Goal: Task Accomplishment & Management: Manage account settings

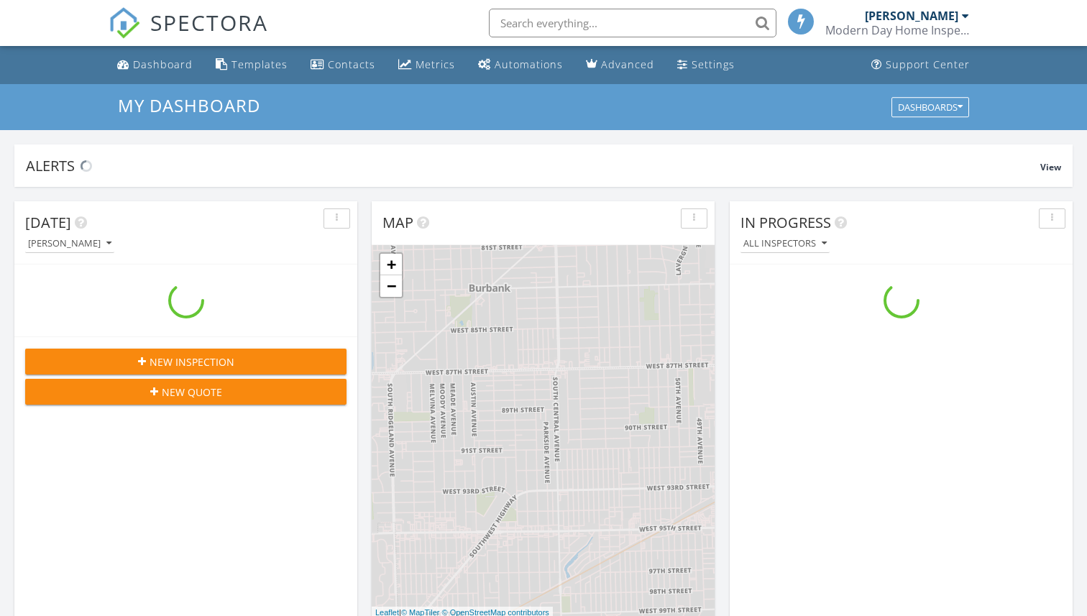
scroll to position [1309, 1088]
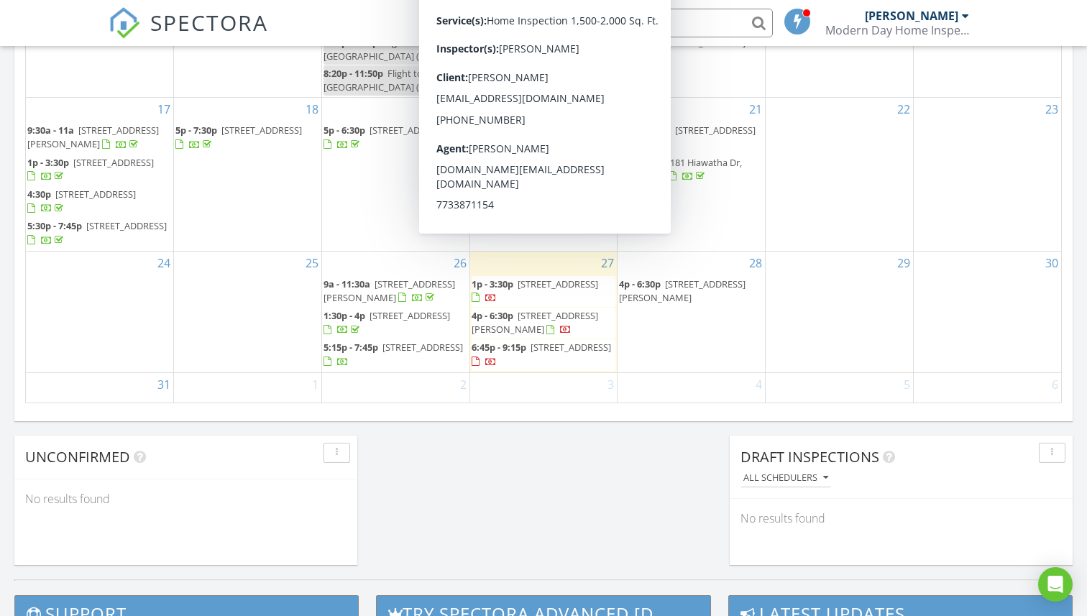
scroll to position [916, 0]
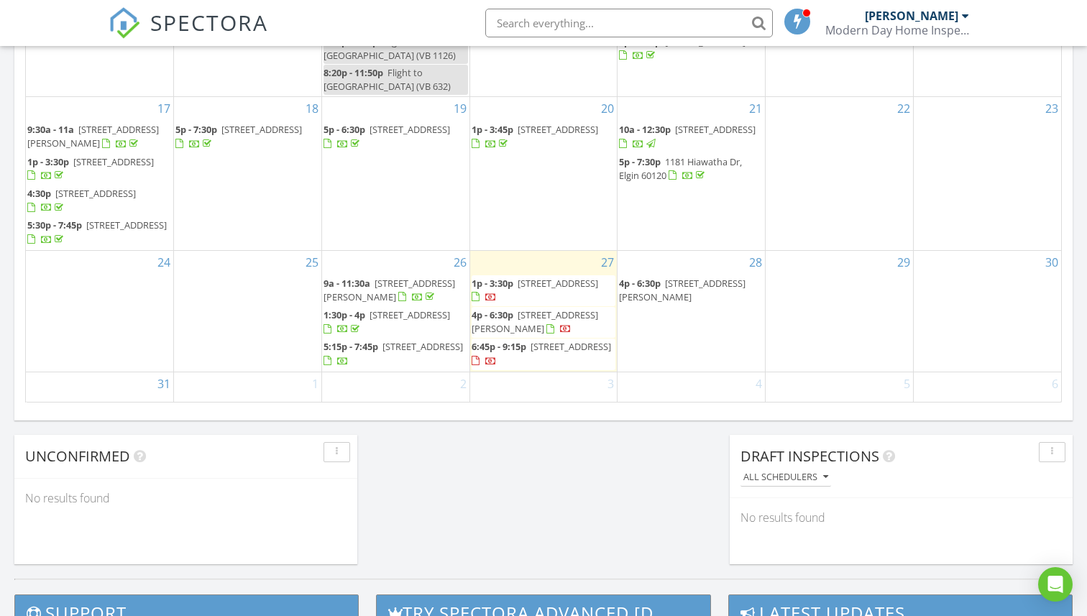
click at [518, 398] on span "[STREET_ADDRESS]" at bounding box center [558, 404] width 81 height 13
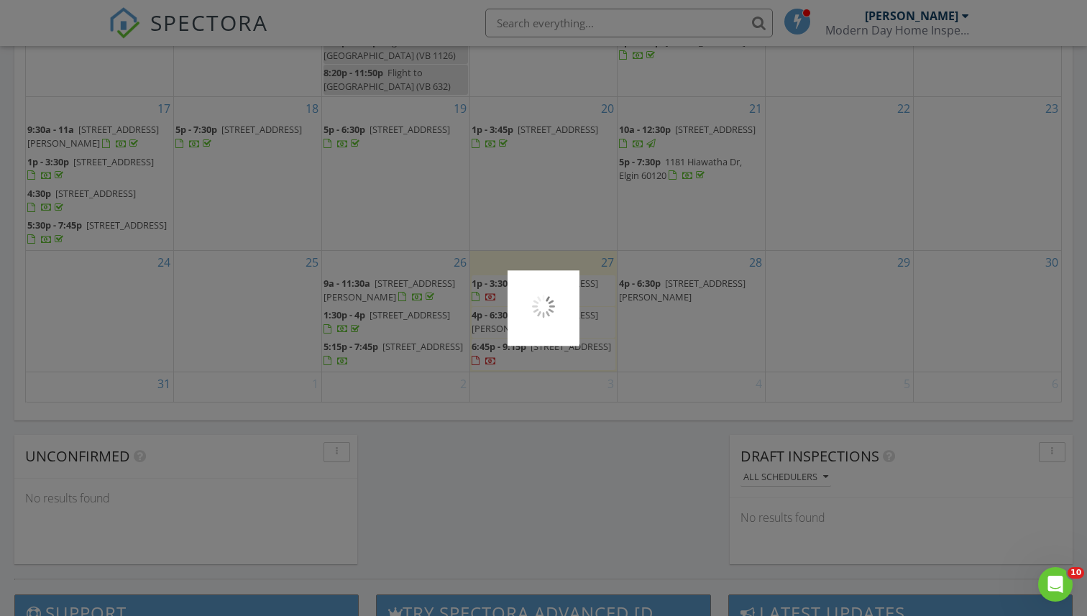
scroll to position [0, 0]
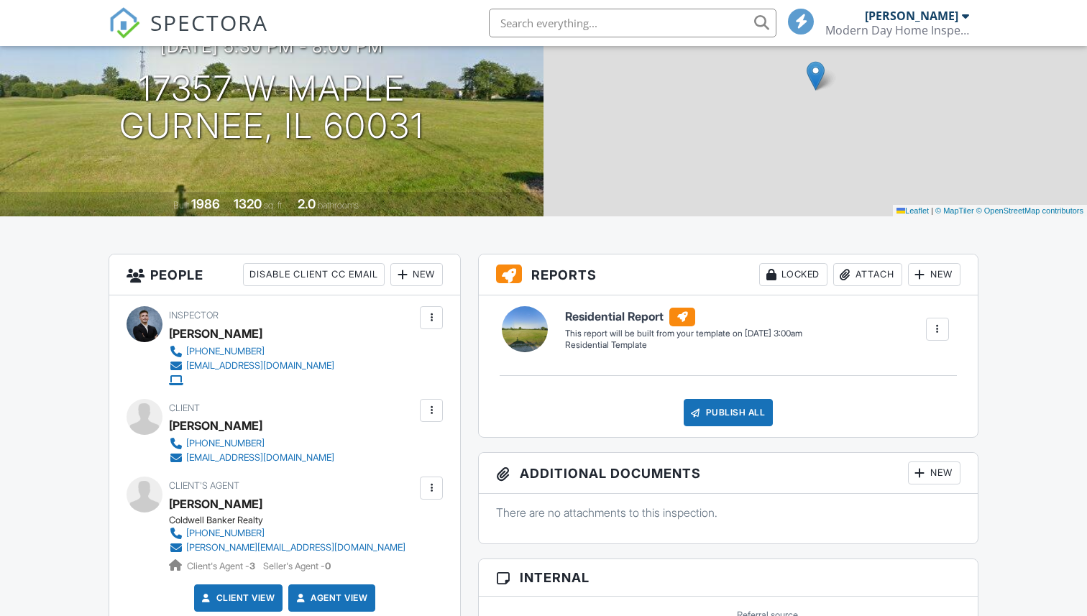
scroll to position [170, 0]
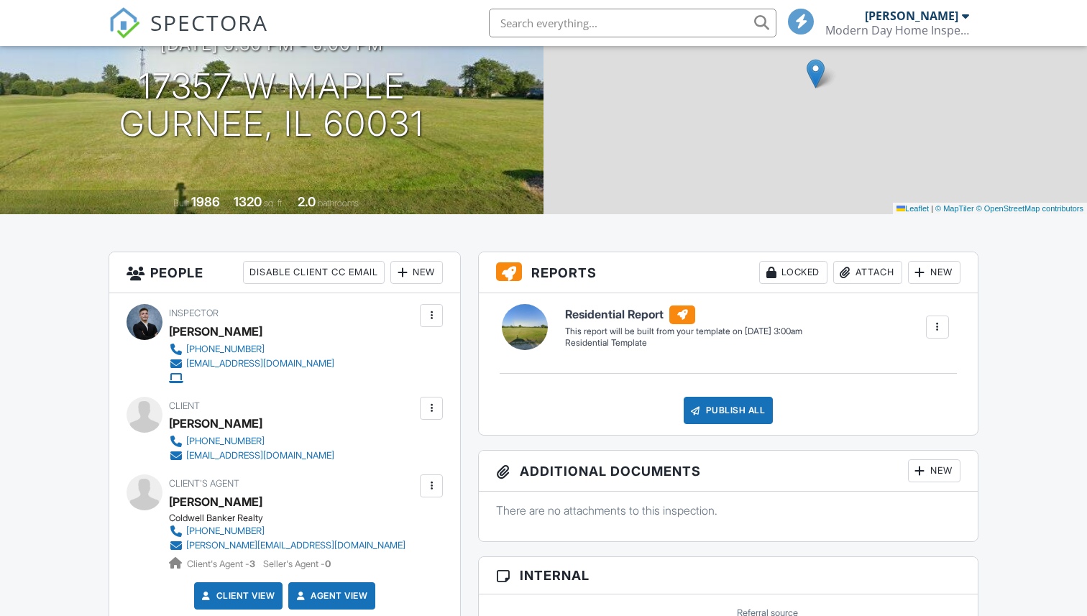
click at [438, 405] on div at bounding box center [431, 408] width 14 height 14
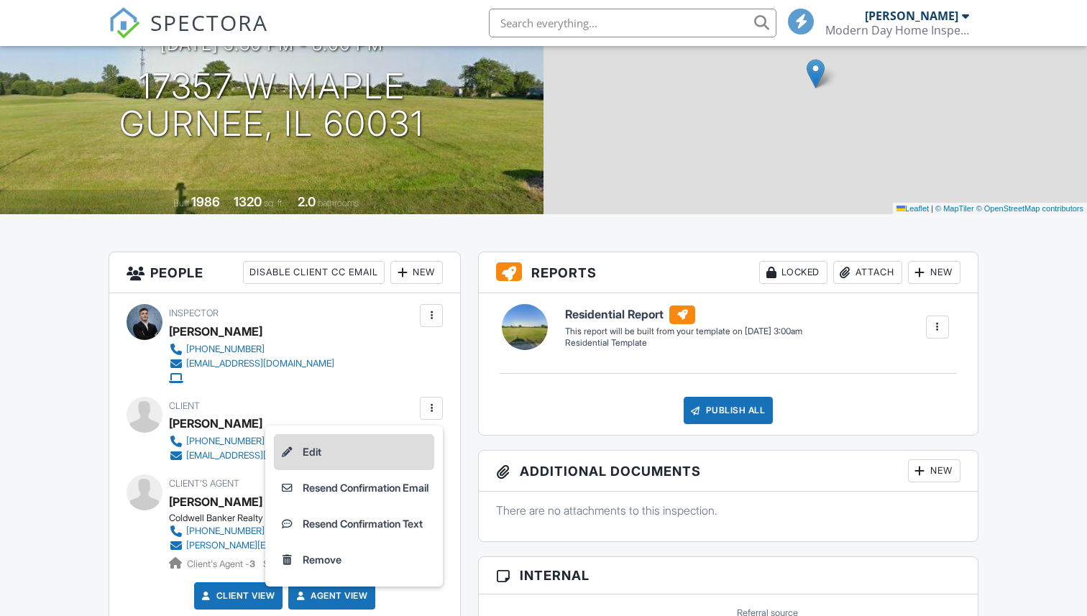
click at [409, 449] on li "Edit" at bounding box center [354, 452] width 160 height 36
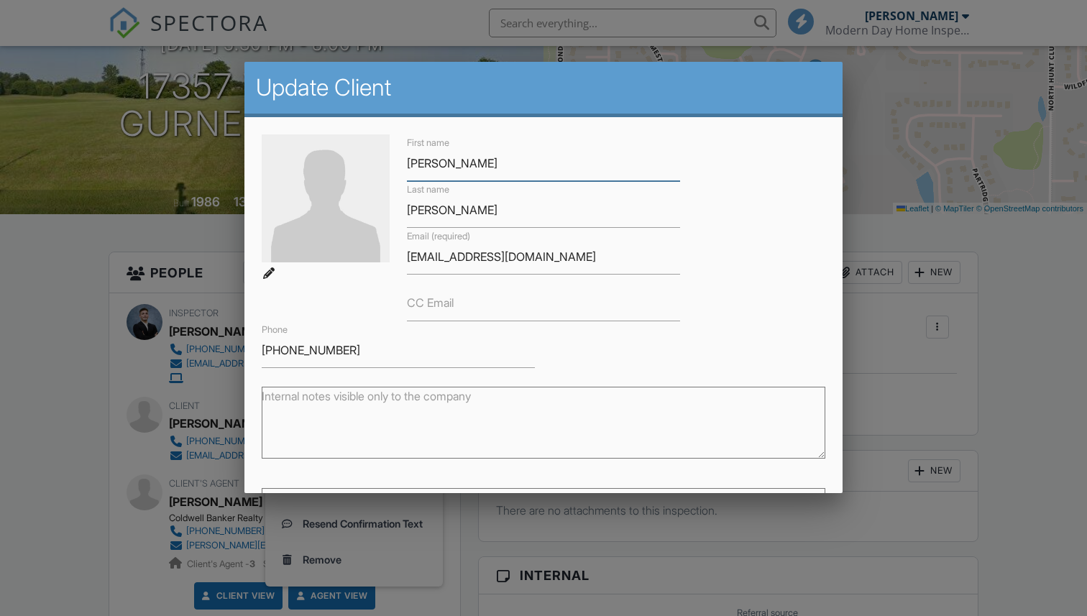
click at [423, 160] on input "Vanessa" at bounding box center [543, 163] width 273 height 35
type input "Venessa"
click at [778, 202] on div "First name Venessa Last name Leslie Email (required) venle08@yahoo.com CC Email…" at bounding box center [543, 251] width 581 height 234
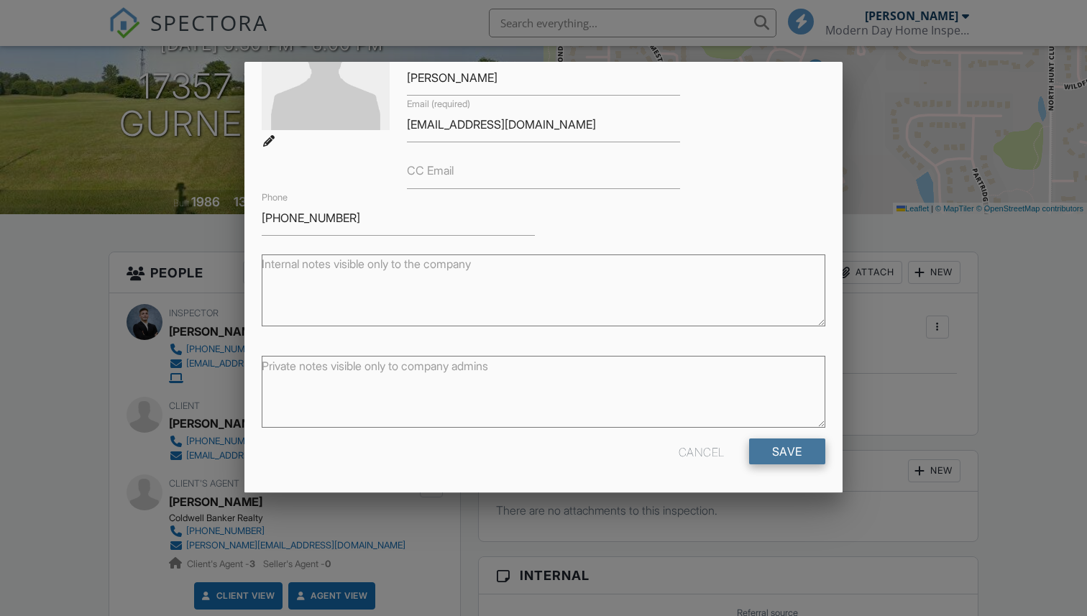
click at [807, 454] on input "Save" at bounding box center [787, 451] width 76 height 26
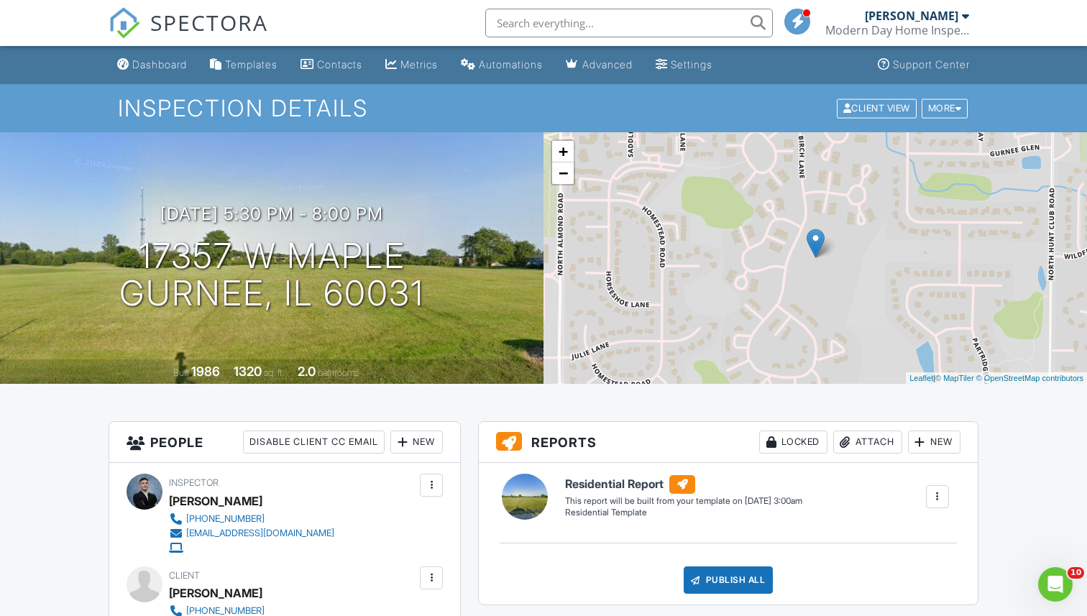
click at [196, 27] on span "SPECTORA" at bounding box center [209, 22] width 118 height 30
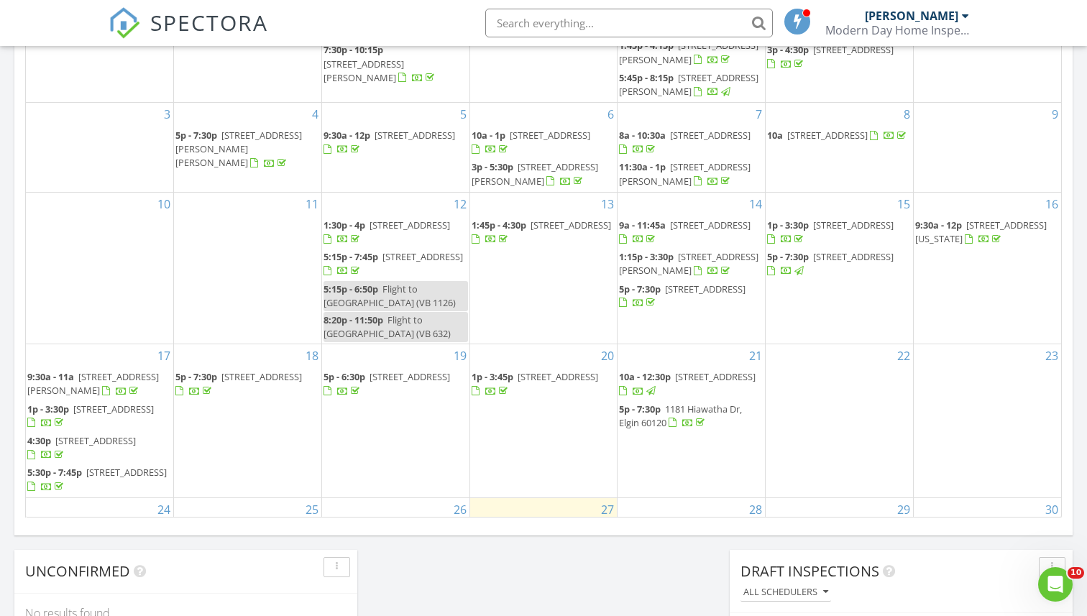
click at [563, 561] on div "Today Brian Garza 1:00 pm 7303 White Ash Dr, Justice, IL 60458 Brian Garza 15 m…" at bounding box center [543, 39] width 1087 height 1308
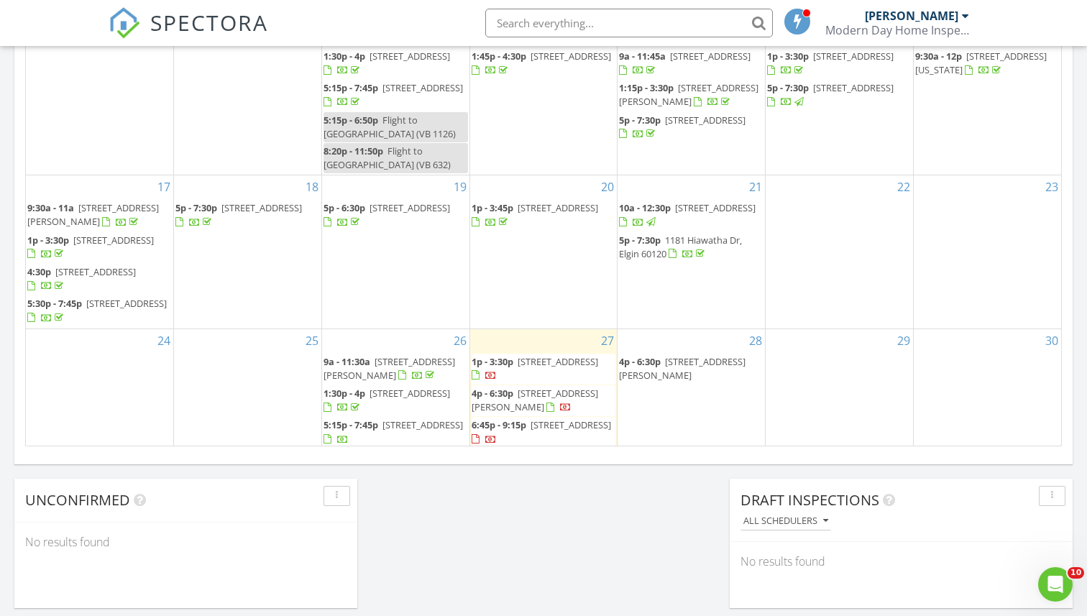
scroll to position [132, 0]
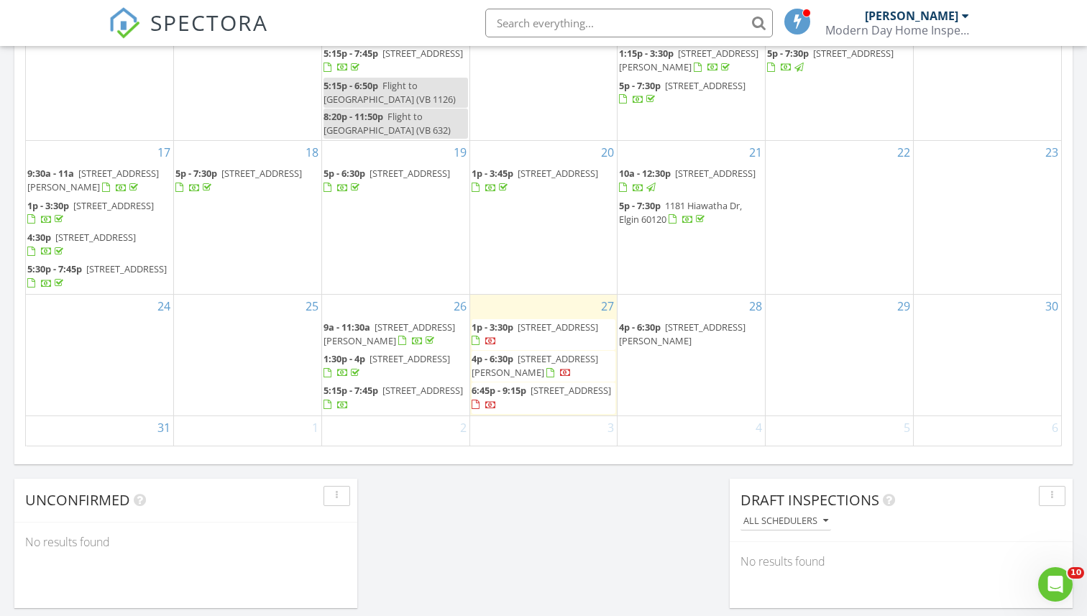
click at [701, 344] on div "28 4p - 6:30p 7802 Mulligan Ave, Burbank 60459" at bounding box center [690, 355] width 147 height 121
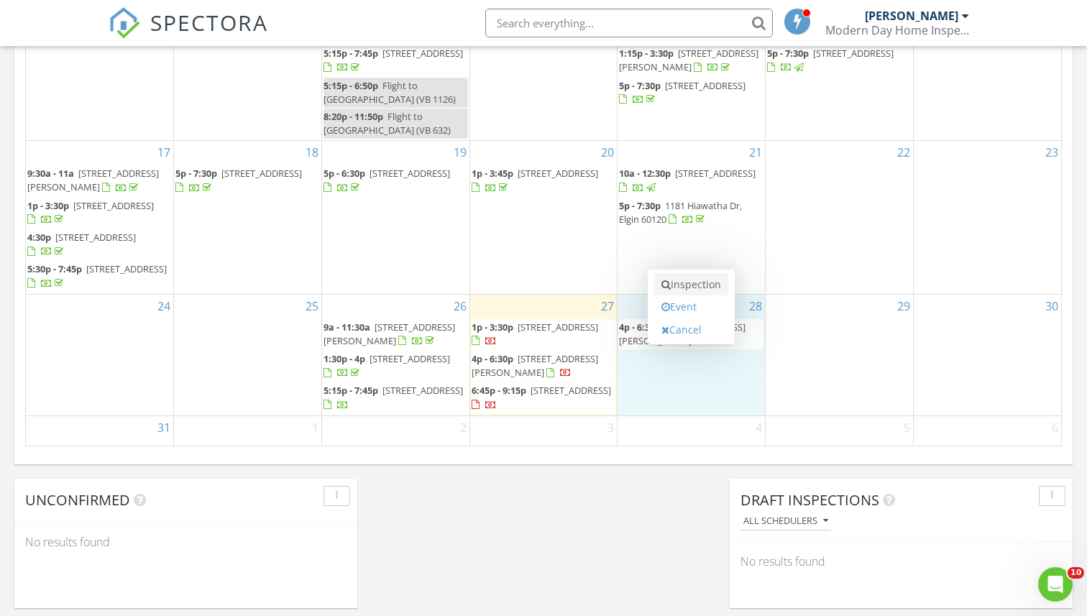
click at [697, 288] on link "Inspection" at bounding box center [691, 284] width 74 height 23
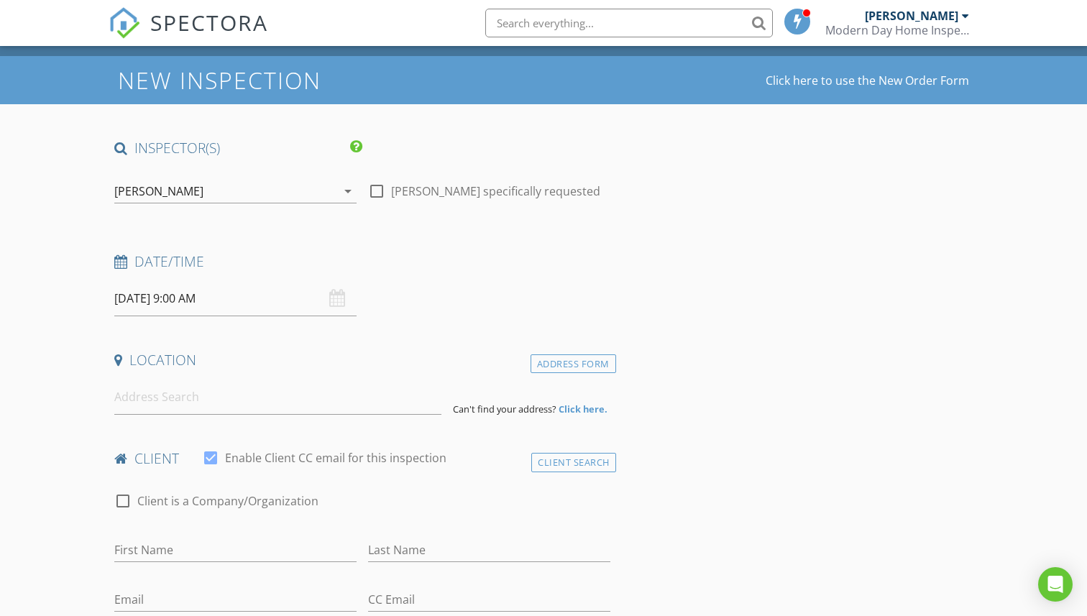
click at [280, 303] on input "[DATE] 9:00 AM" at bounding box center [235, 298] width 242 height 35
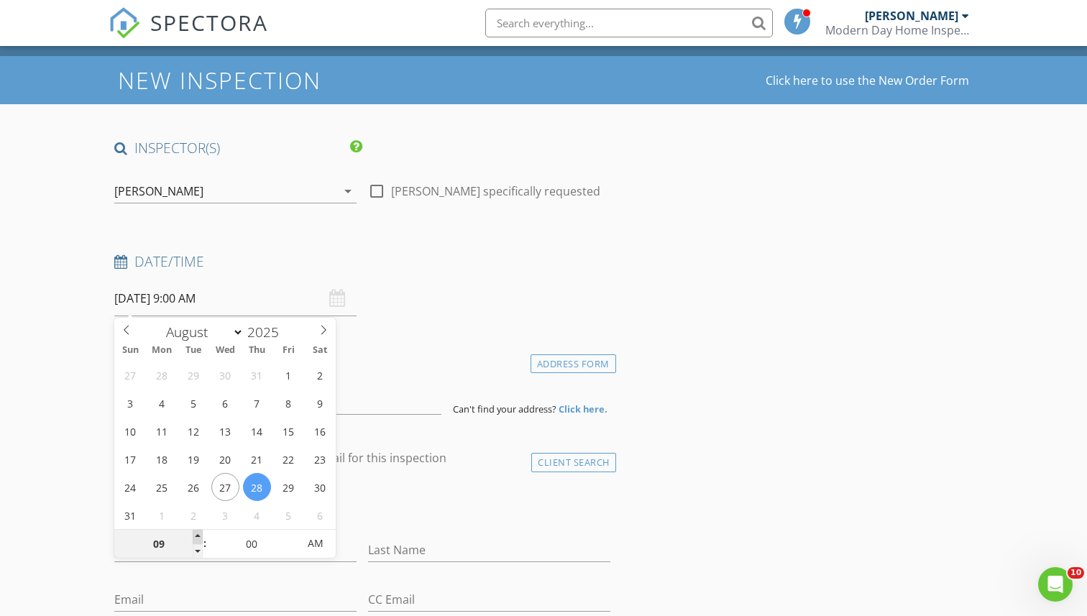
type input "10"
type input "[DATE] 10:00 AM"
click at [199, 538] on span at bounding box center [198, 537] width 10 height 14
type input "11"
type input "[DATE] 11:00 AM"
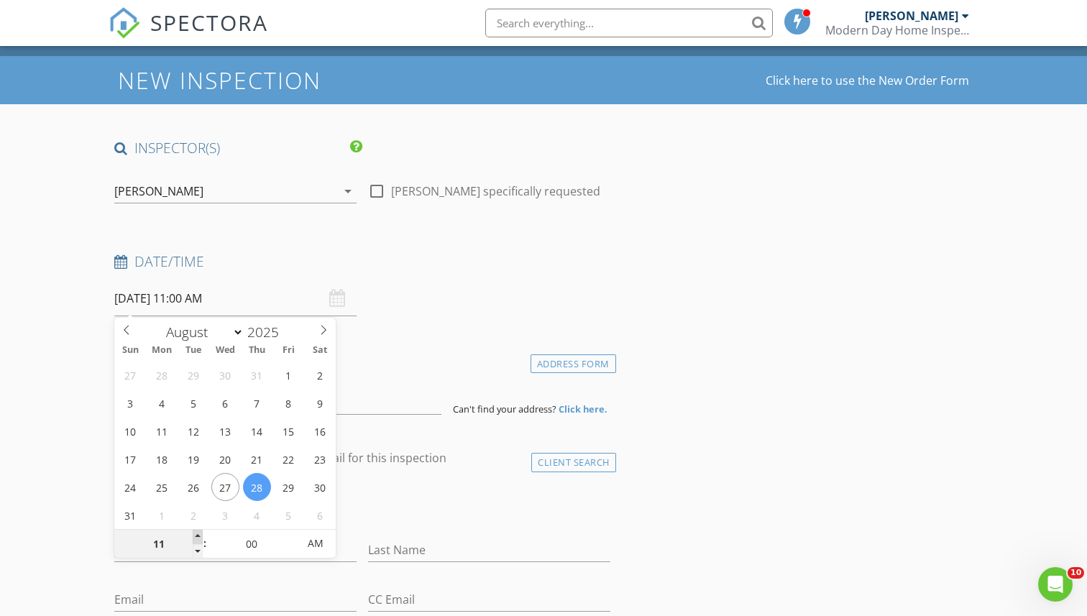
click at [199, 538] on span at bounding box center [198, 537] width 10 height 14
type input "12"
type input "[DATE] 12:00 PM"
click at [199, 538] on span at bounding box center [198, 537] width 10 height 14
type input "11"
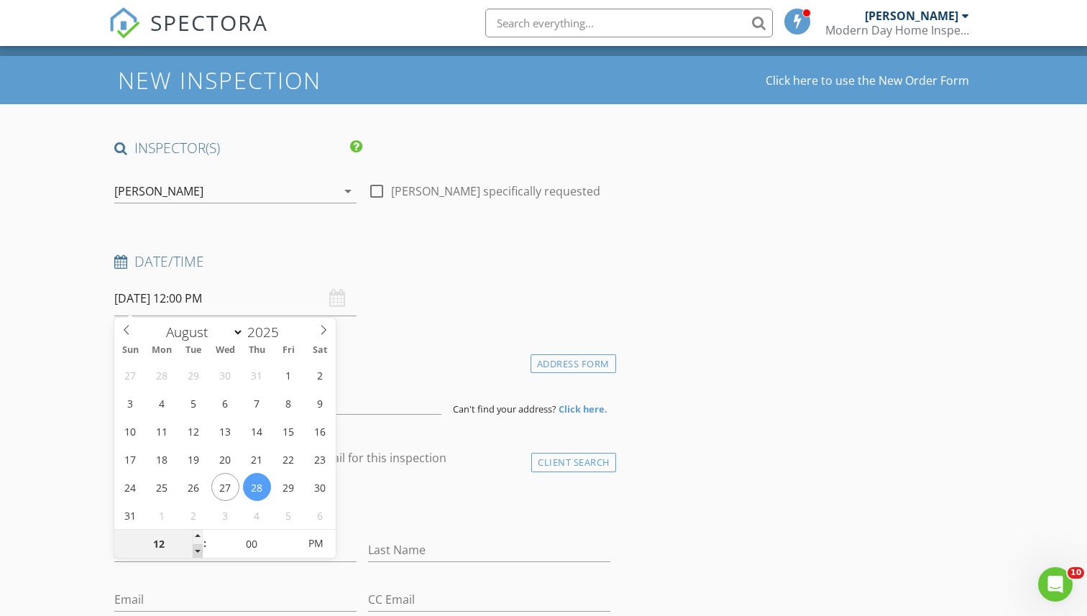
type input "[DATE] 11:00 AM"
click at [200, 548] on span at bounding box center [198, 551] width 10 height 14
click at [250, 542] on input "00" at bounding box center [252, 544] width 88 height 29
type input "30"
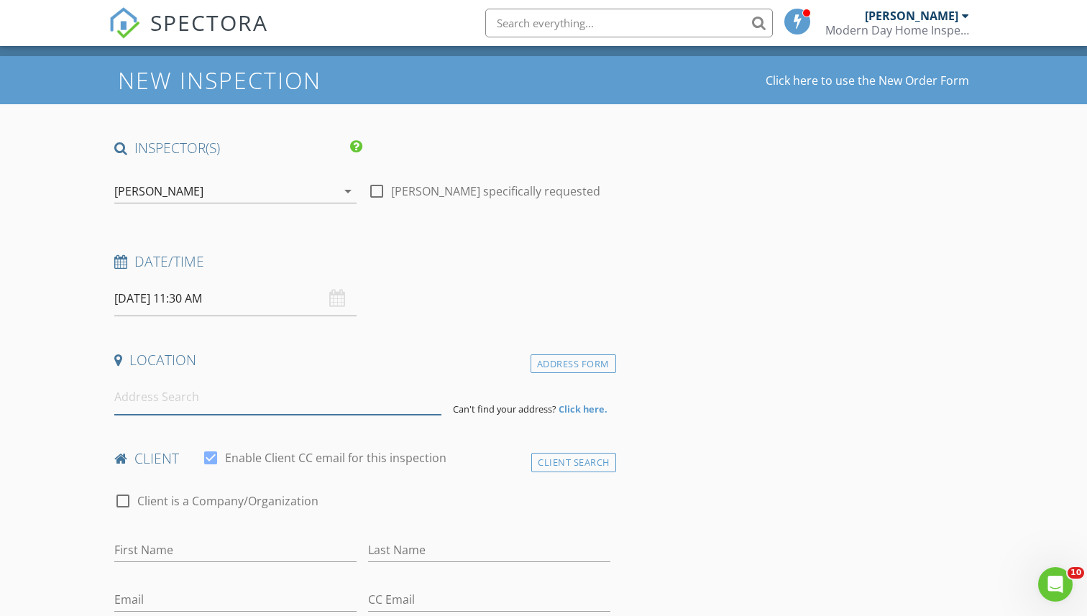
click at [264, 402] on input at bounding box center [277, 397] width 326 height 35
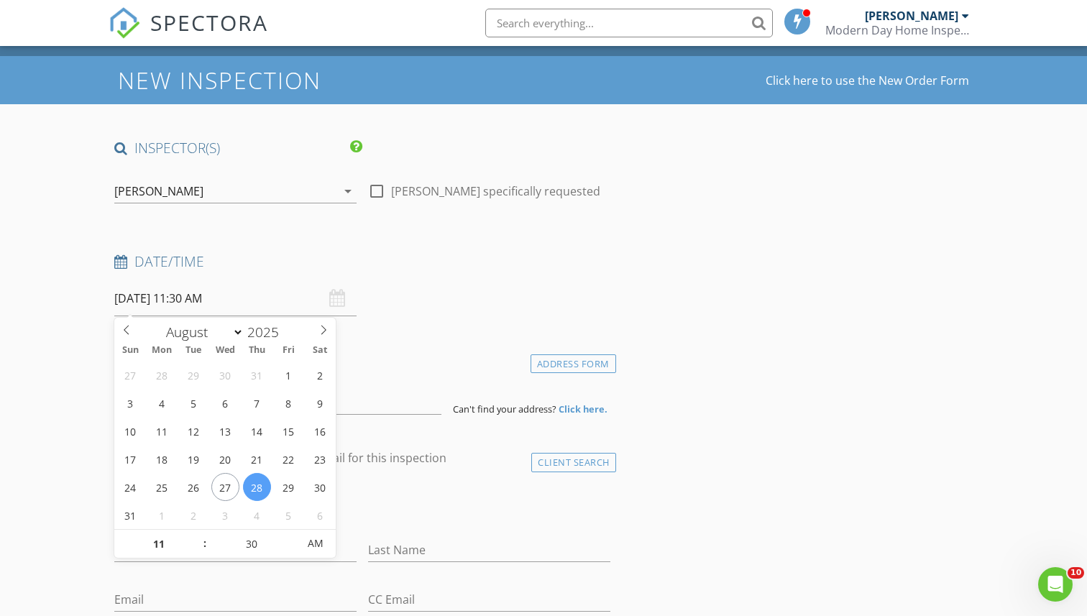
click at [180, 307] on input "08/28/2025 11:30 AM" at bounding box center [235, 298] width 242 height 35
type input "08/30/2025 11:30 AM"
type input "12"
type input "08/30/2025 12:30 PM"
click at [198, 534] on span at bounding box center [198, 537] width 10 height 14
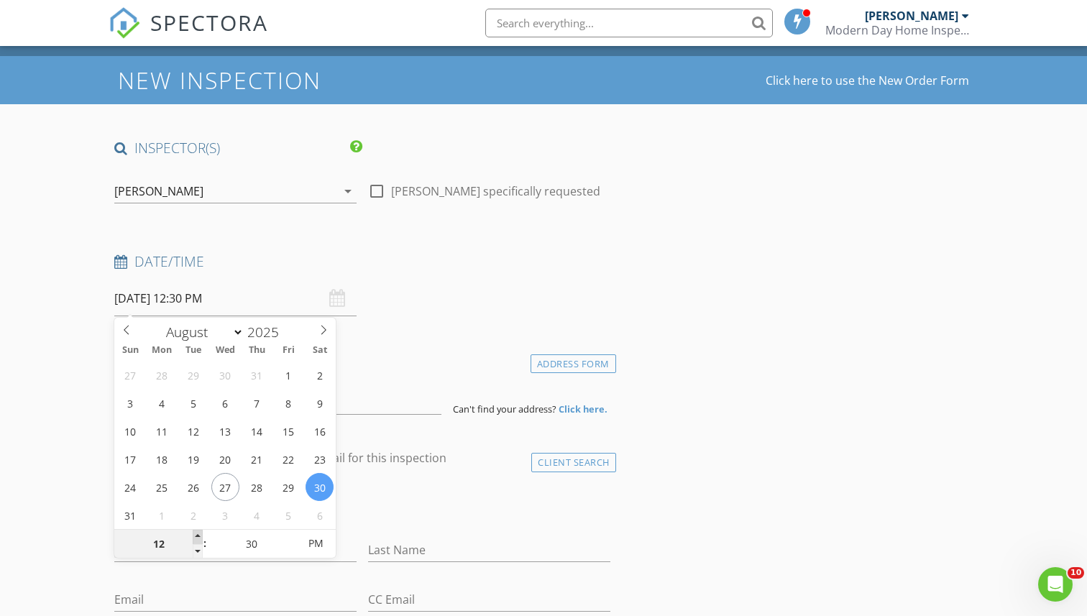
type input "01"
type input "08/30/2025 1:30 PM"
click at [199, 533] on span at bounding box center [198, 537] width 10 height 14
type input "25"
type input "08/30/2025 1:25 PM"
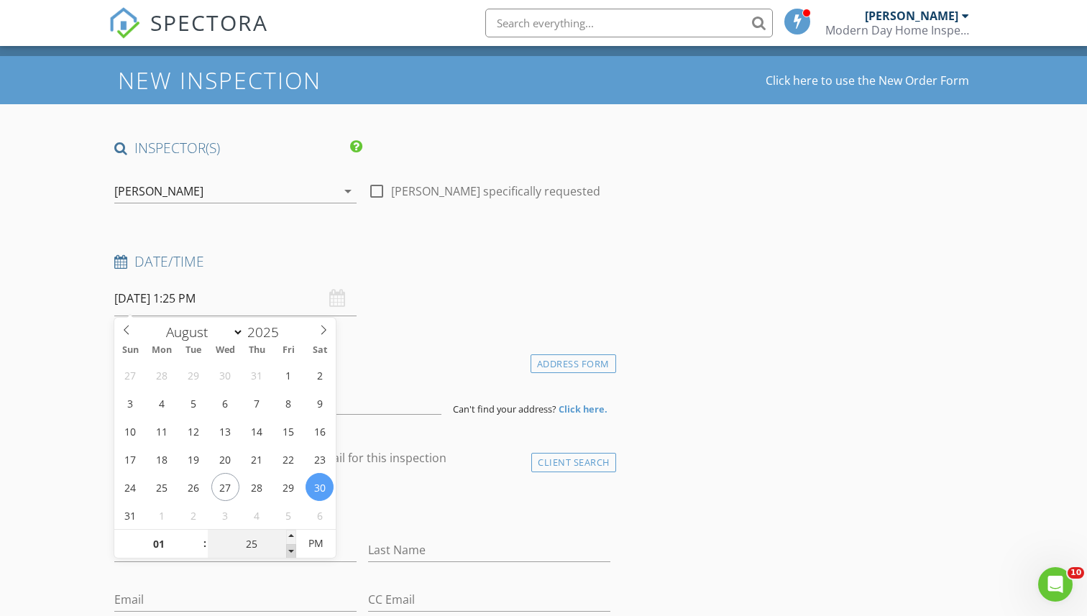
click at [290, 548] on span at bounding box center [291, 551] width 10 height 14
type input "20"
type input "08/30/2025 1:20 PM"
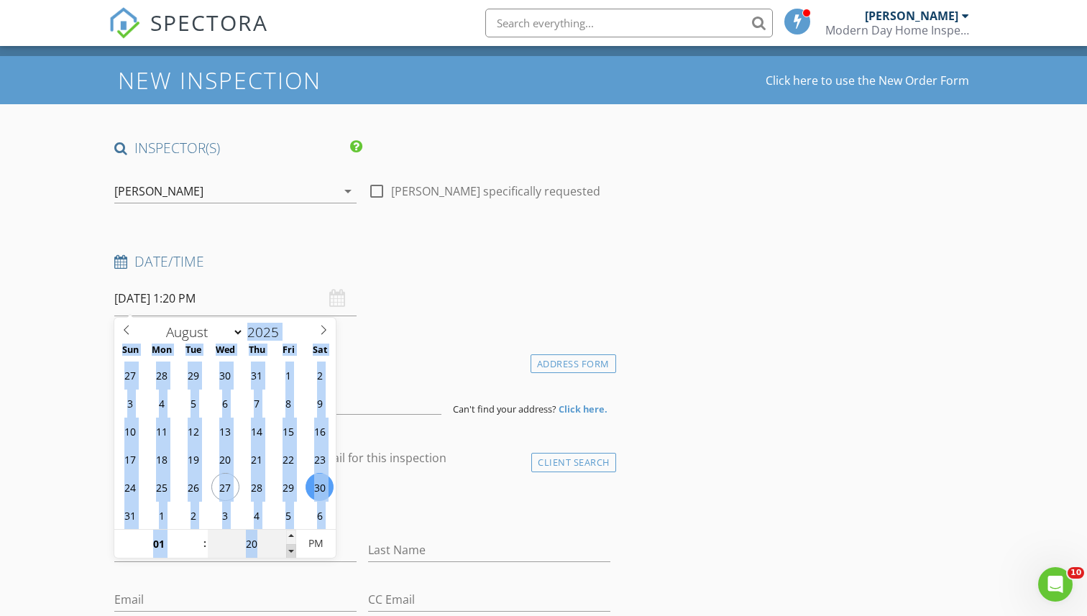
click at [290, 548] on span at bounding box center [291, 551] width 10 height 14
type input "15"
type input "08/30/2025 1:15 PM"
click at [290, 548] on span at bounding box center [291, 551] width 10 height 14
type input "10"
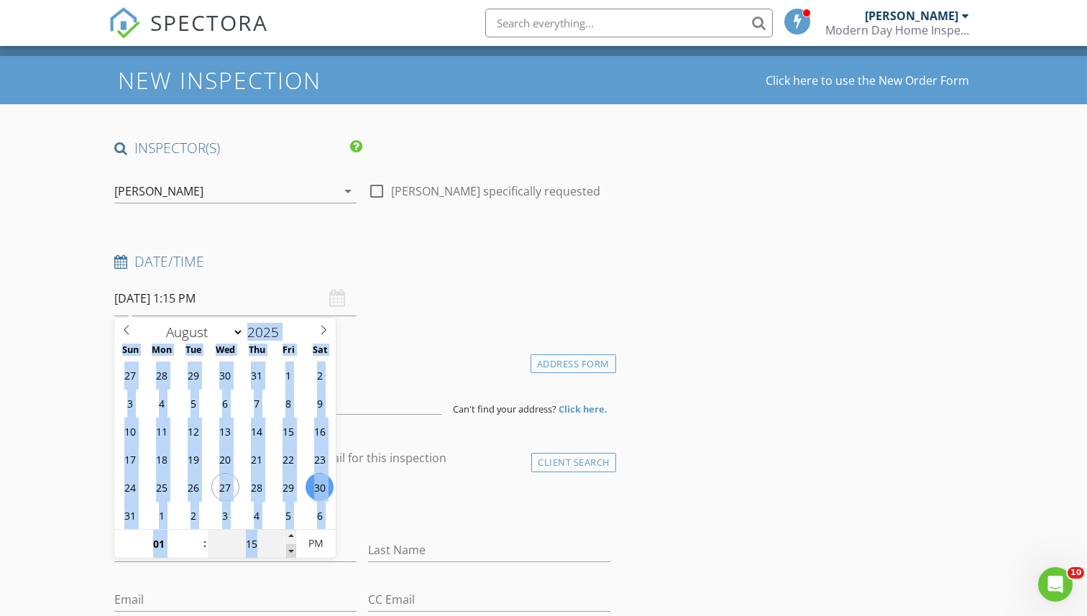
type input "08/30/2025 1:10 PM"
click at [290, 548] on span at bounding box center [291, 551] width 10 height 14
type input "05"
type input "08/30/2025 1:05 PM"
click at [290, 548] on span at bounding box center [291, 551] width 10 height 14
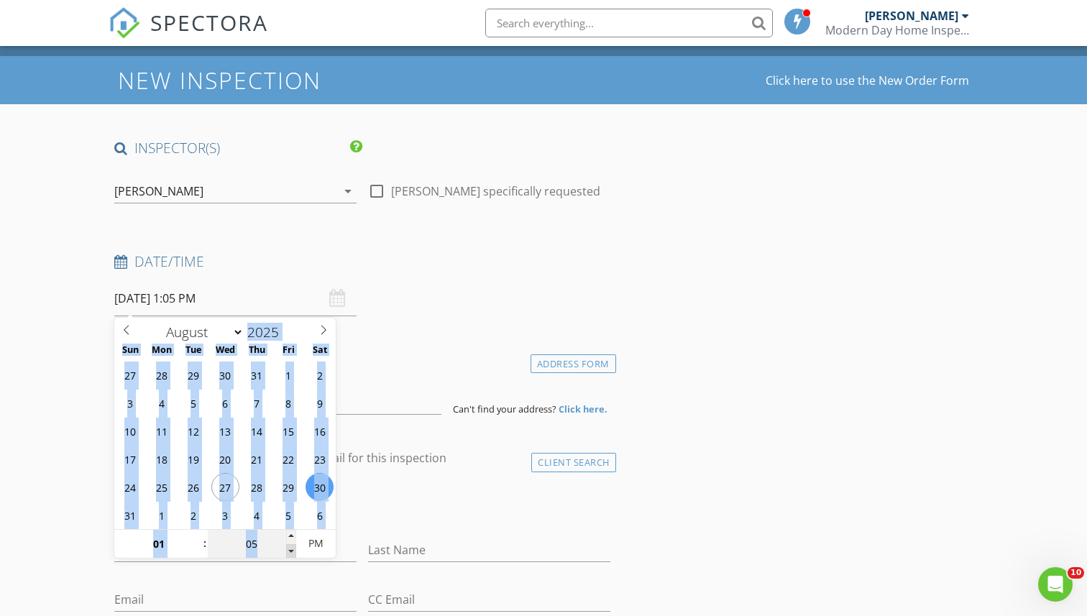
type input "00"
type input "08/30/2025 1:00 PM"
click at [290, 548] on span at bounding box center [291, 551] width 10 height 14
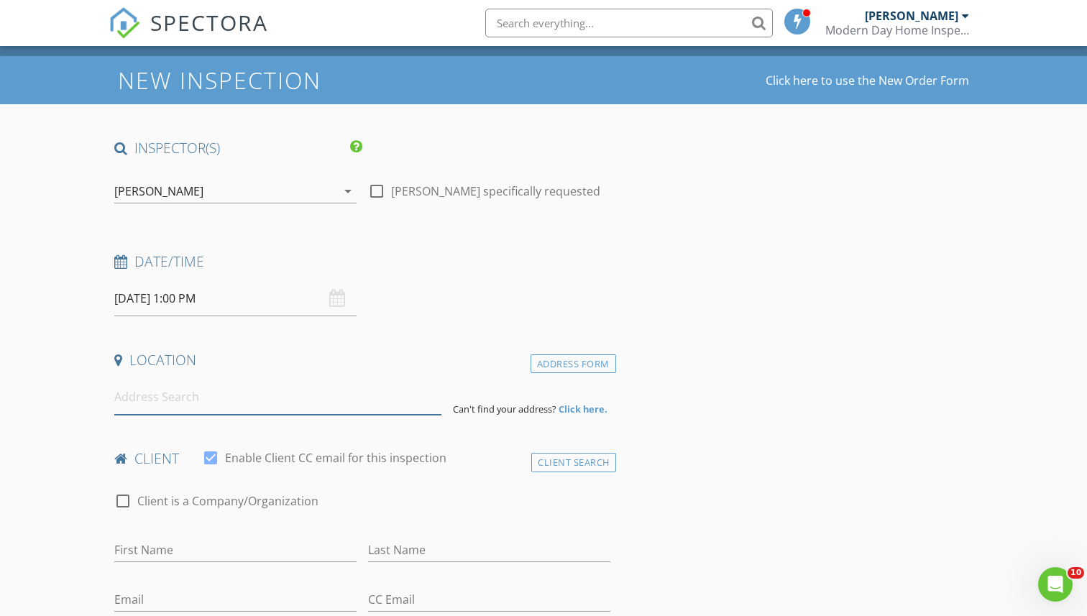
click at [395, 410] on input at bounding box center [277, 397] width 326 height 35
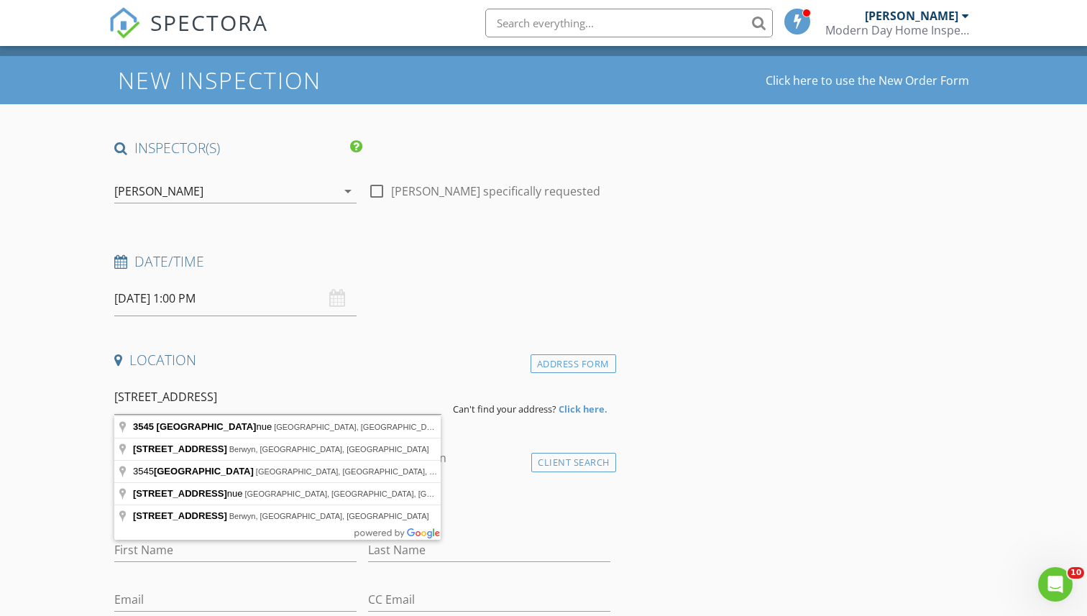
type input "3545 Oak Avenue, Brookfield, IL, USA"
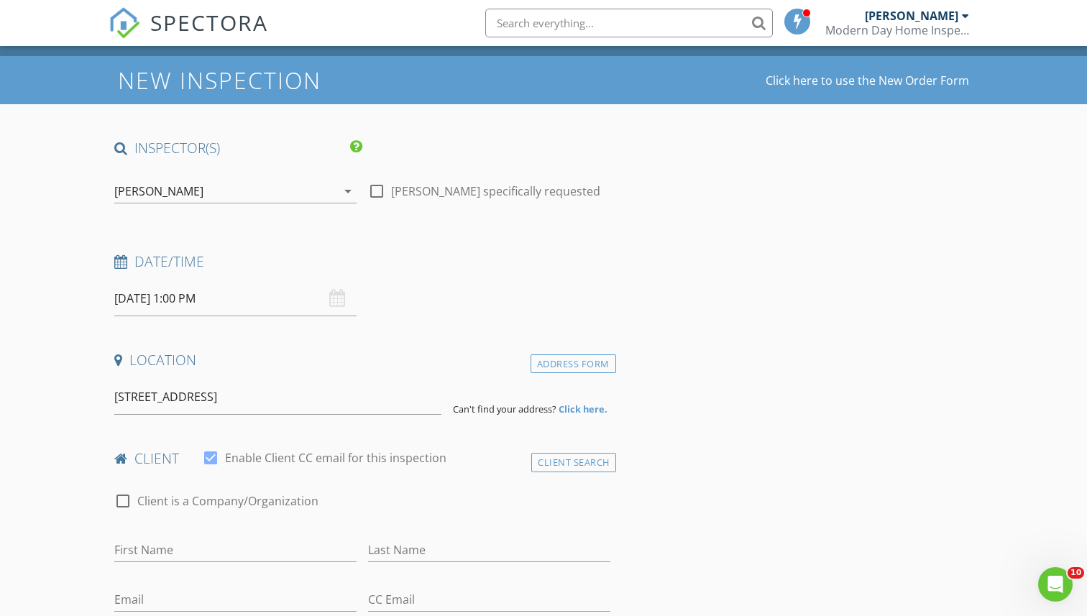
click at [535, 264] on h4 "Date/Time" at bounding box center [362, 261] width 496 height 19
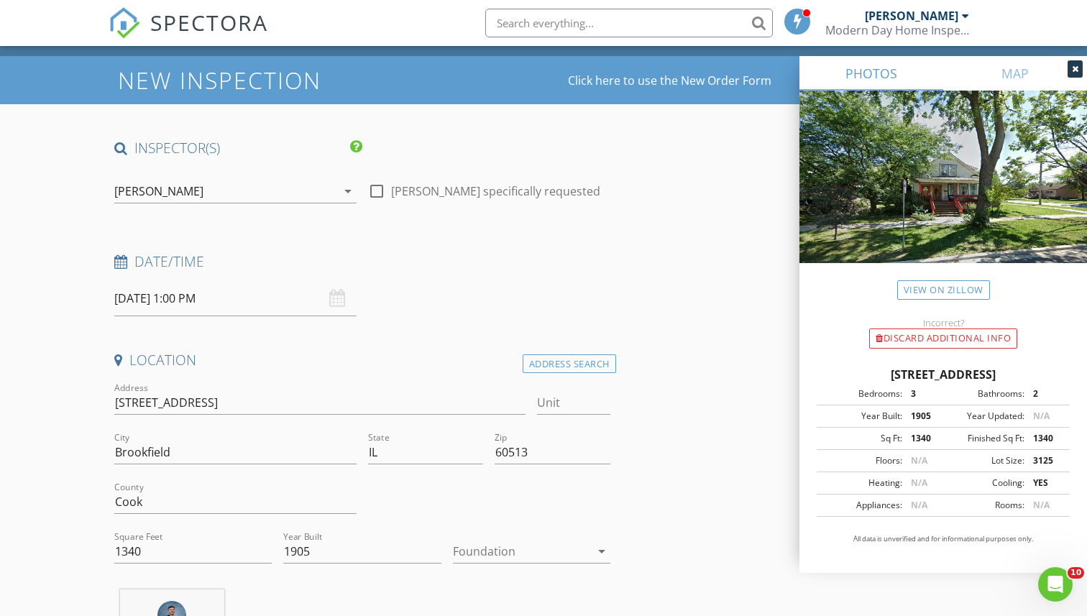
click at [1076, 65] on icon at bounding box center [1075, 69] width 6 height 9
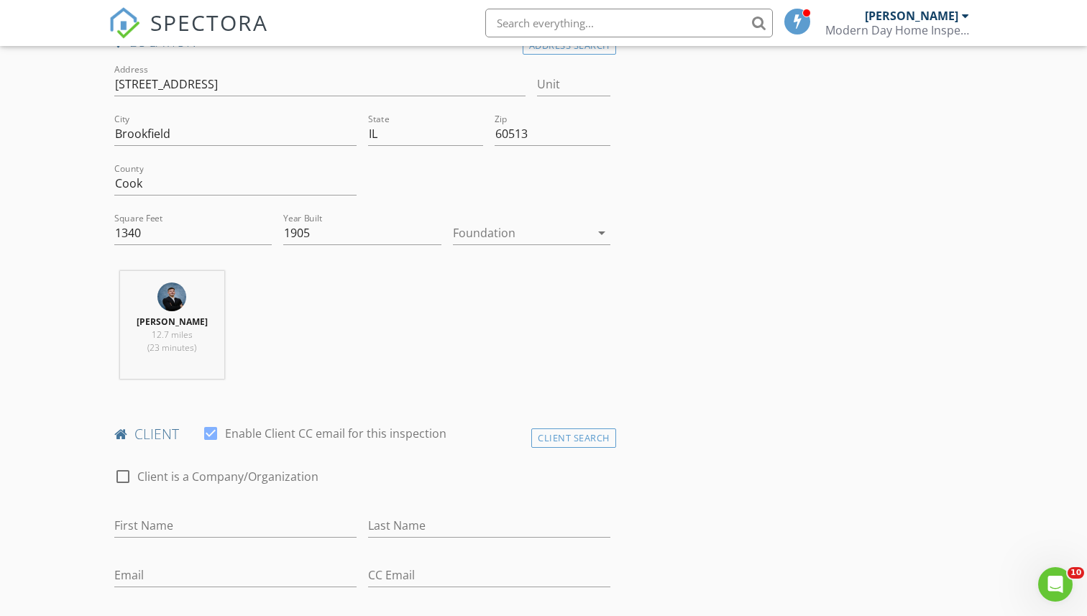
scroll to position [368, 0]
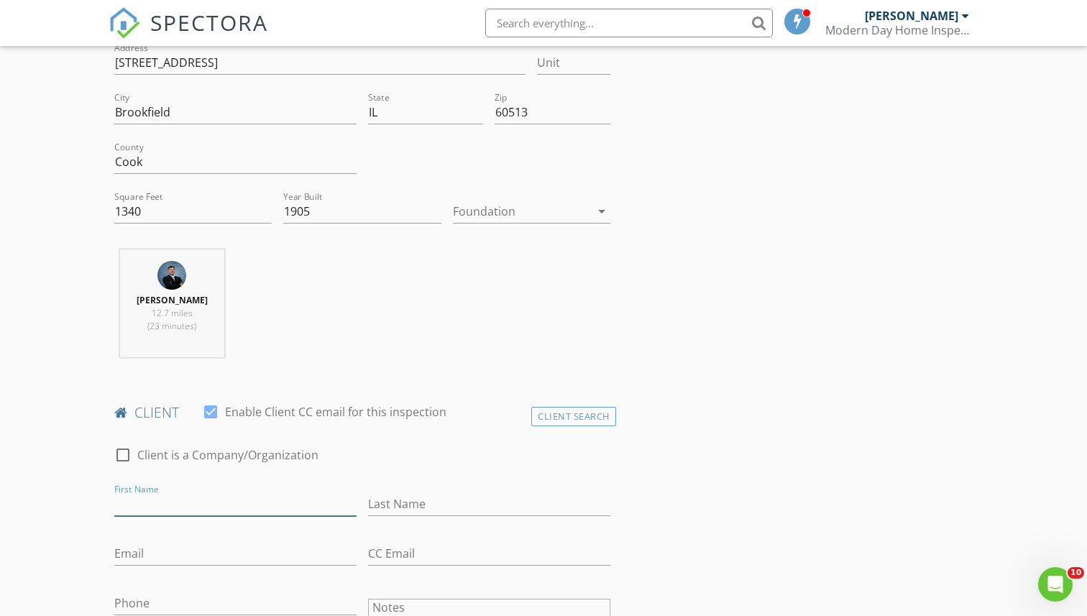
click at [278, 508] on input "First Name" at bounding box center [235, 504] width 242 height 24
type input "Israel"
click at [441, 509] on input "Last Name" at bounding box center [489, 504] width 242 height 24
type input "Hernandez"
click at [251, 559] on input "Email" at bounding box center [235, 554] width 242 height 24
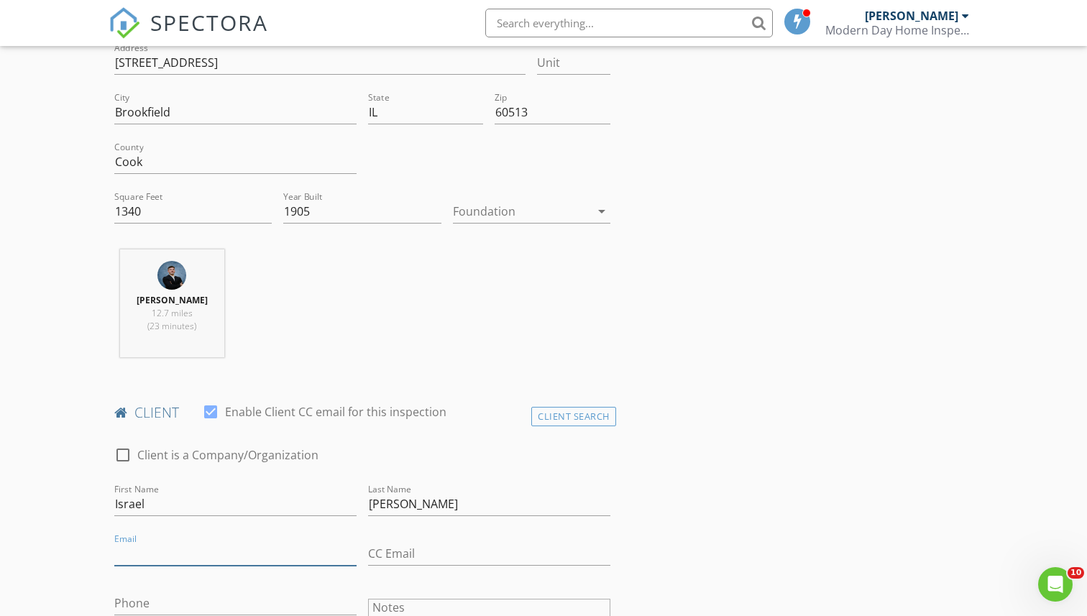
scroll to position [410, 0]
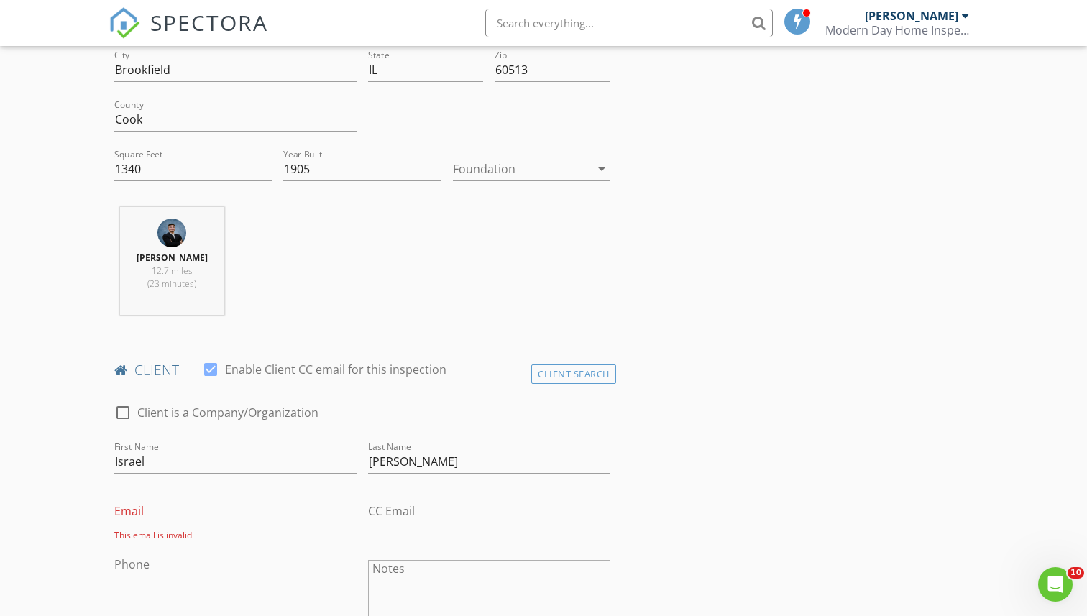
click at [436, 293] on div "Brian Garza 12.7 miles (23 minutes)" at bounding box center [362, 266] width 507 height 119
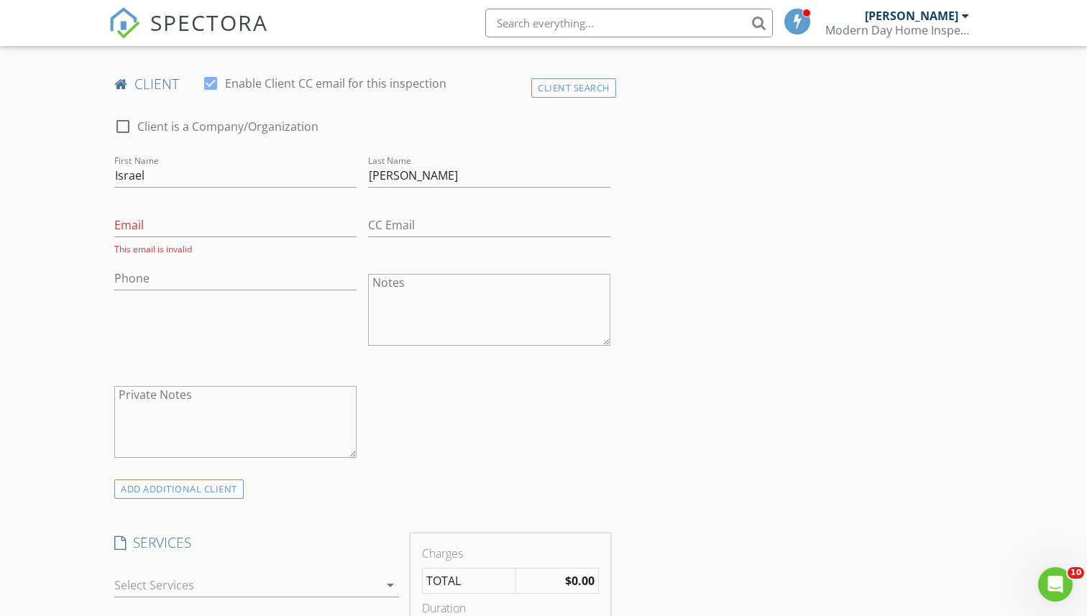
click at [367, 428] on div "check_box_outline_blank Client is a Company/Organization First Name Israel Last…" at bounding box center [362, 292] width 507 height 376
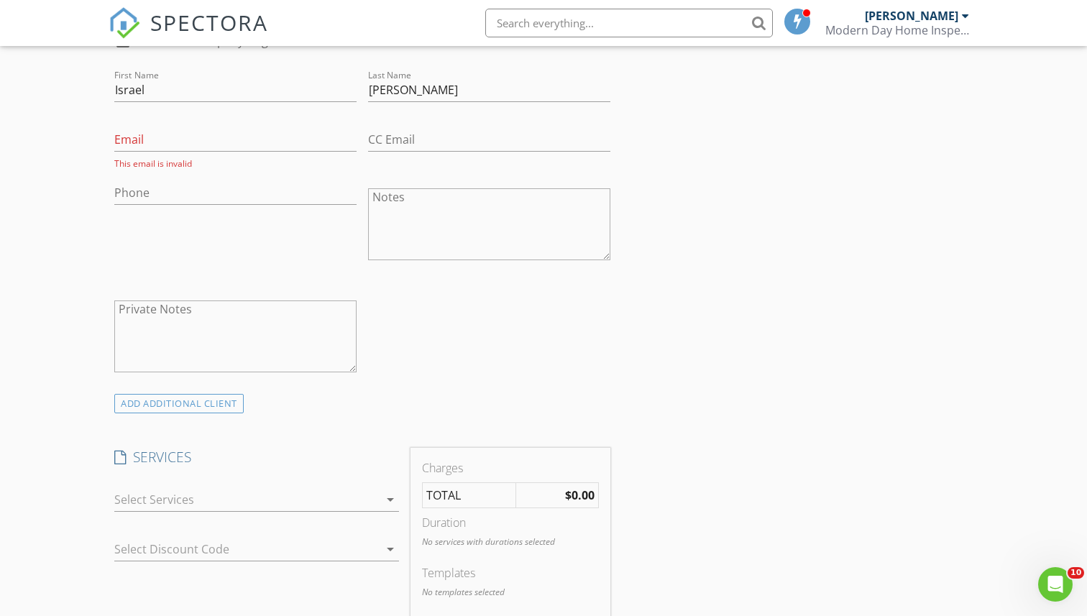
scroll to position [789, 0]
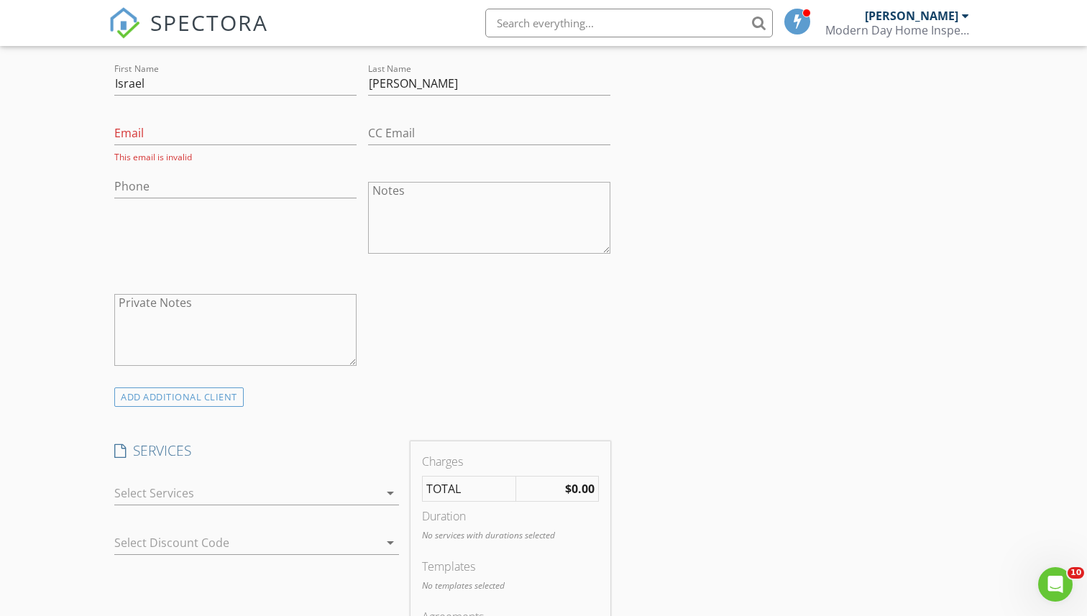
click at [346, 499] on div at bounding box center [246, 493] width 265 height 23
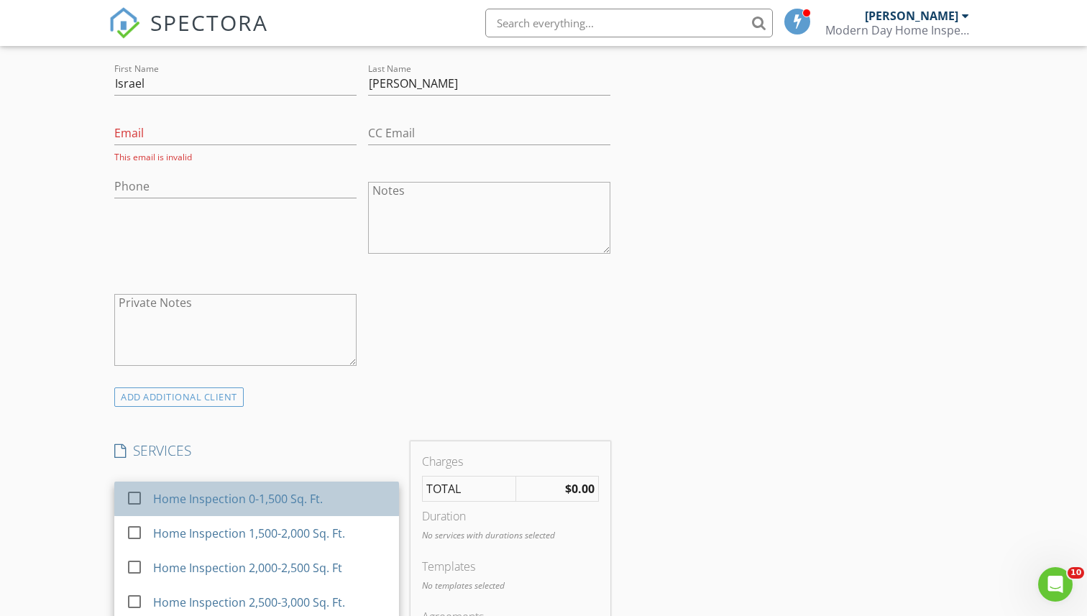
click at [351, 500] on div "Home Inspection 0-1,500 Sq. Ft." at bounding box center [271, 498] width 234 height 29
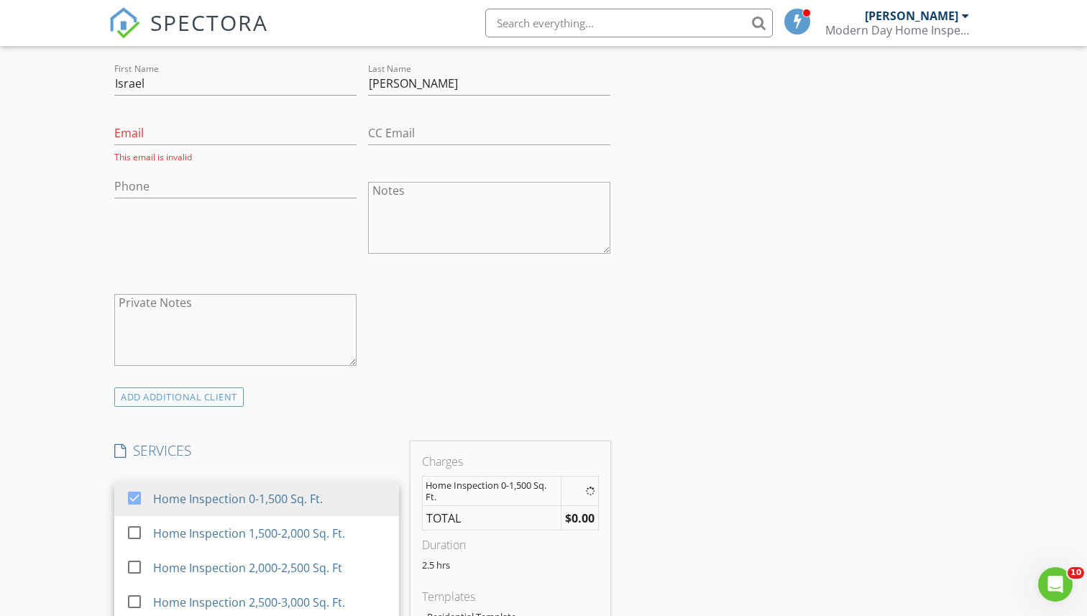
click at [433, 394] on div "ADD ADDITIONAL client" at bounding box center [362, 396] width 507 height 19
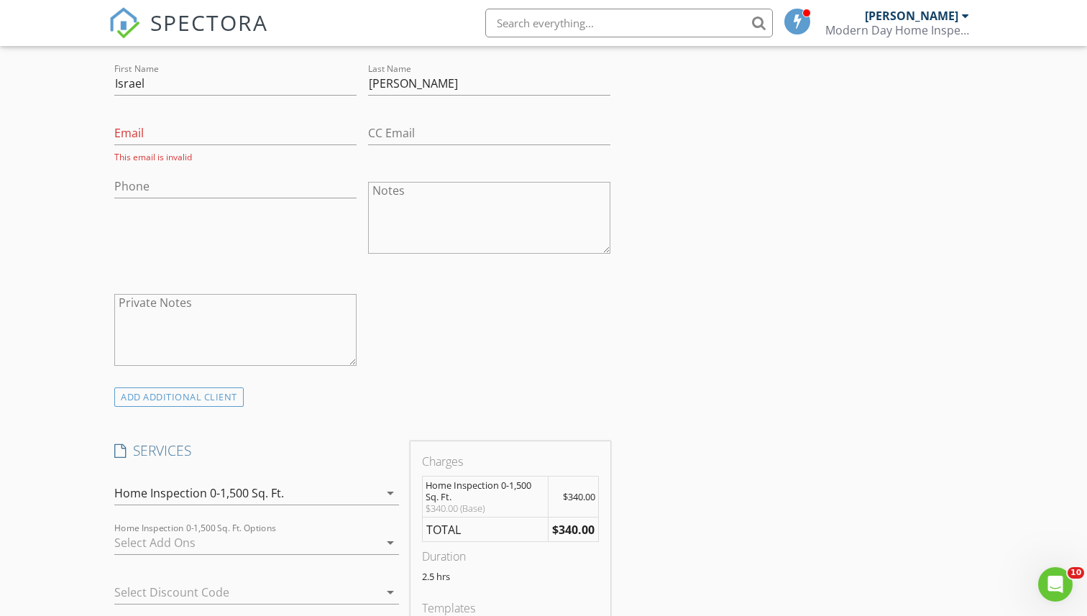
click at [359, 485] on div "Home Inspection 0-1,500 Sq. Ft." at bounding box center [246, 493] width 265 height 23
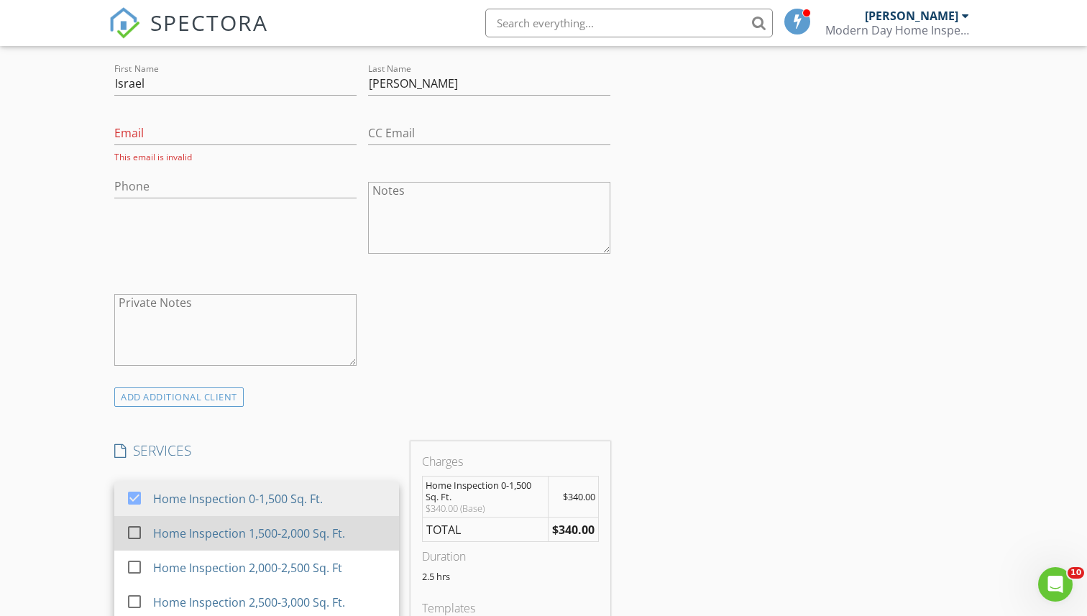
click at [339, 530] on div "Home Inspection 1,500-2,000 Sq. Ft." at bounding box center [250, 533] width 192 height 17
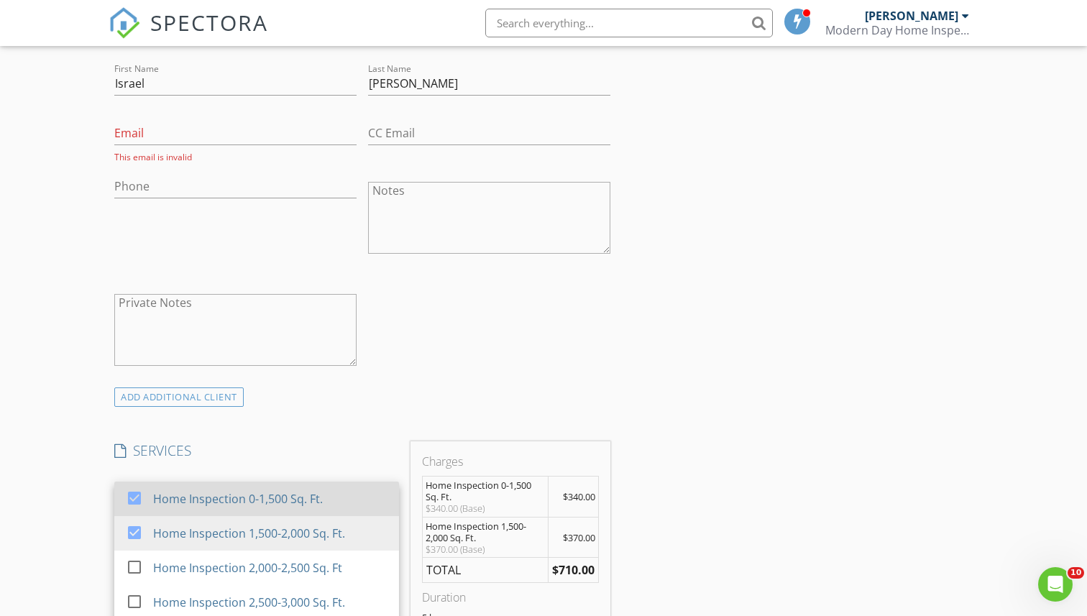
click at [343, 507] on div "Home Inspection 0-1,500 Sq. Ft." at bounding box center [271, 498] width 234 height 29
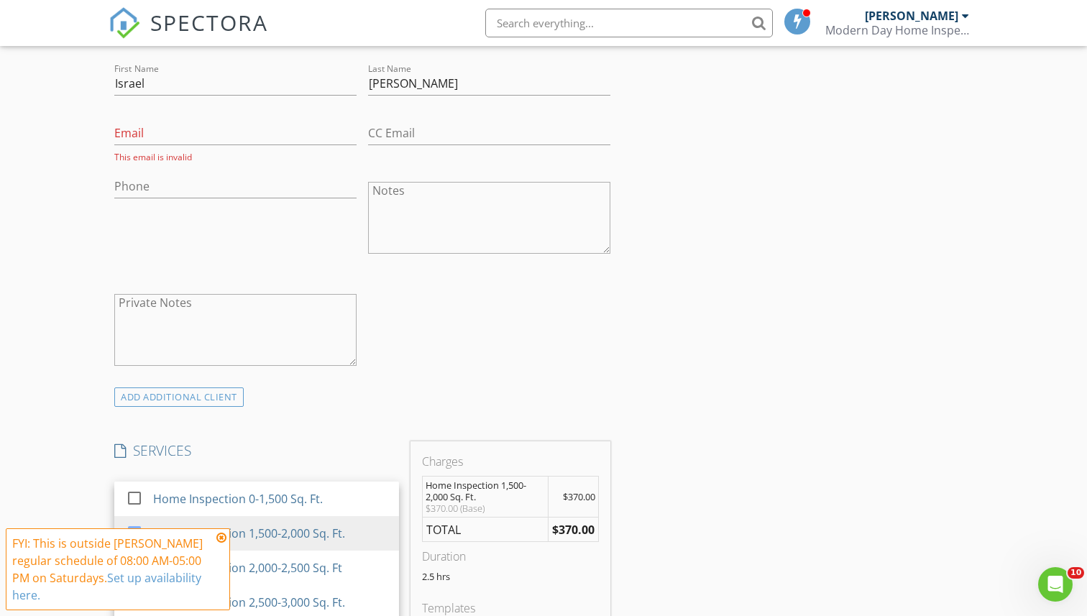
click at [392, 439] on div "INSPECTOR(S) check_box Brian Garza PRIMARY Brian Garza arrow_drop_down check_bo…" at bounding box center [362, 551] width 507 height 2347
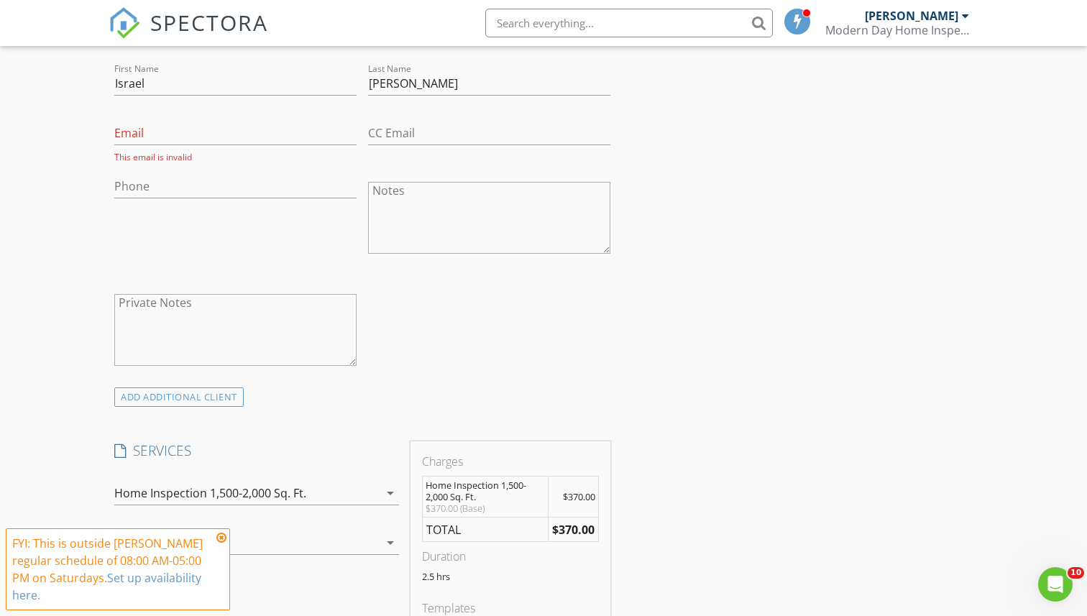
click at [222, 536] on icon at bounding box center [221, 538] width 10 height 12
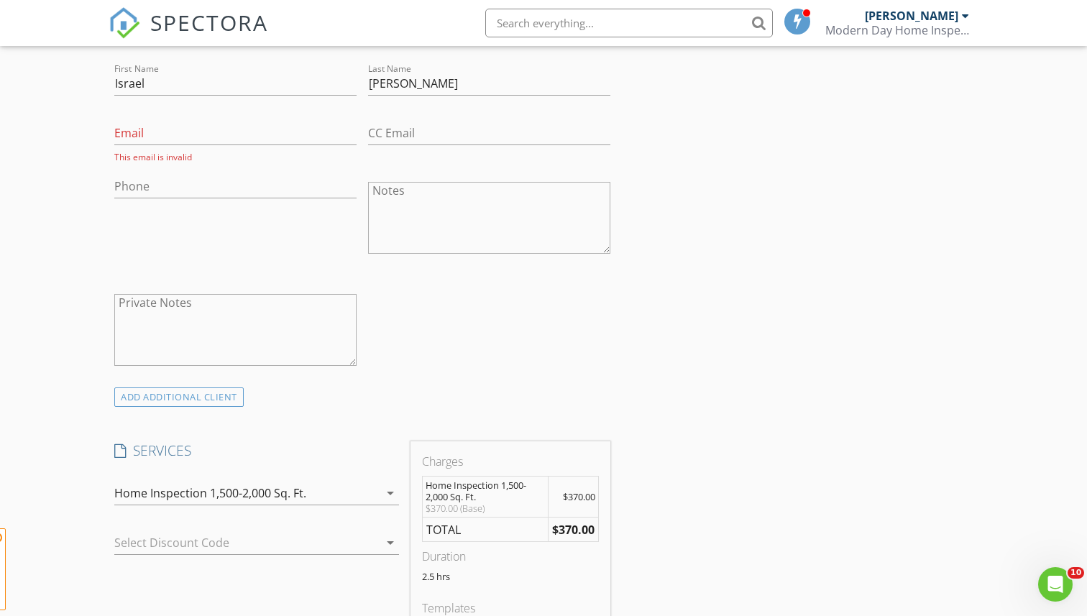
click at [472, 364] on div "check_box_outline_blank Client is a Company/Organization First Name Israel Last…" at bounding box center [362, 200] width 507 height 376
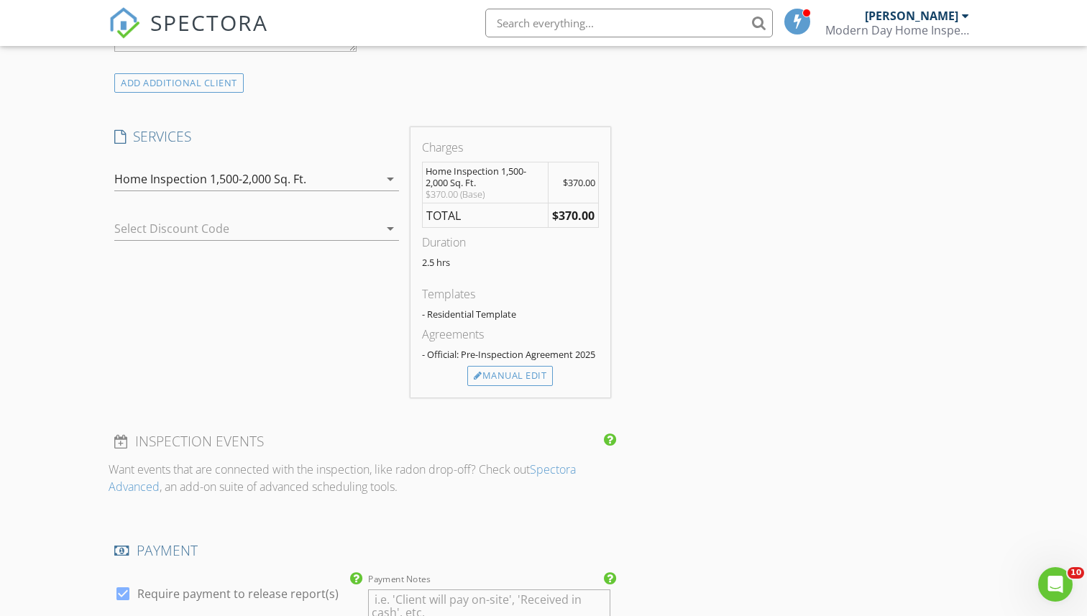
scroll to position [978, 0]
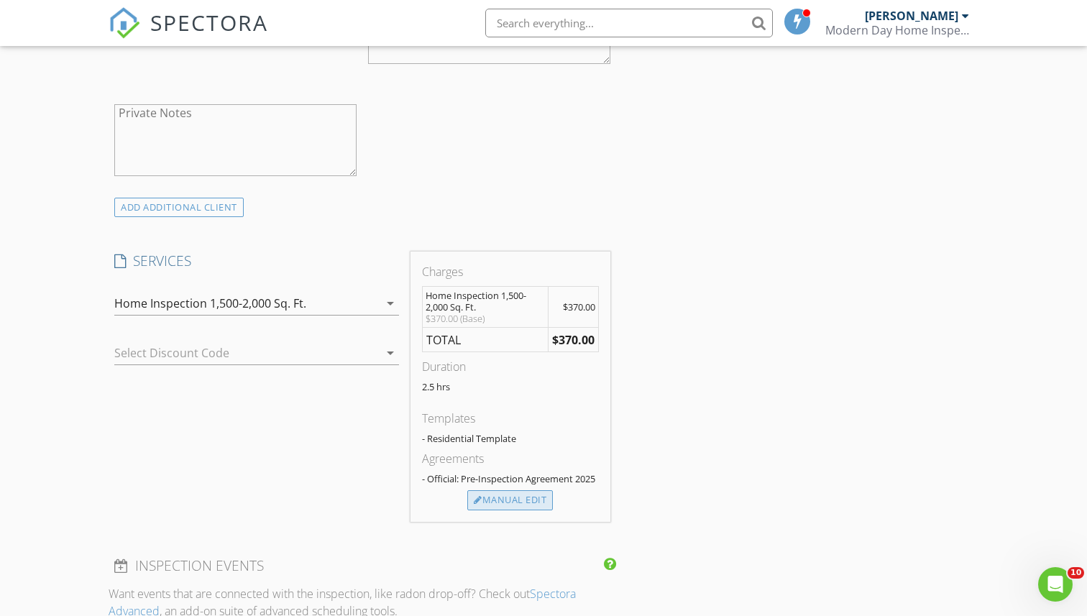
click at [533, 502] on div "Manual Edit" at bounding box center [510, 500] width 86 height 20
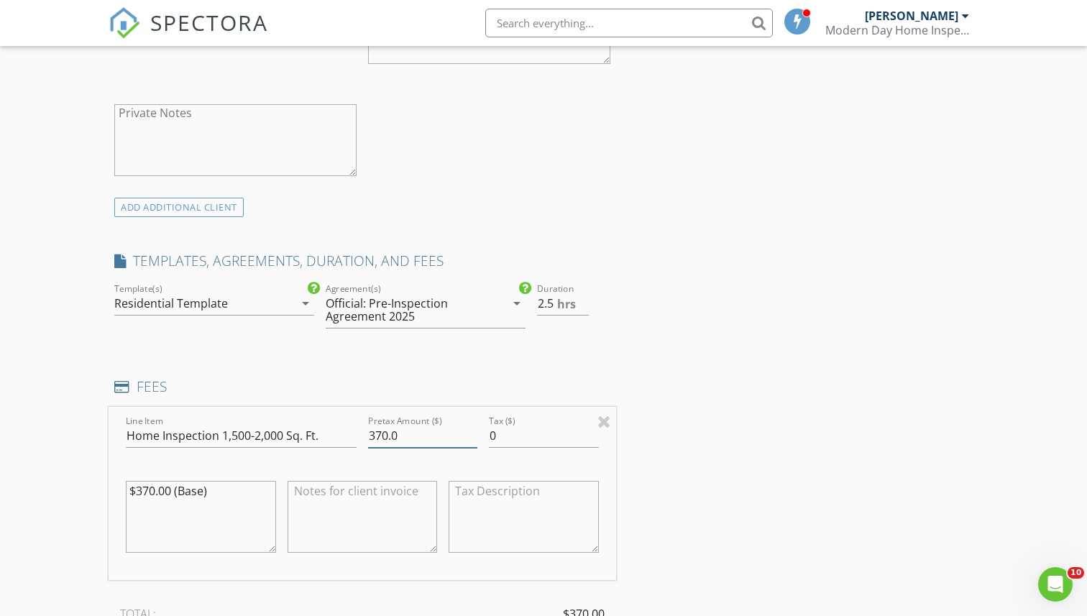
click at [386, 431] on input "370.0" at bounding box center [422, 436] width 109 height 24
type input "375.0"
click at [153, 485] on textarea "$370.00 (Base)" at bounding box center [201, 517] width 150 height 72
type textarea "$375.00 (Base)"
click at [425, 433] on input "375.0" at bounding box center [422, 436] width 109 height 24
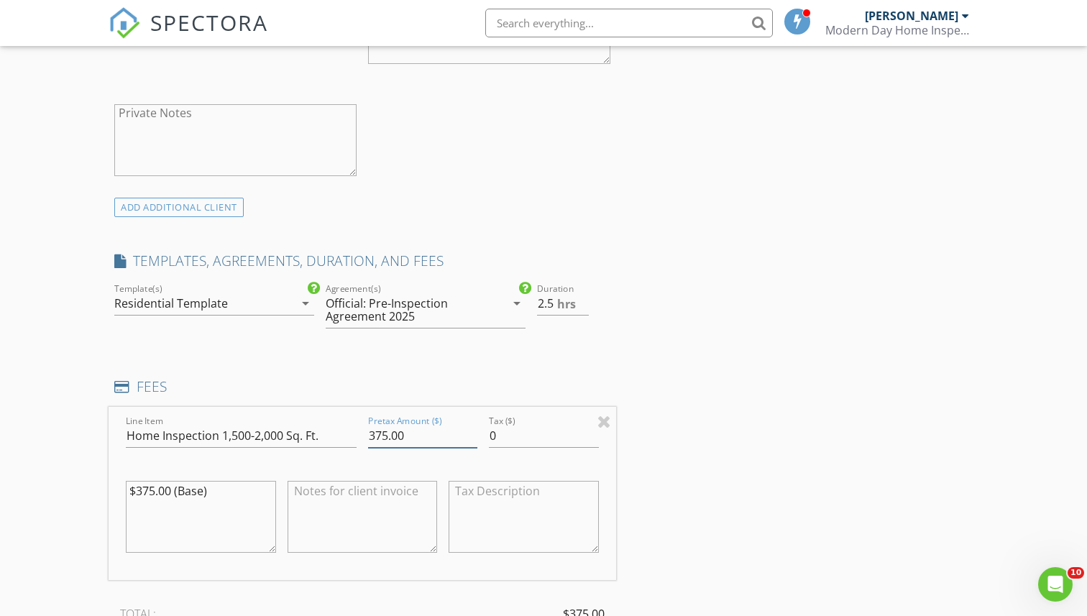
type input "375.00"
click at [640, 369] on div "INSPECTOR(S) check_box Brian Garza PRIMARY Brian Garza arrow_drop_down check_bo…" at bounding box center [544, 477] width 870 height 2579
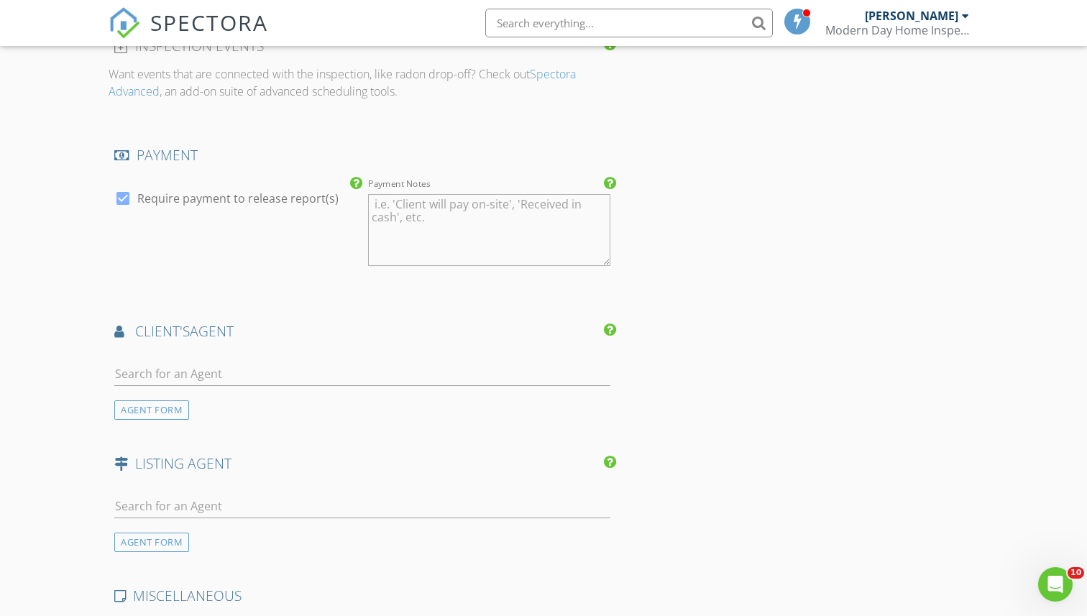
scroll to position [1650, 0]
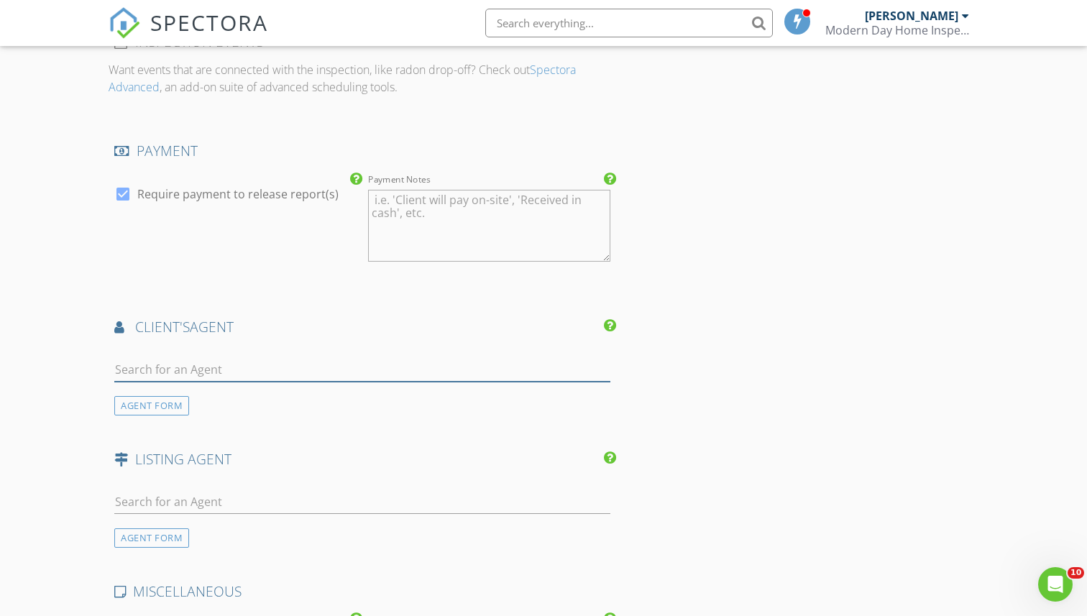
click at [522, 362] on input "text" at bounding box center [362, 370] width 496 height 24
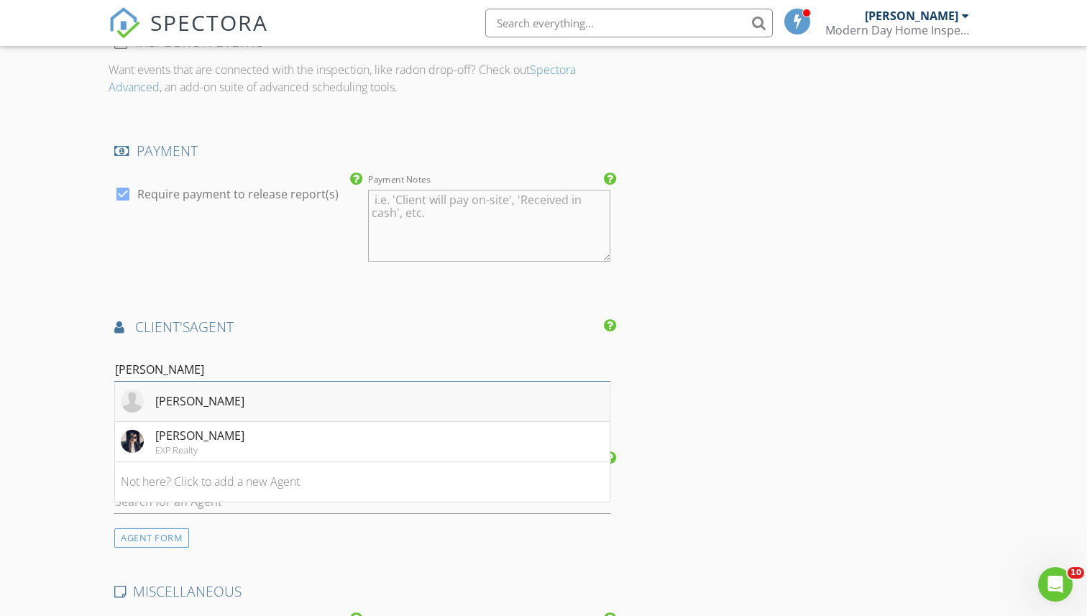
type input "jaime"
click at [436, 398] on li "Jaime Campos" at bounding box center [362, 402] width 495 height 40
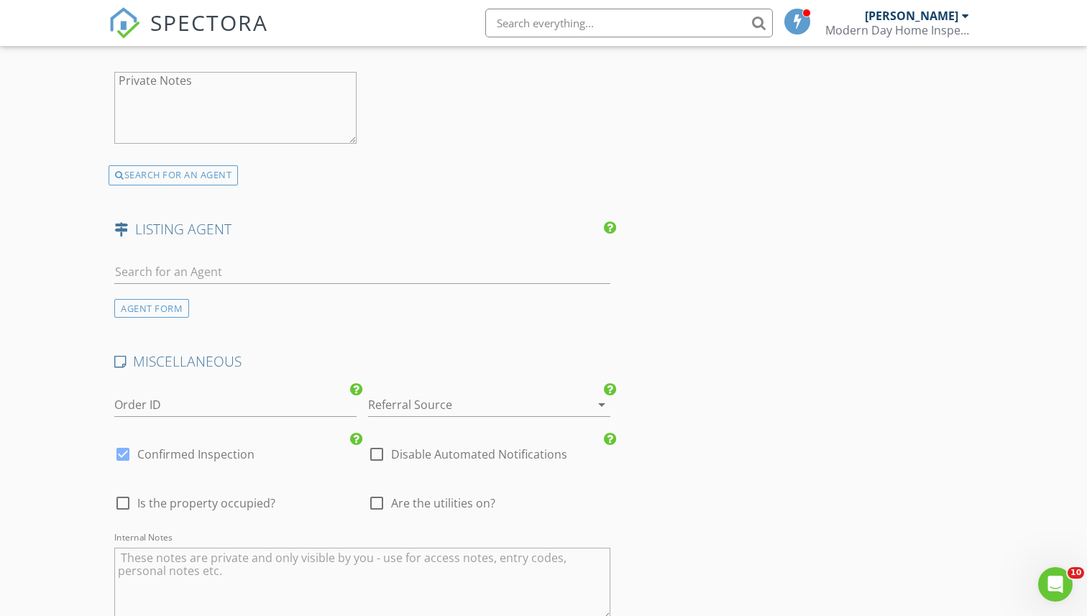
scroll to position [2491, 0]
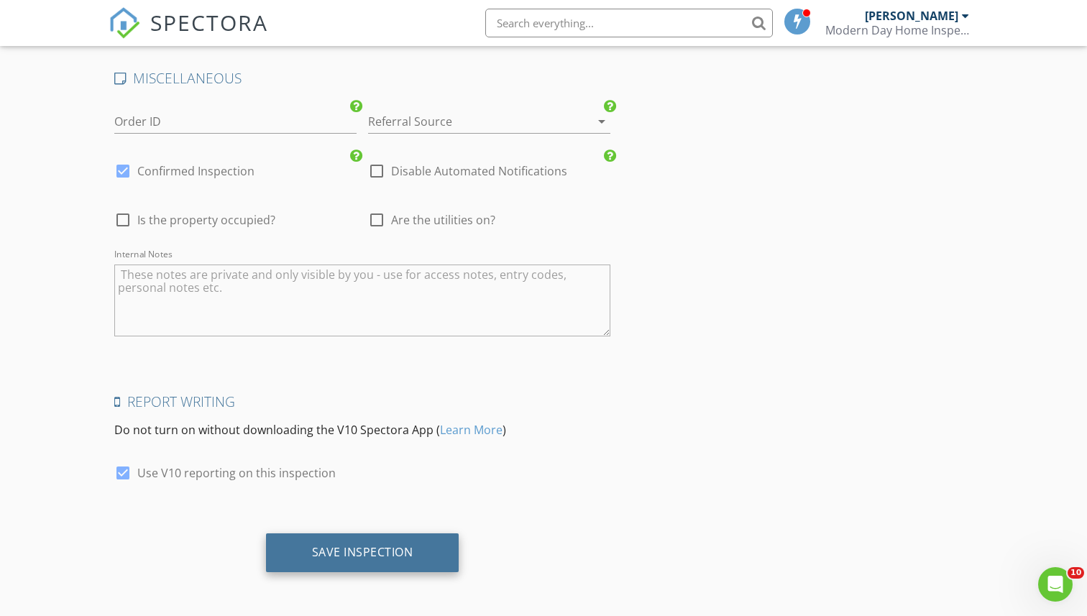
click at [440, 540] on div "Save Inspection" at bounding box center [362, 552] width 193 height 39
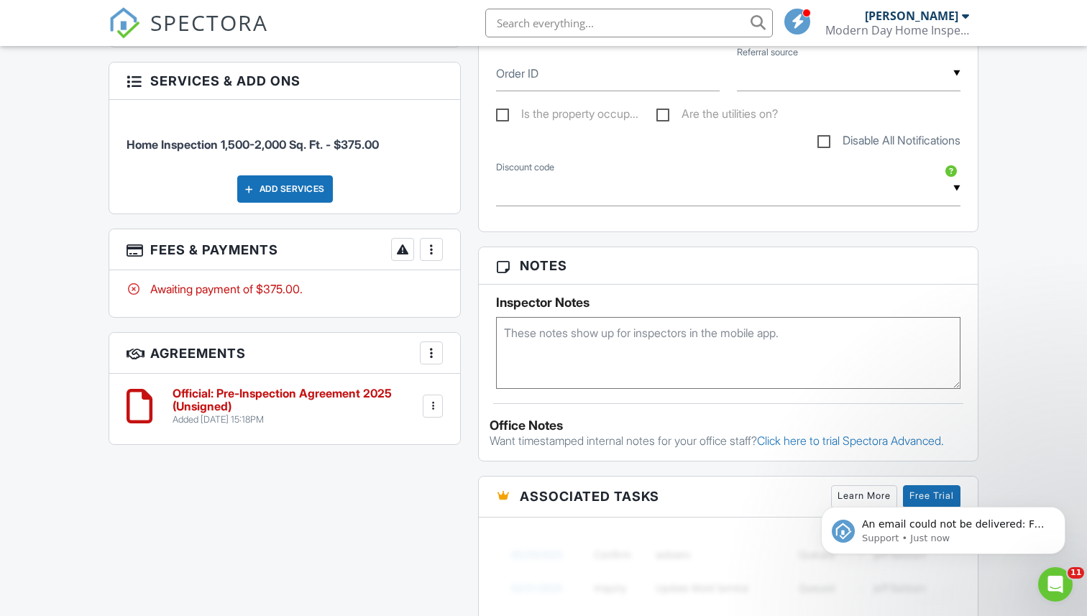
scroll to position [1423, 0]
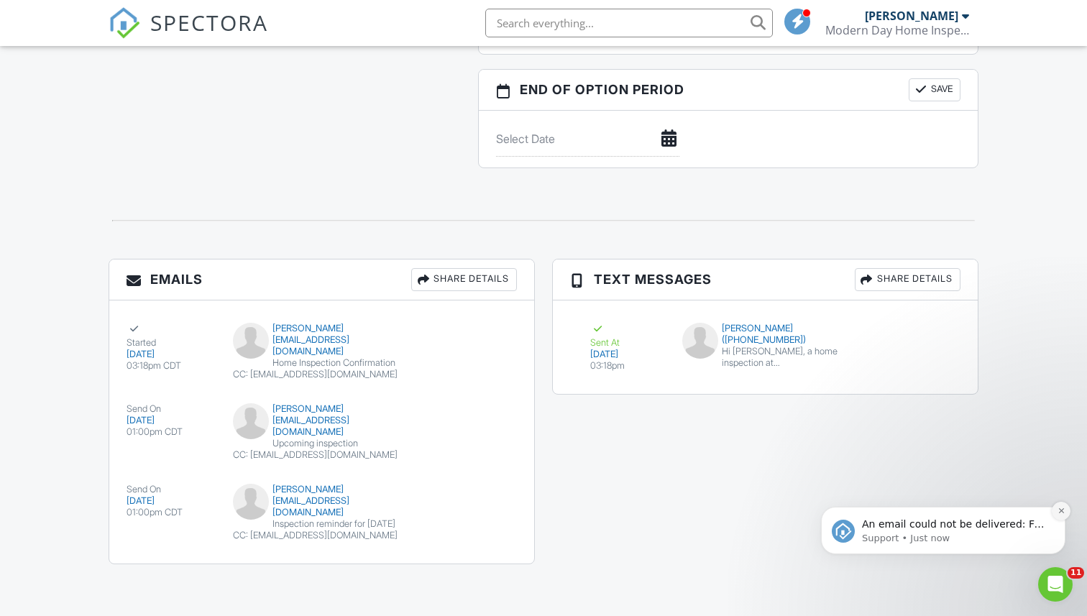
click at [1062, 507] on icon "Dismiss notification" at bounding box center [1061, 511] width 8 height 8
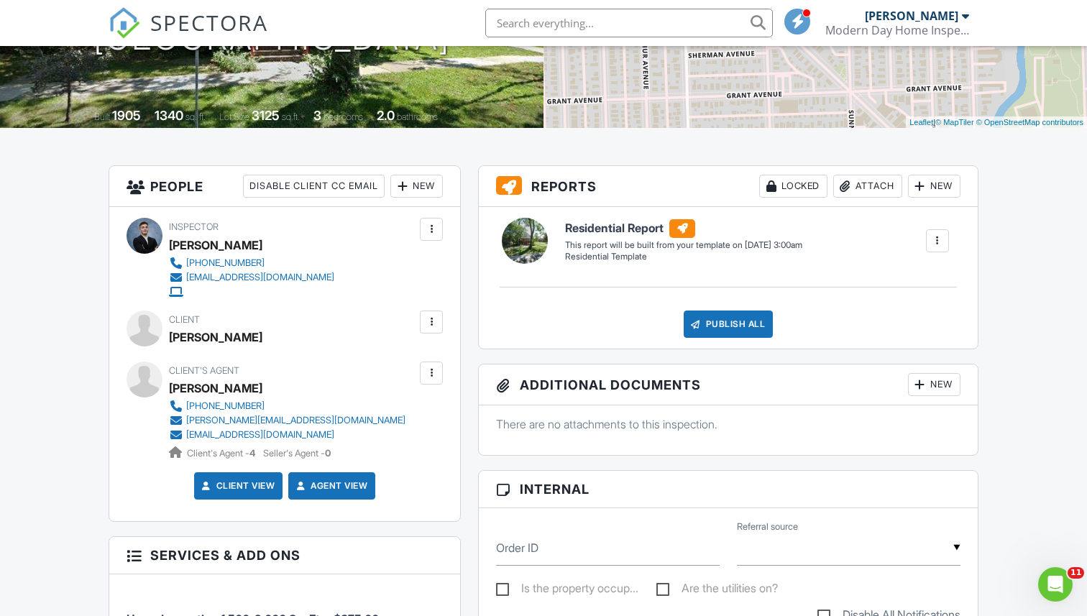
scroll to position [0, 0]
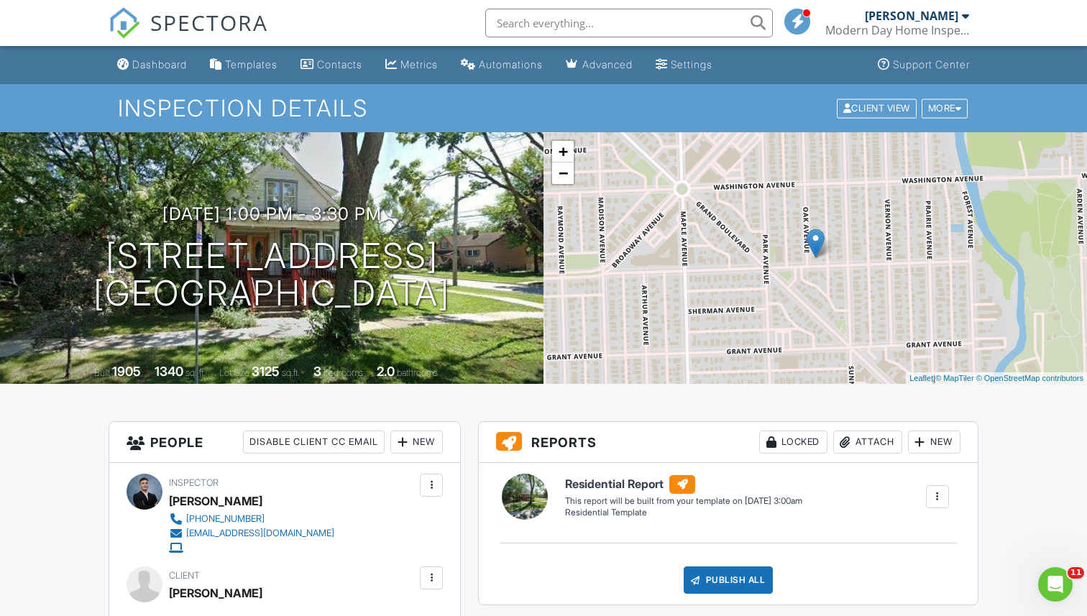
click at [189, 34] on span "SPECTORA" at bounding box center [209, 22] width 118 height 30
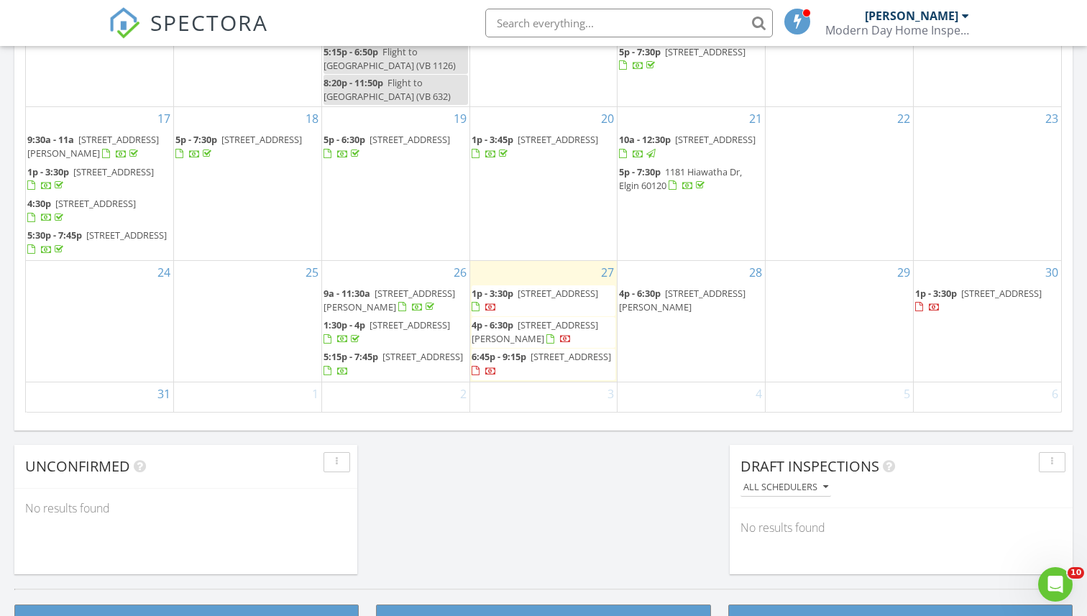
scroll to position [913, 0]
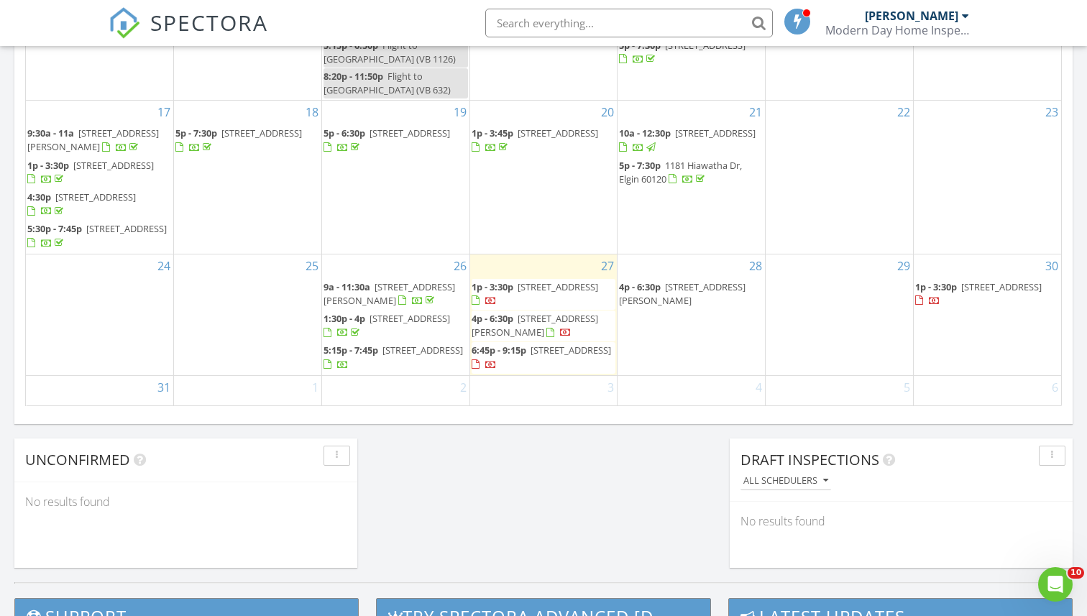
click at [695, 326] on div "28 4p - 6:30p 7802 Mulligan Ave, Burbank 60459" at bounding box center [690, 314] width 147 height 121
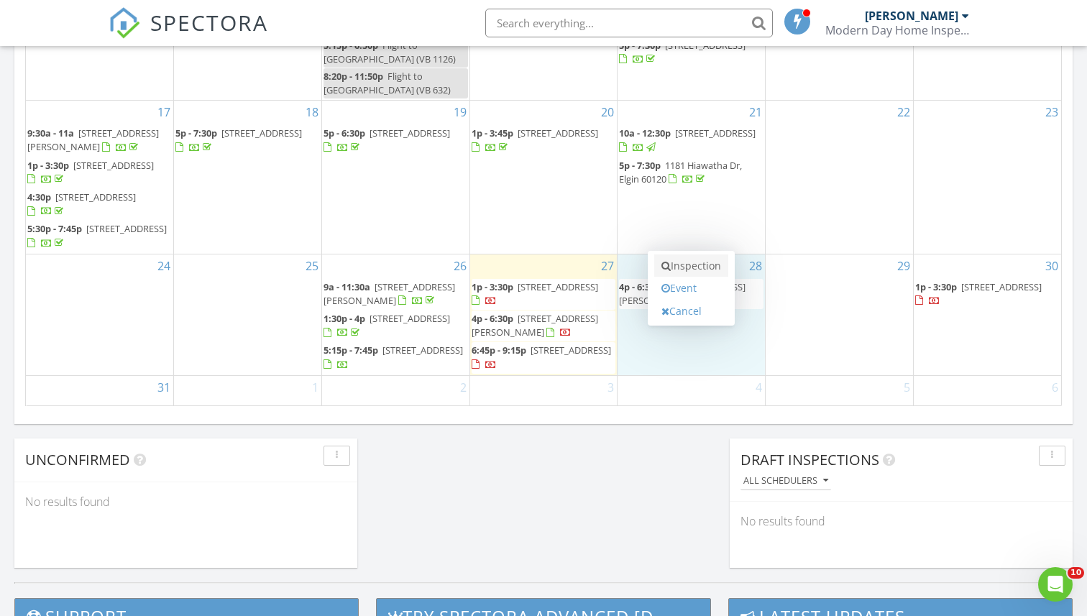
click at [713, 262] on link "Inspection" at bounding box center [691, 265] width 74 height 23
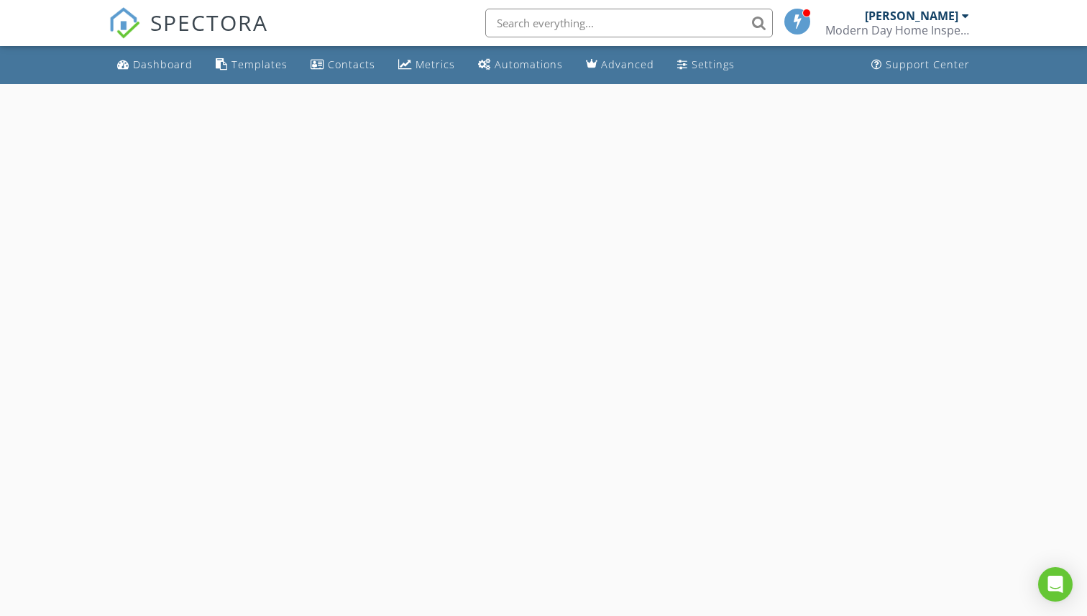
select select "7"
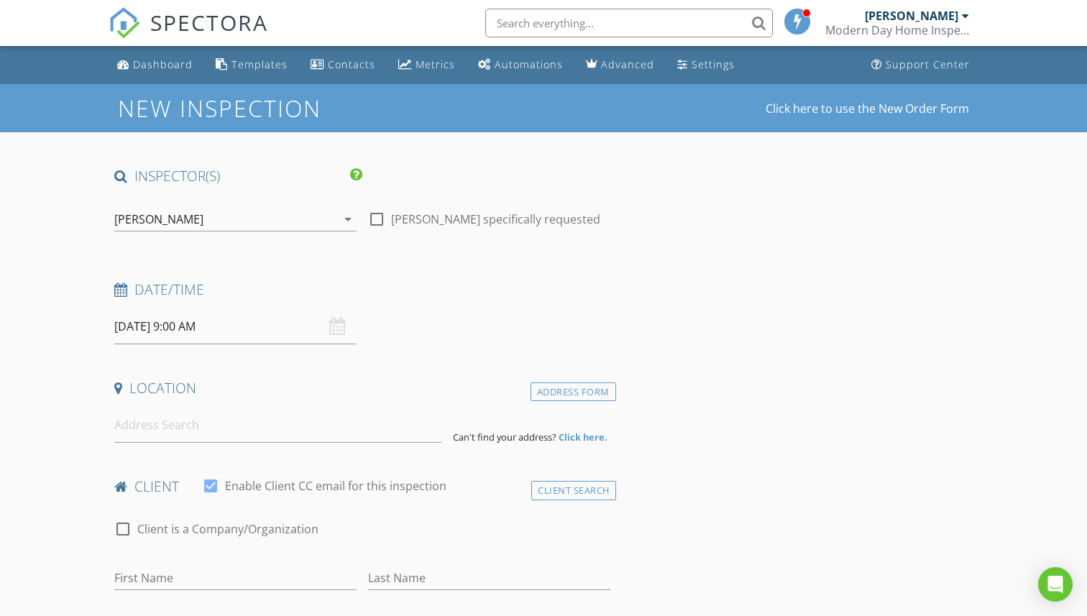
click at [306, 329] on input "[DATE] 9:00 AM" at bounding box center [235, 326] width 242 height 35
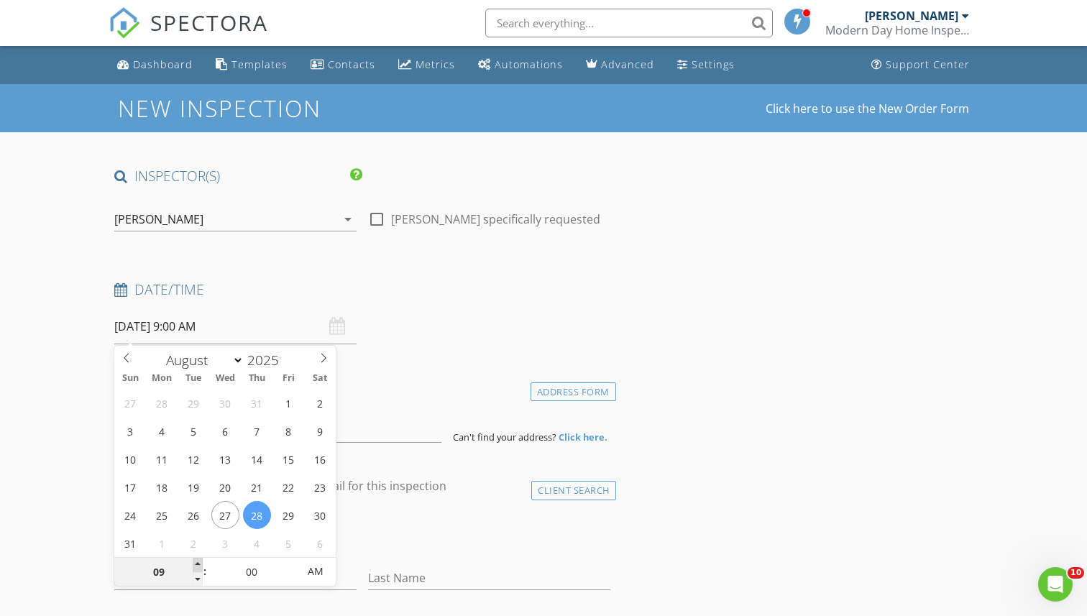
type input "10"
type input "08/28/2025 10:00 AM"
click at [194, 565] on span at bounding box center [198, 565] width 10 height 14
type input "11"
type input "08/28/2025 11:00 AM"
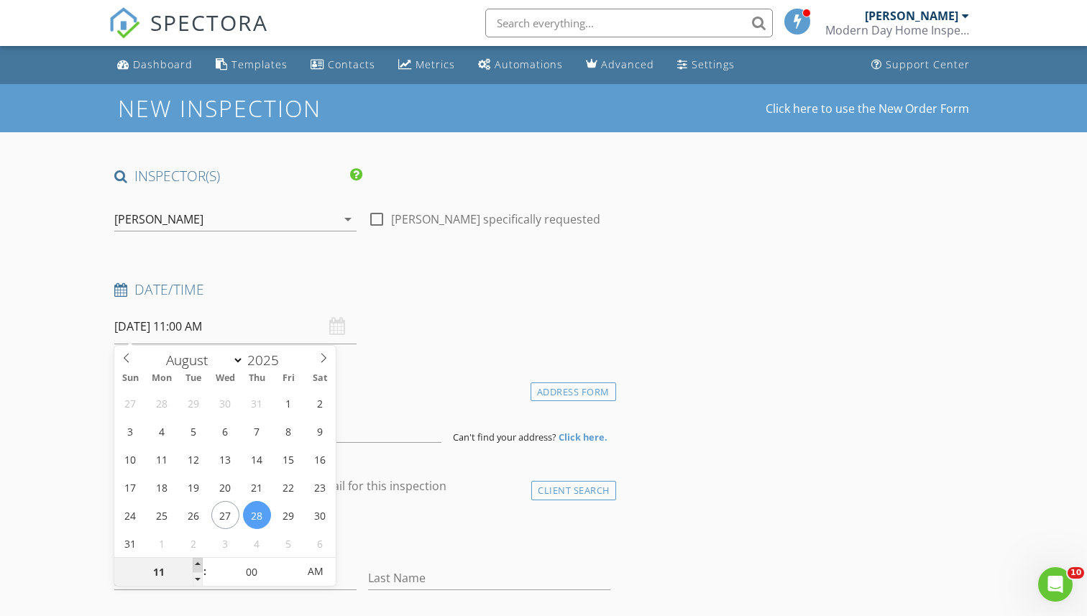
click at [194, 565] on span at bounding box center [198, 565] width 10 height 14
click at [239, 568] on input "00" at bounding box center [252, 572] width 88 height 29
type input "30"
type input "[DATE] 11:30 AM"
click at [492, 302] on div "Date/Time" at bounding box center [362, 294] width 507 height 29
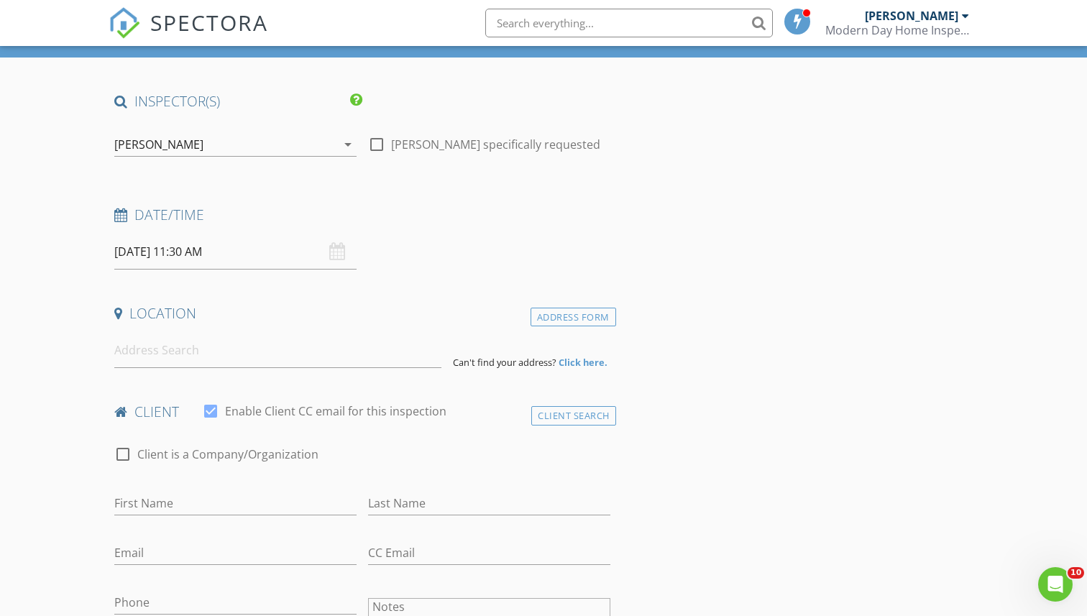
scroll to position [80, 0]
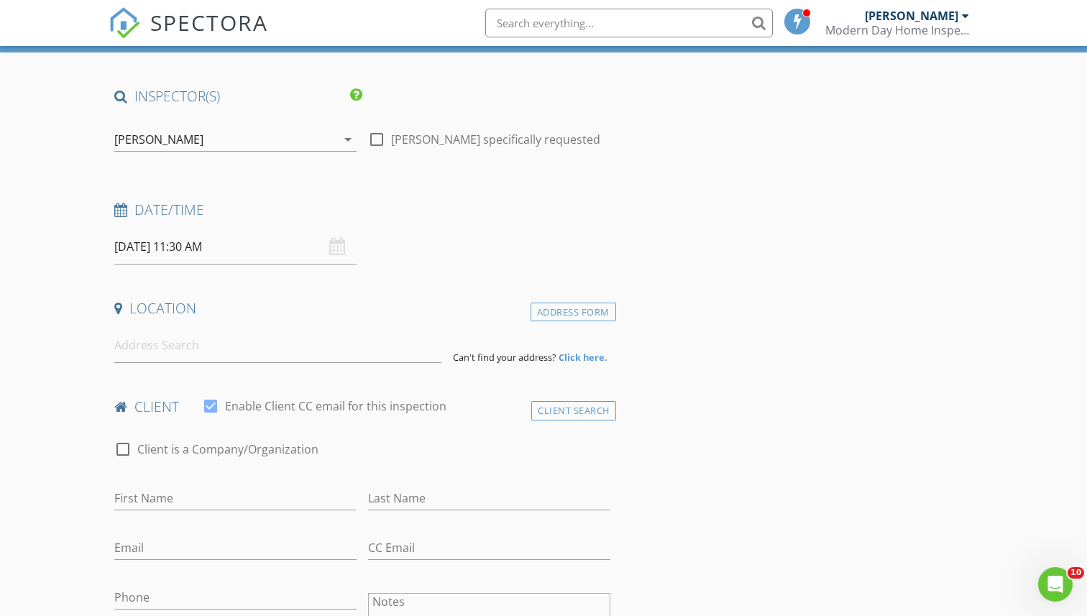
click at [248, 247] on input "08/28/2025 11:30 AM" at bounding box center [235, 246] width 242 height 35
click at [385, 349] on input at bounding box center [277, 345] width 326 height 35
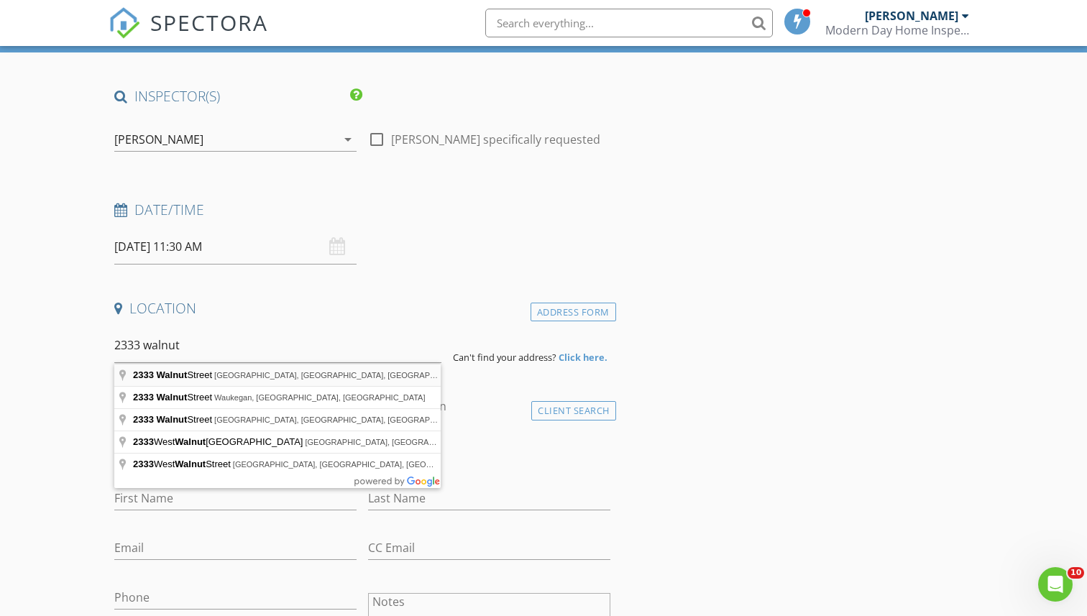
type input "2333 Walnut Street, Blue Island, IL, USA"
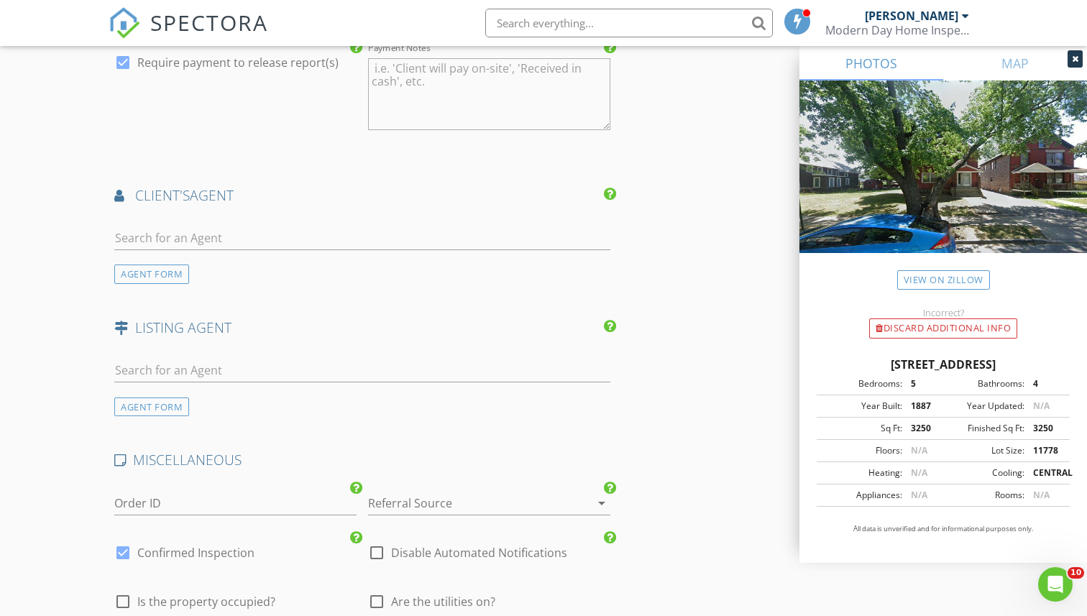
scroll to position [1604, 0]
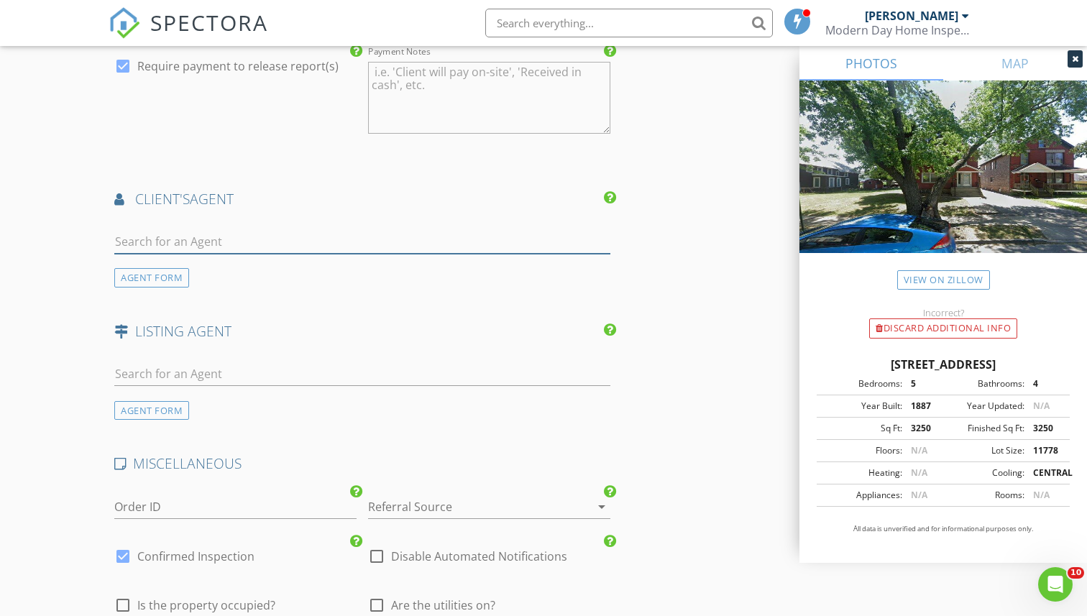
click at [365, 244] on input "text" at bounding box center [362, 242] width 496 height 24
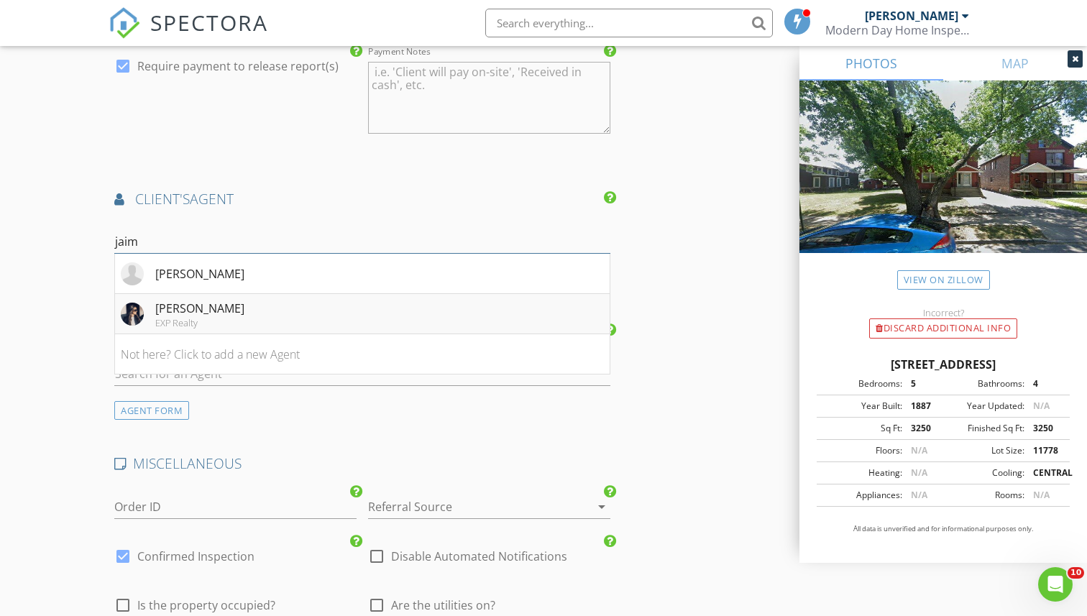
type input "jaim"
click at [380, 311] on li "Jaime Birks EXP Realty" at bounding box center [362, 314] width 495 height 40
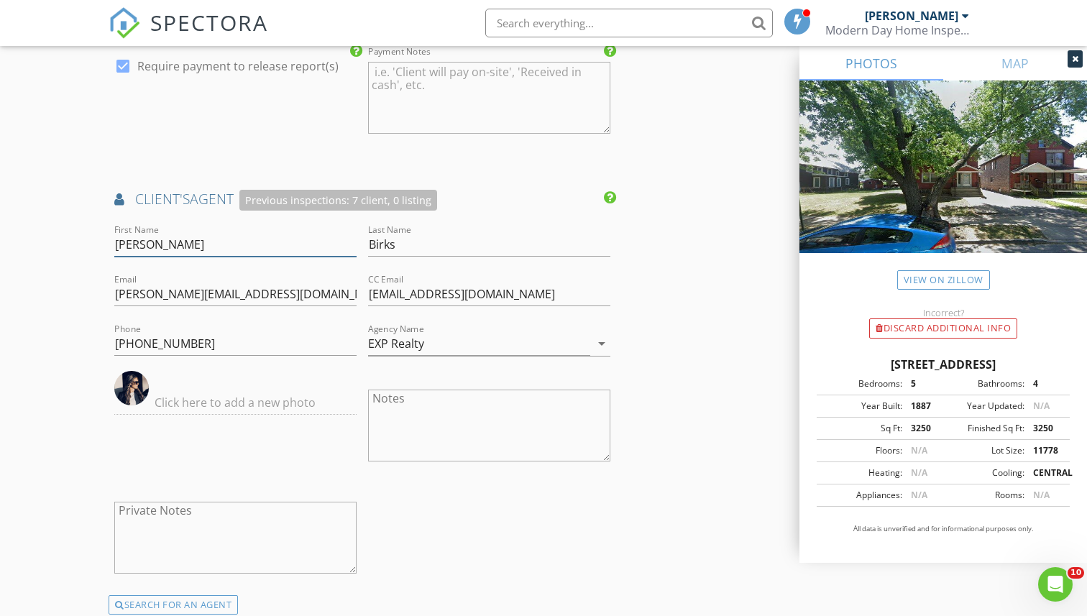
click at [226, 237] on input "Jaime" at bounding box center [235, 245] width 242 height 24
type input "Invest"
click at [382, 242] on input "Birks" at bounding box center [489, 245] width 242 height 24
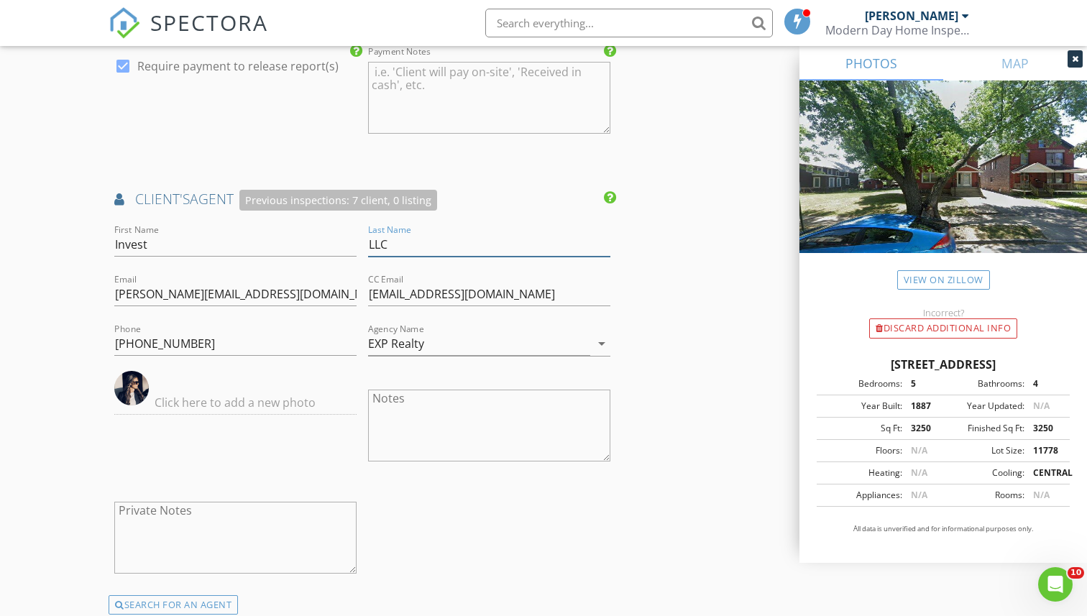
type input "LLC"
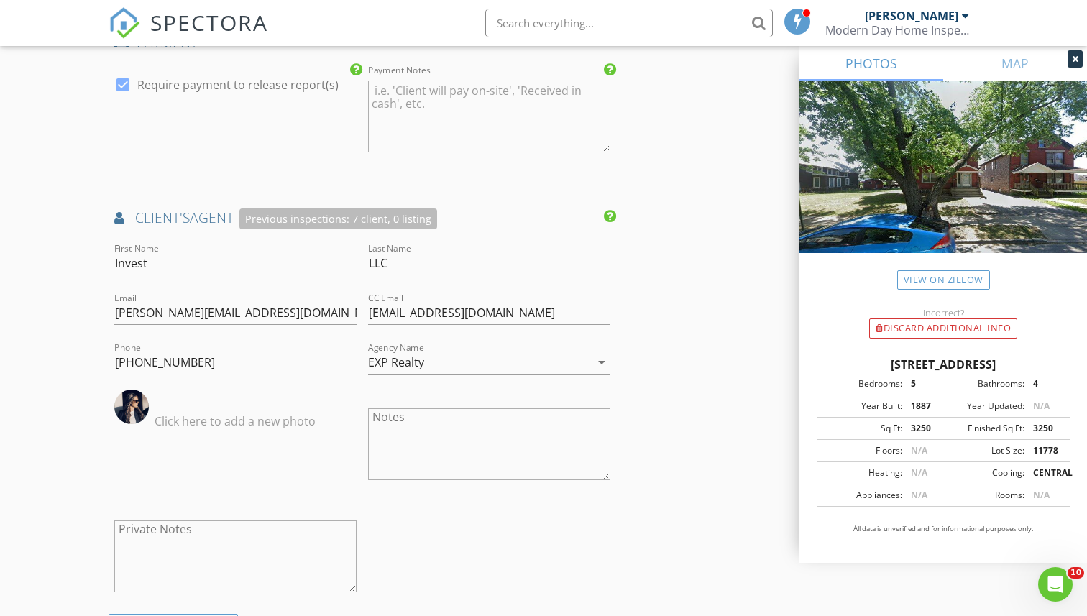
scroll to position [1595, 0]
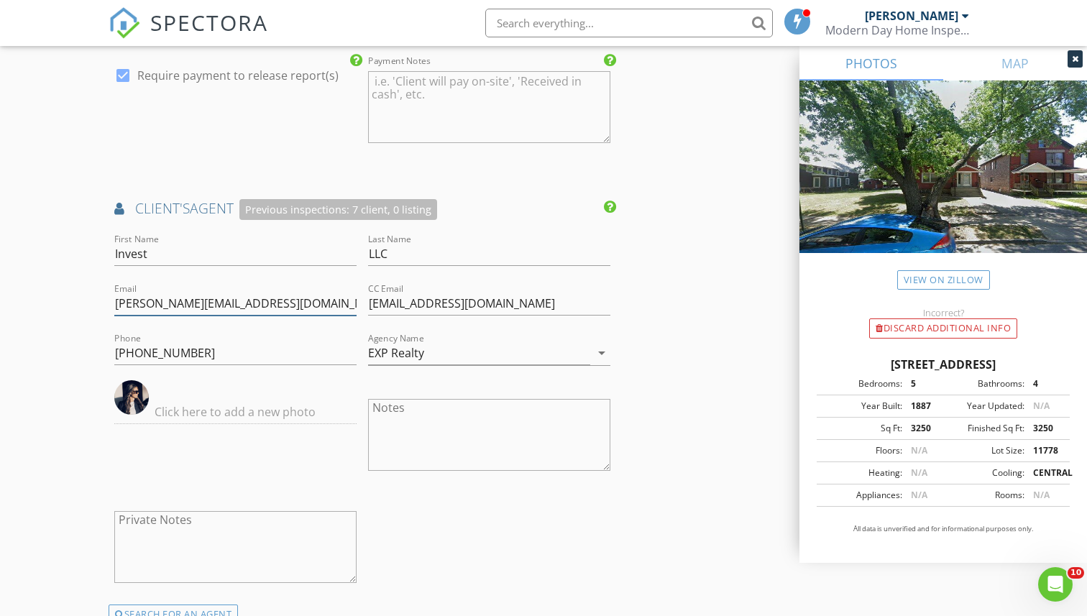
click at [278, 298] on input "jaime@coronarealtygroupinc.com" at bounding box center [235, 304] width 242 height 24
click at [303, 301] on input "jaime@coronarealtygroupinc.com" at bounding box center [235, 304] width 242 height 24
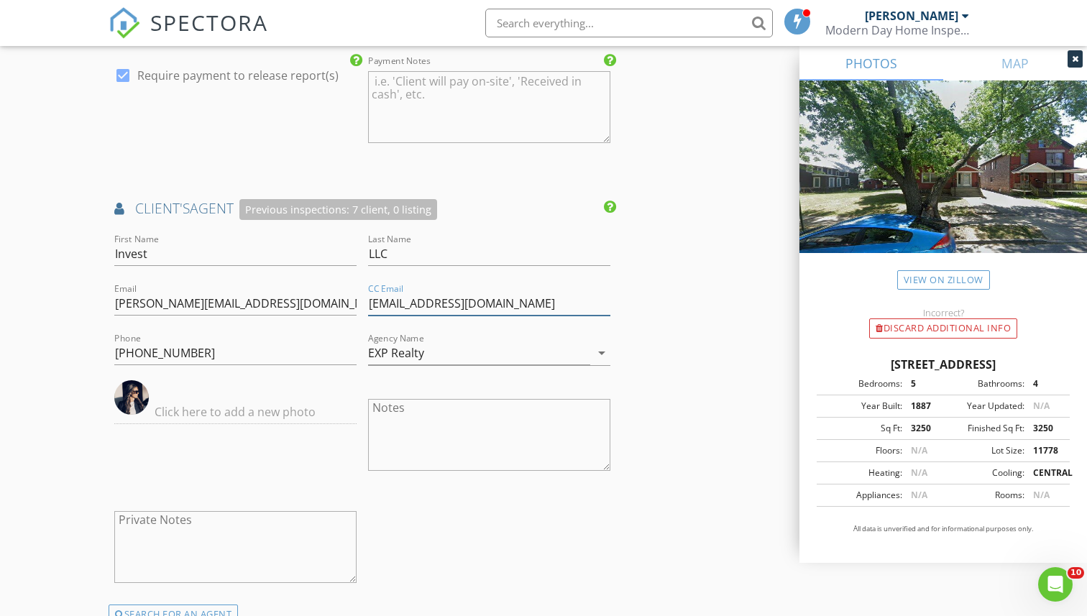
click at [497, 299] on input "coronatransactions@gmail.com" at bounding box center [489, 304] width 242 height 24
type input "jennys@coronarealtygroupinc.com"
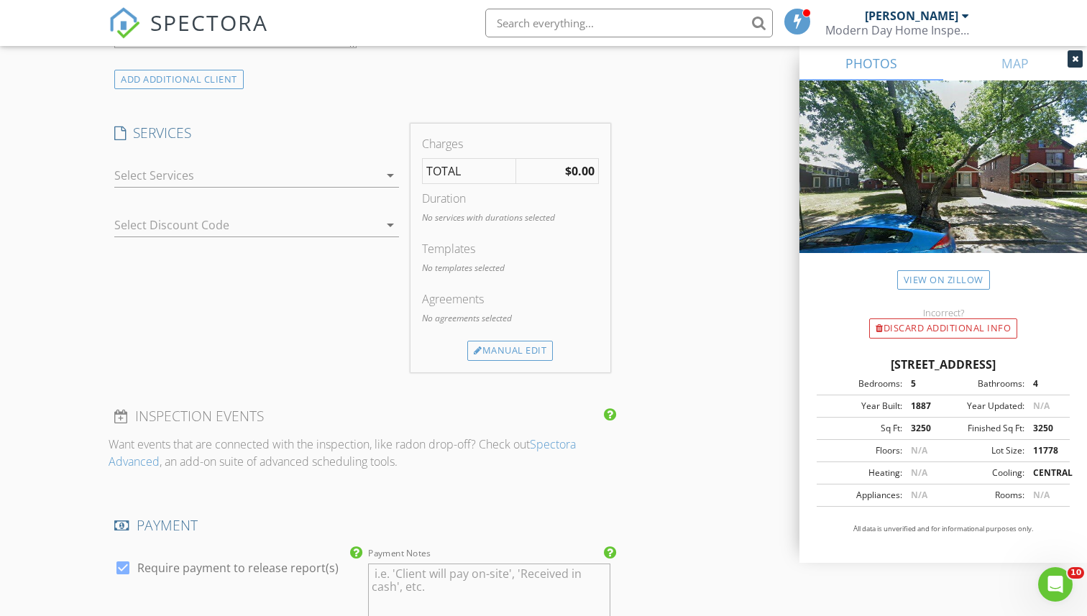
scroll to position [1029, 0]
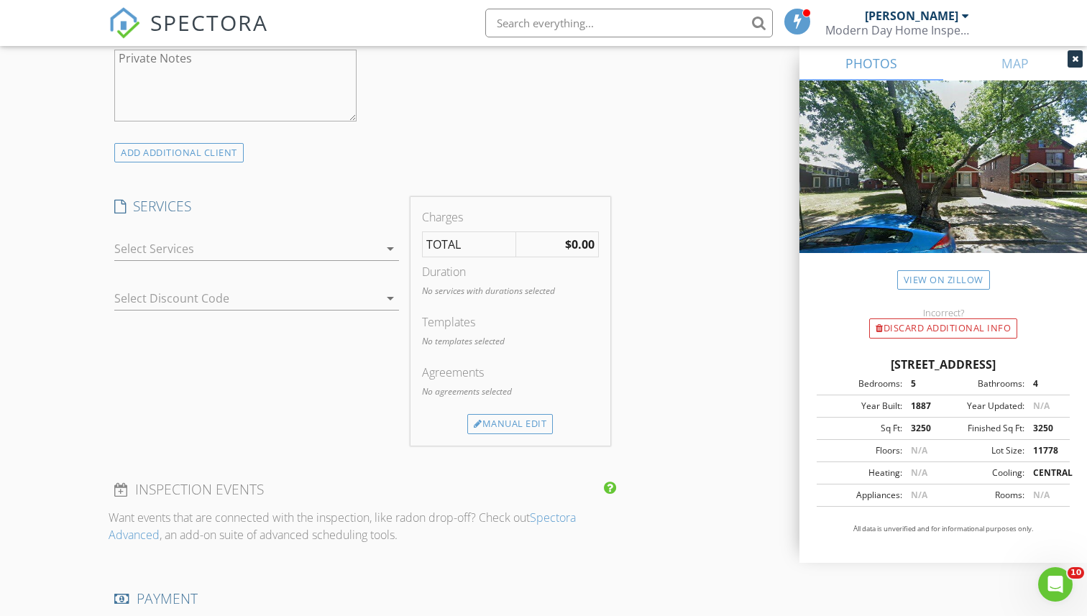
click at [385, 251] on icon "arrow_drop_down" at bounding box center [390, 248] width 17 height 17
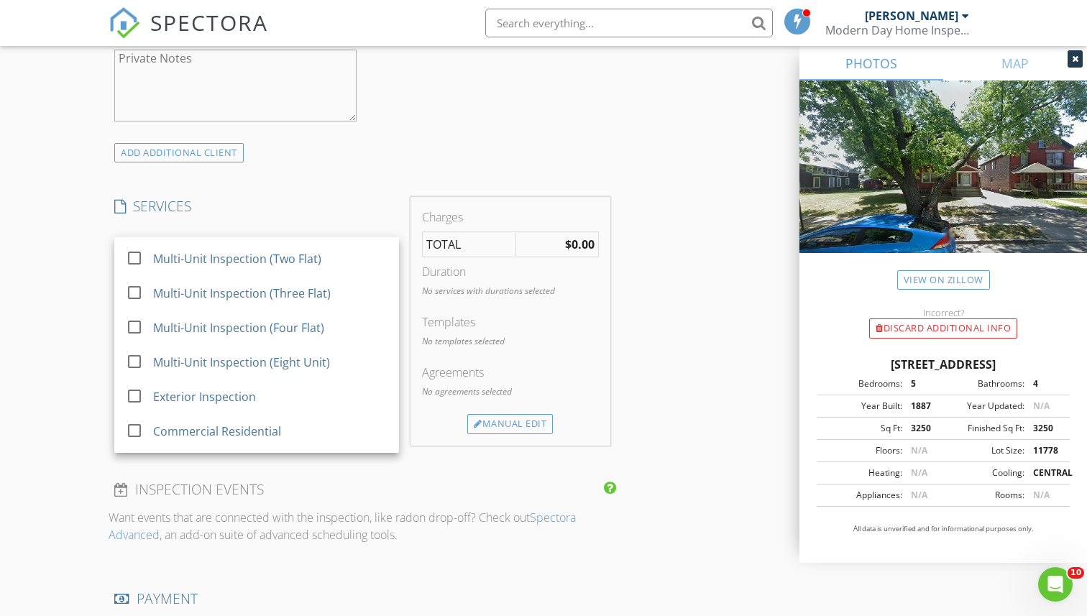
scroll to position [369, 0]
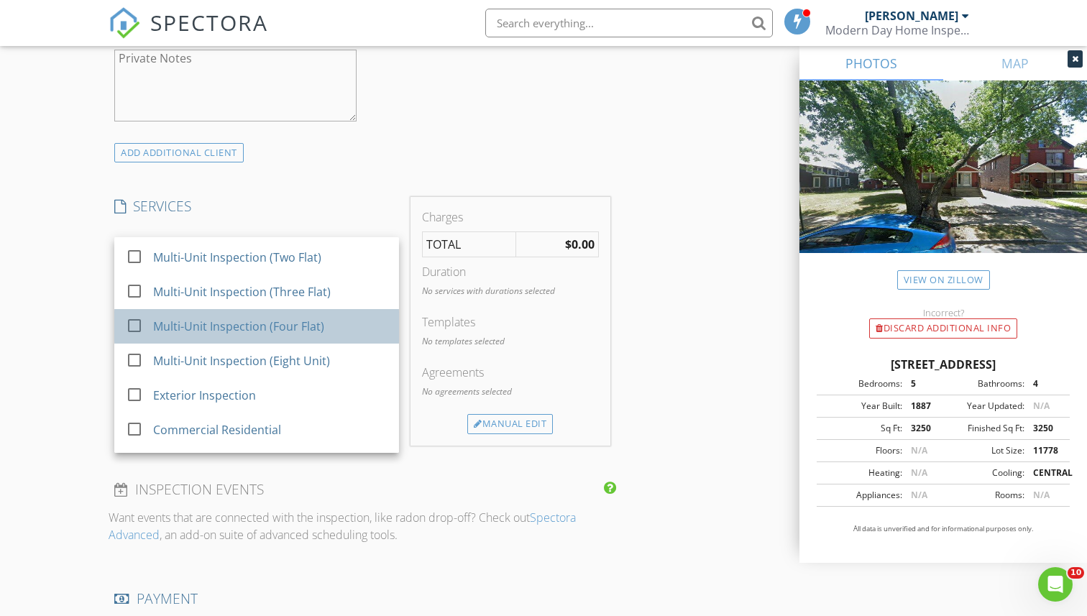
click at [317, 330] on div "Multi-Unit Inspection (Four Flat)" at bounding box center [239, 326] width 171 height 17
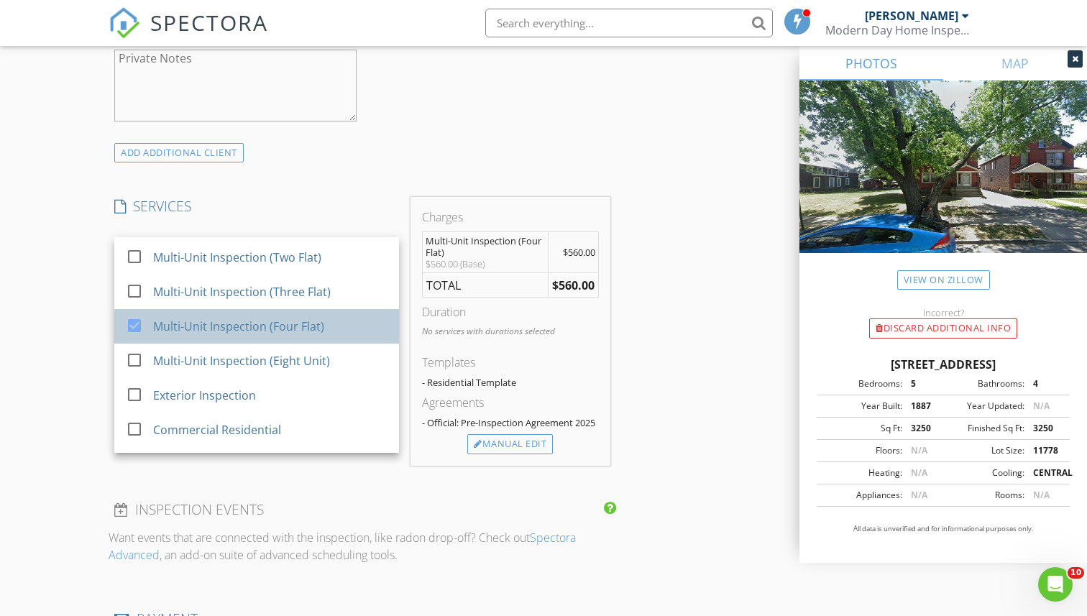
click at [317, 330] on div "Multi-Unit Inspection (Four Flat)" at bounding box center [239, 326] width 171 height 17
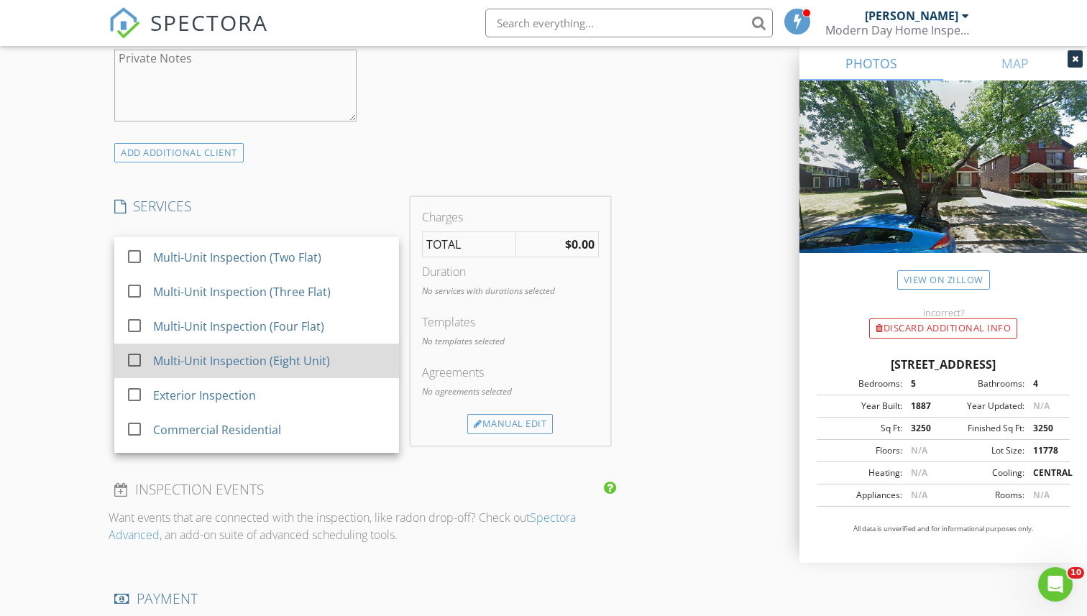
click at [308, 358] on div "Multi-Unit Inspection (Eight Unit)" at bounding box center [242, 360] width 177 height 17
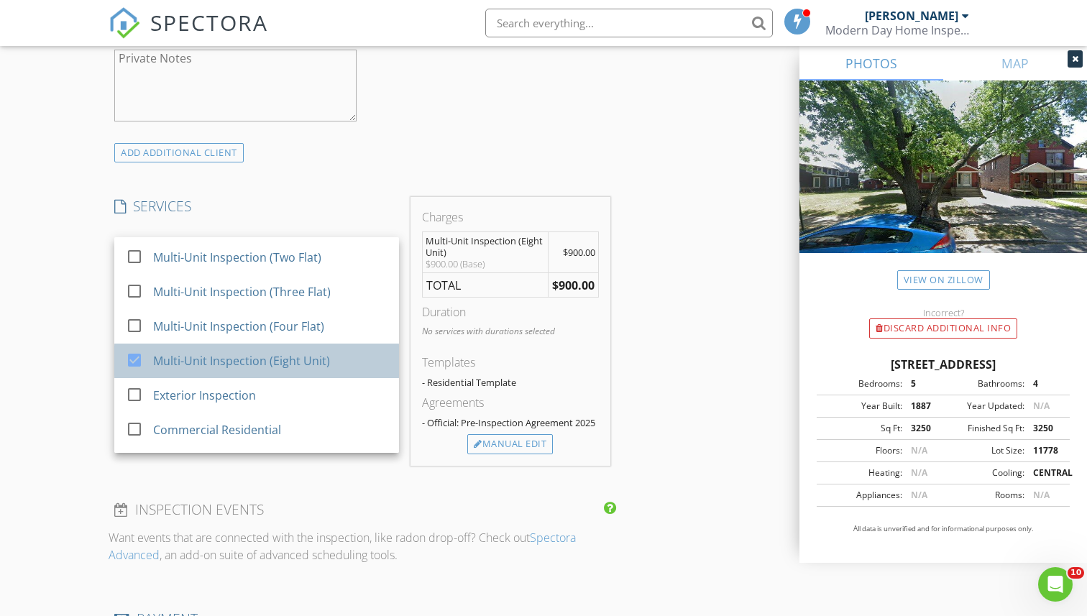
click at [308, 357] on div "Multi-Unit Inspection (Eight Unit)" at bounding box center [242, 360] width 177 height 17
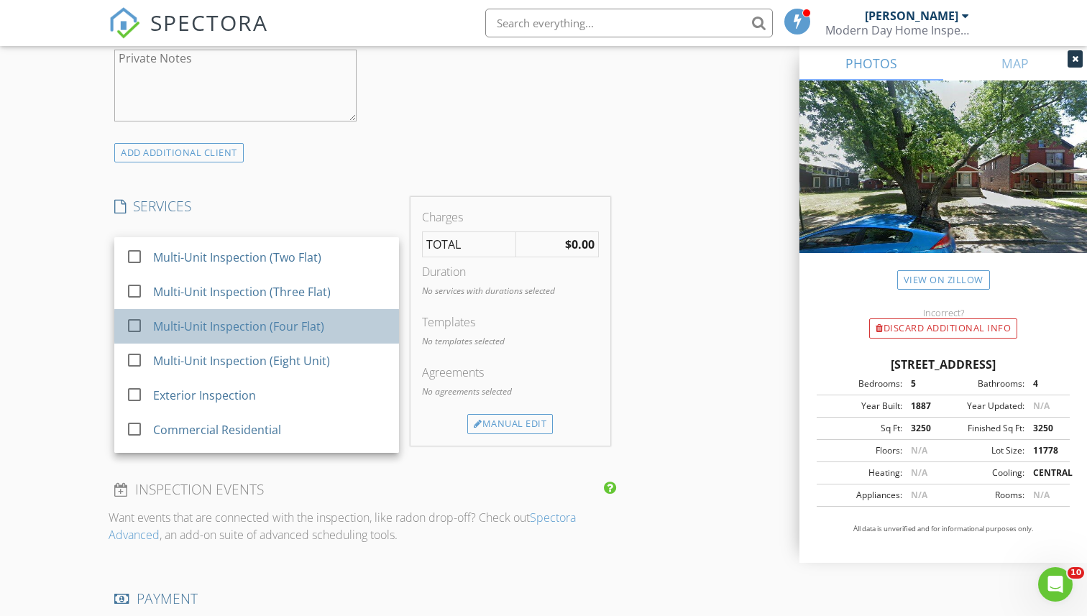
click at [308, 332] on div "Multi-Unit Inspection (Four Flat)" at bounding box center [239, 326] width 171 height 17
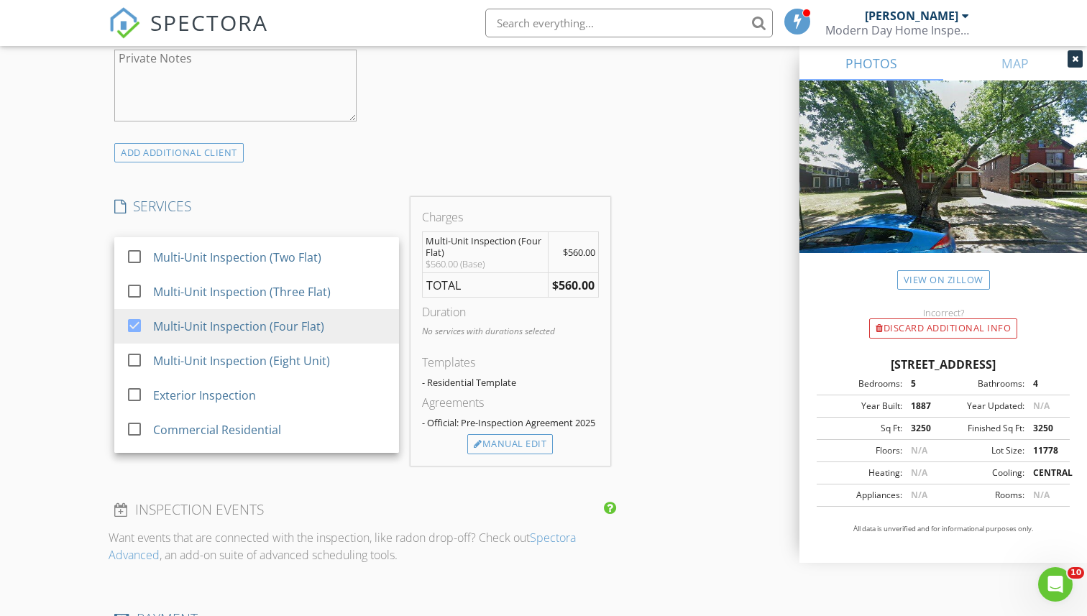
click at [396, 172] on div "INSPECTOR(S) check_box Brian Garza PRIMARY Brian Garza arrow_drop_down check_bo…" at bounding box center [362, 471] width 507 height 2669
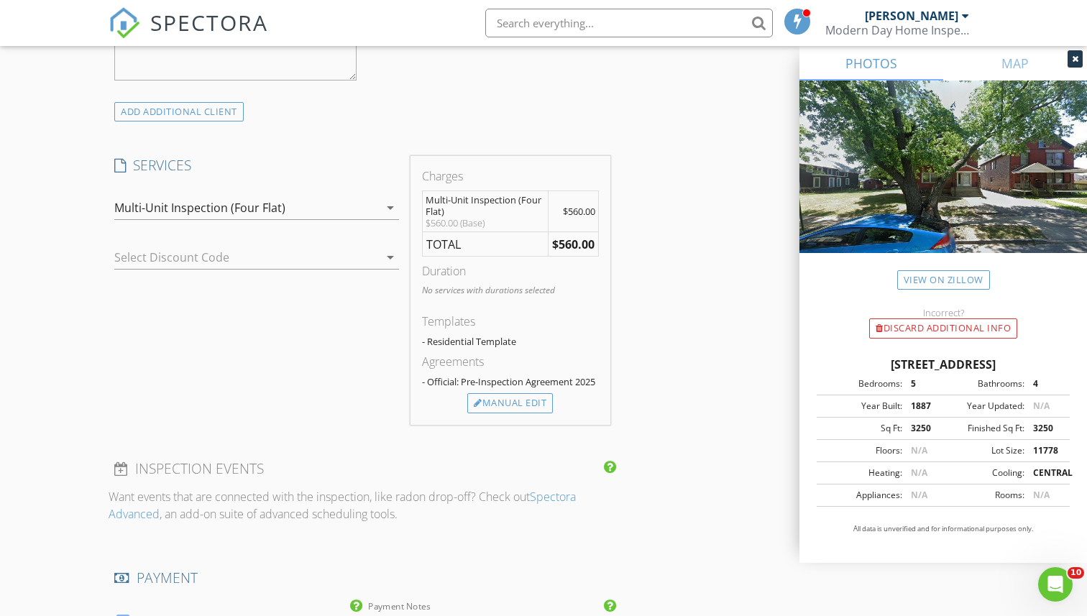
scroll to position [1072, 0]
click at [259, 211] on div "Multi-Unit Inspection (Four Flat)" at bounding box center [199, 205] width 171 height 13
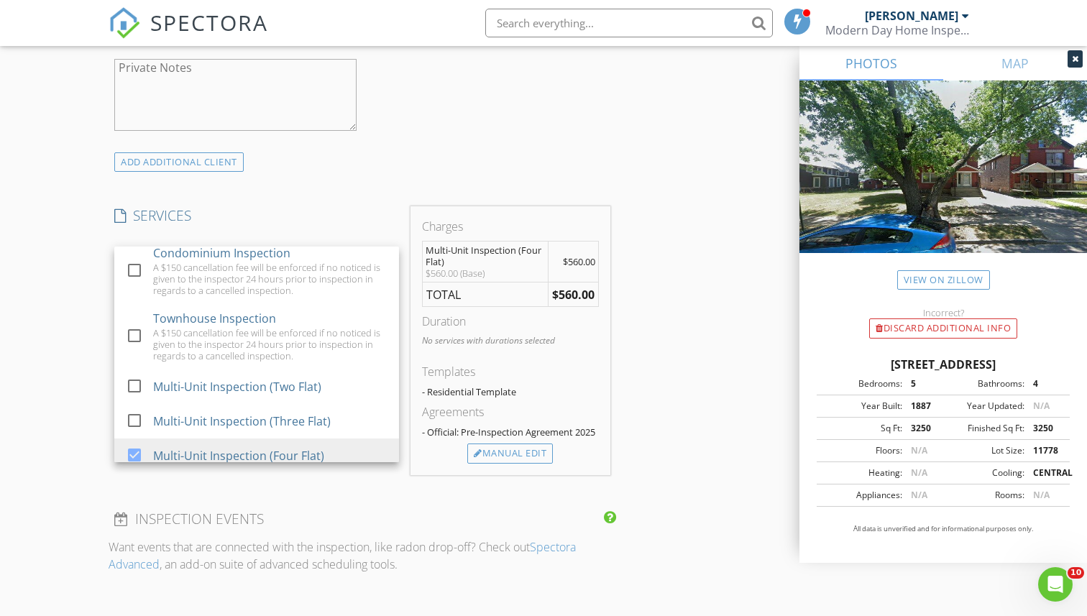
scroll to position [226, 0]
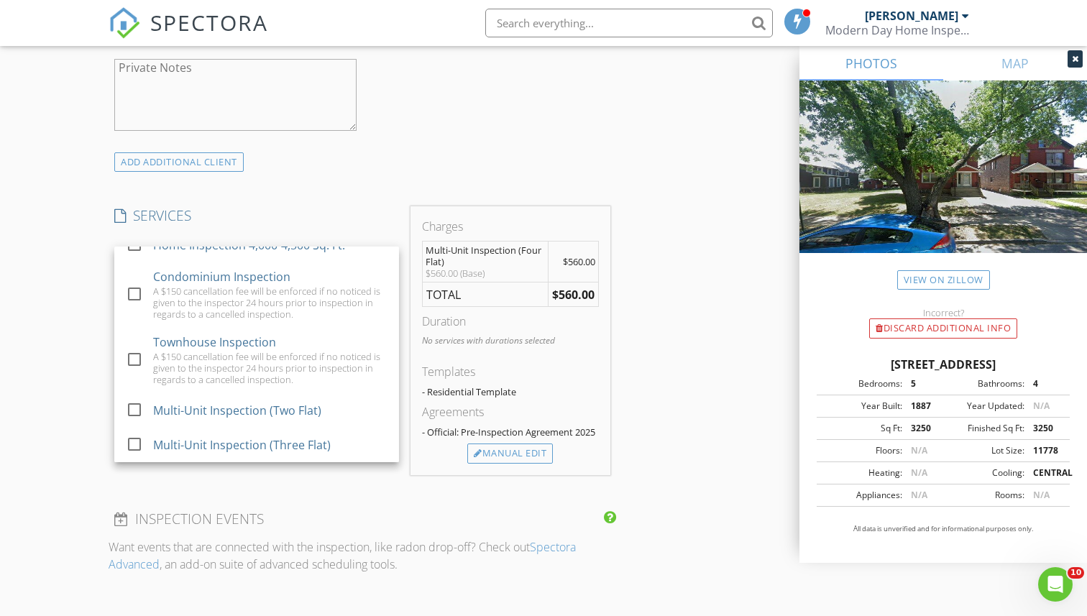
click at [418, 184] on div "INSPECTOR(S) check_box Brian Garza PRIMARY Brian Garza arrow_drop_down check_bo…" at bounding box center [362, 481] width 507 height 2669
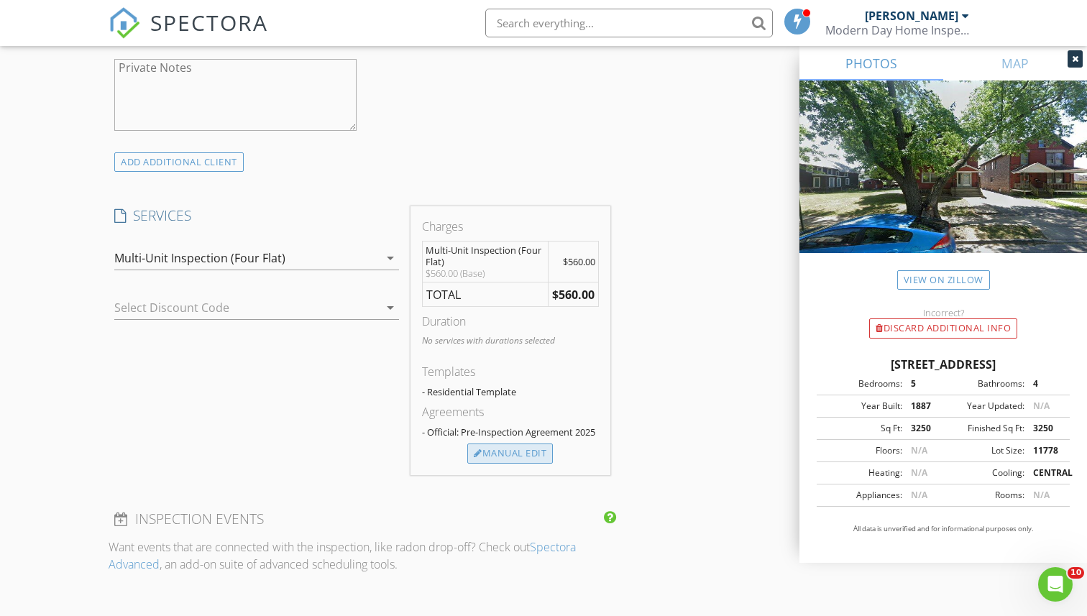
click at [493, 456] on div "Manual Edit" at bounding box center [510, 454] width 86 height 20
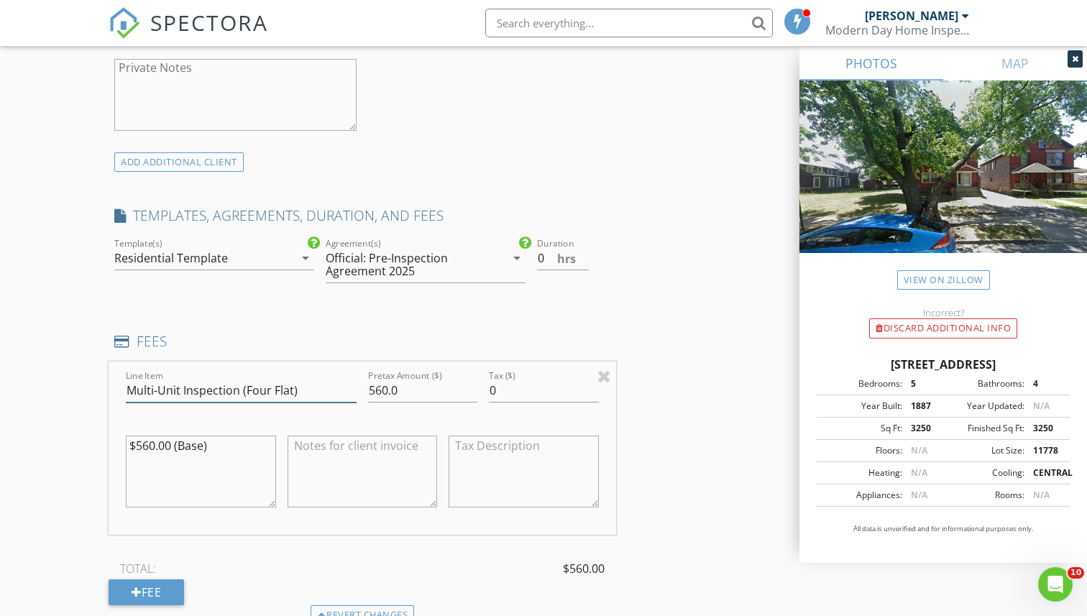
click at [255, 392] on input "Multi-Unit Inspection (Four Flat)" at bounding box center [241, 391] width 231 height 24
click at [286, 395] on input "Multi-Unit Inspection (Five Flat)" at bounding box center [241, 391] width 231 height 24
type input "Multi-Unit Inspection (Five Unit)"
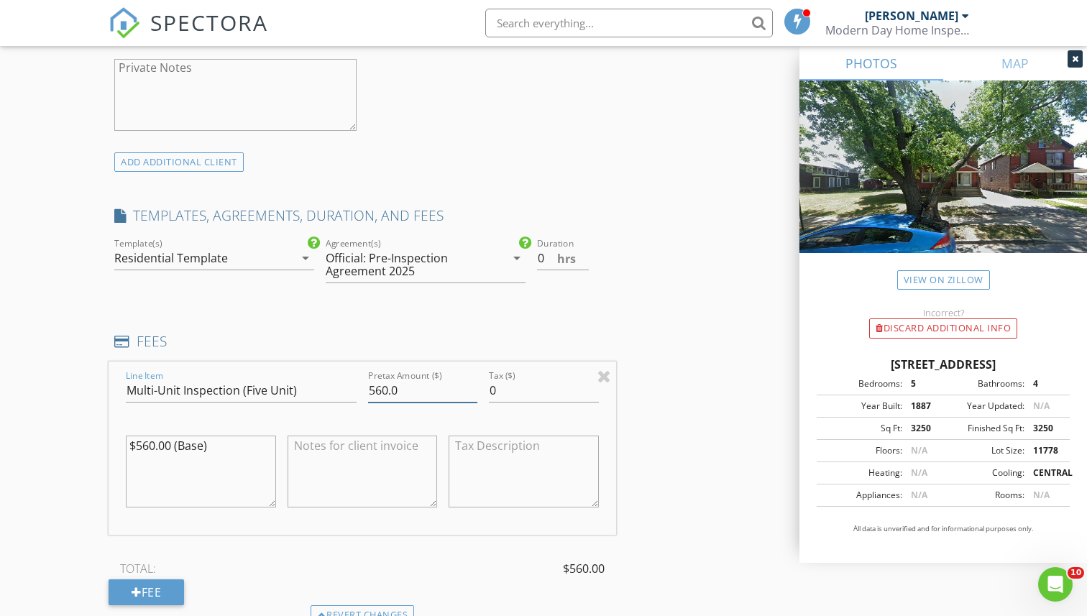
click at [400, 388] on input "560.0" at bounding box center [422, 391] width 109 height 24
click at [386, 389] on input "560.00" at bounding box center [422, 391] width 109 height 24
type input "620.00"
click at [153, 443] on textarea "$560.00 (Base)" at bounding box center [201, 472] width 150 height 72
type textarea "$620.00 (Base)"
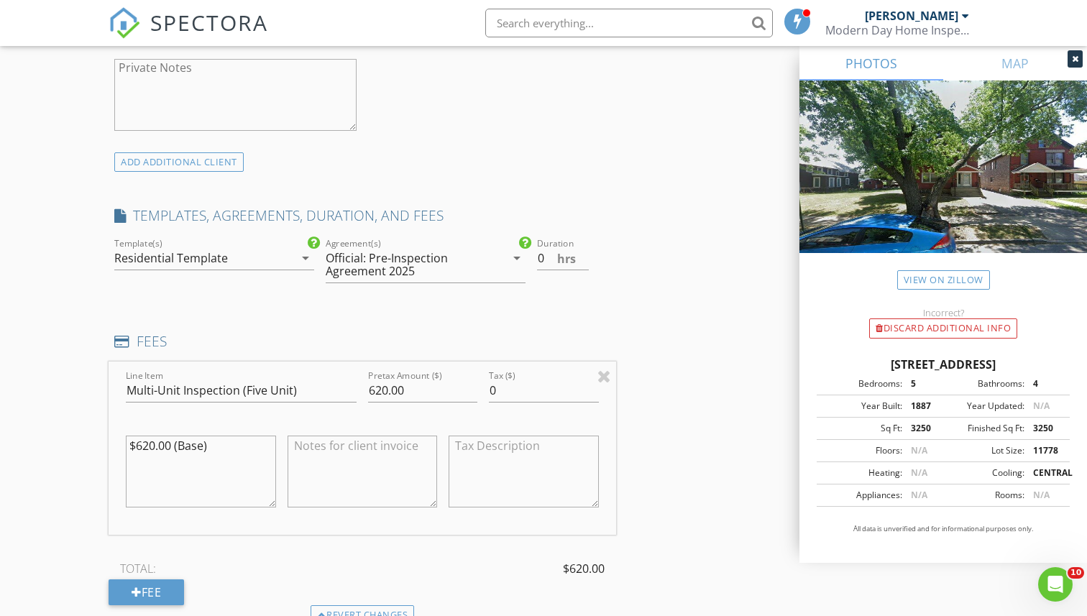
click at [49, 357] on div "New Inspection Click here to use the New Order Form INSPECTOR(S) check_box Bria…" at bounding box center [543, 574] width 1087 height 3020
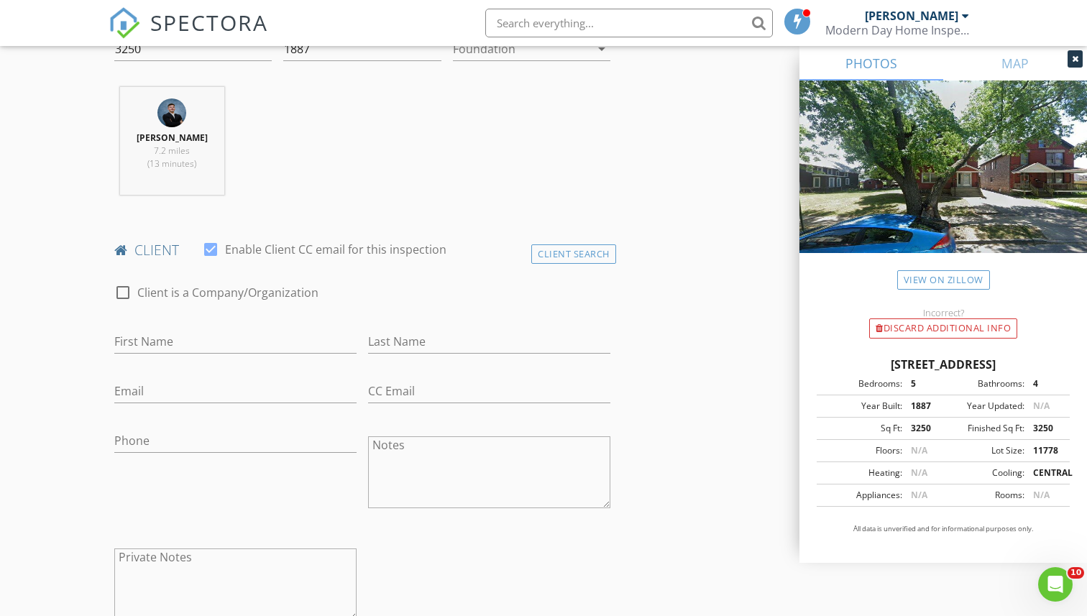
scroll to position [531, 0]
click at [165, 341] on input "First Name" at bounding box center [235, 341] width 242 height 24
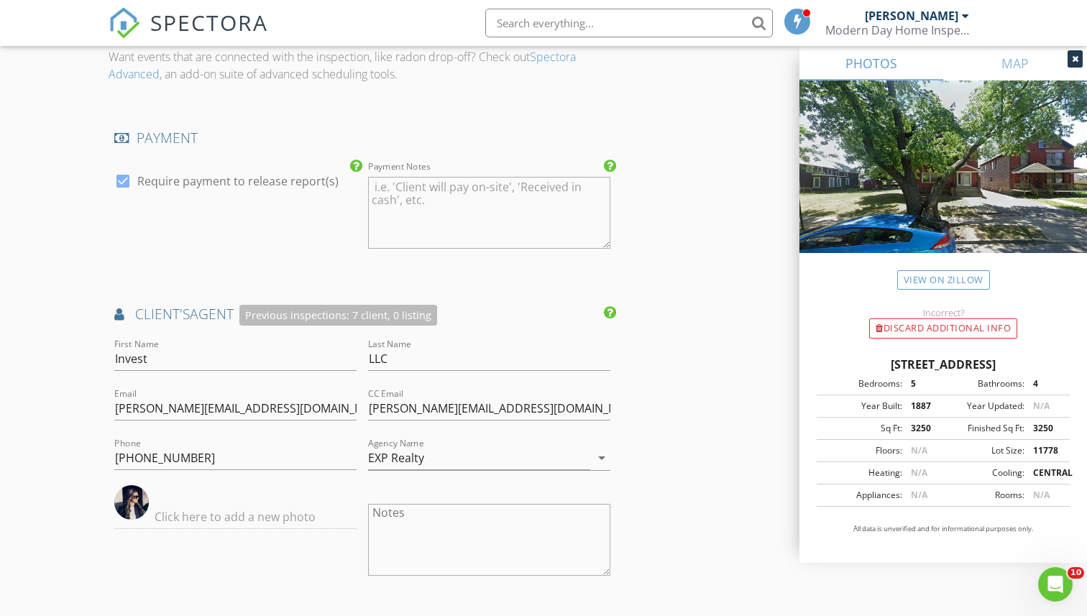
scroll to position [1662, 0]
click at [133, 365] on input "Invest" at bounding box center [235, 357] width 242 height 24
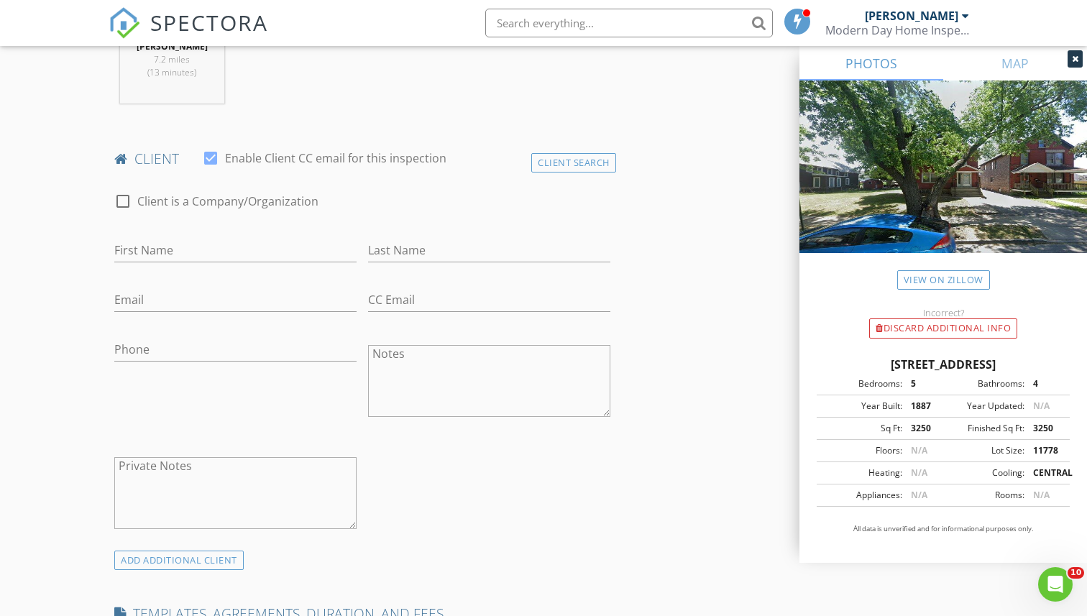
scroll to position [613, 0]
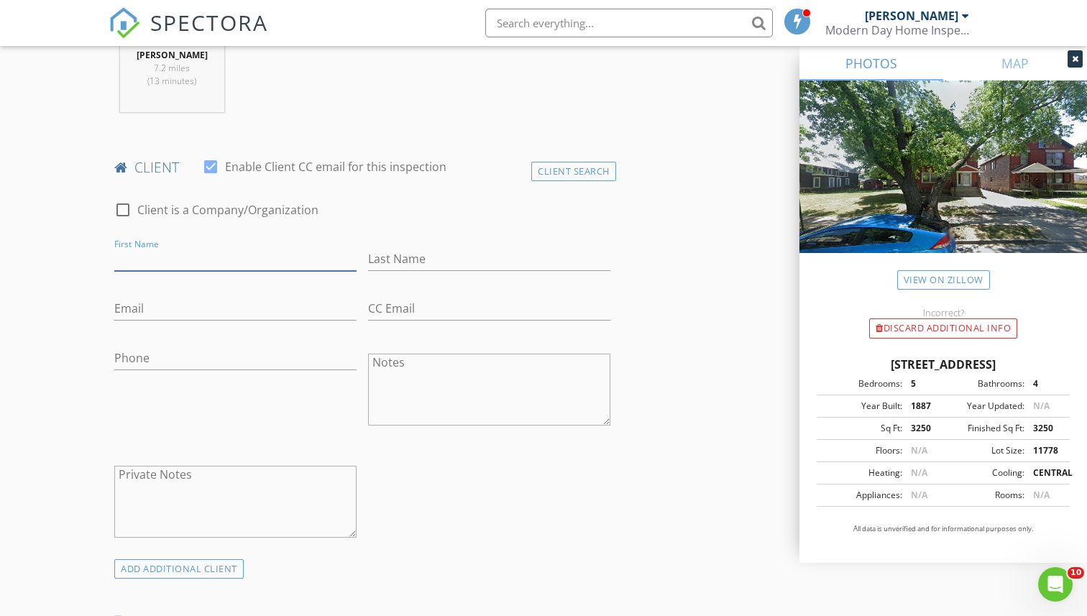
click at [151, 258] on input "First Name" at bounding box center [235, 259] width 242 height 24
paste input "Invest"
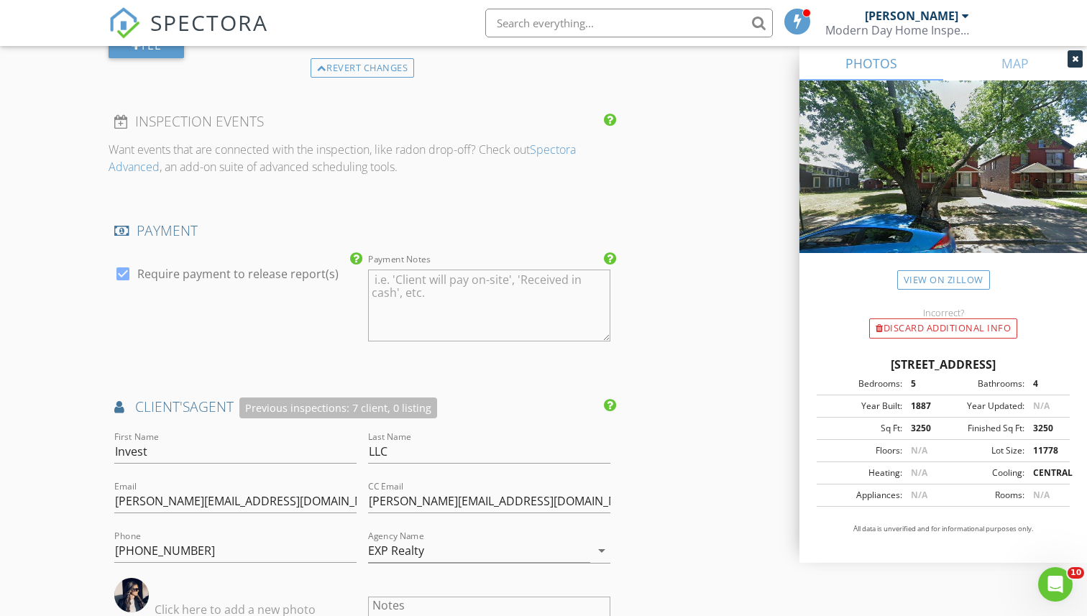
scroll to position [1587, 0]
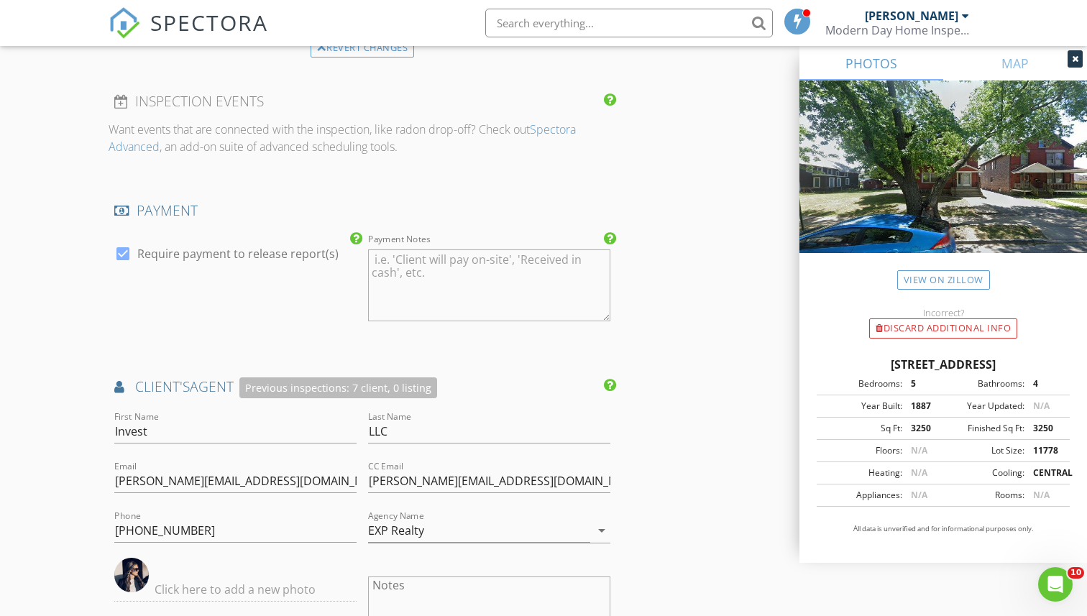
type input "Invest"
click at [375, 429] on input "LLC" at bounding box center [489, 432] width 242 height 24
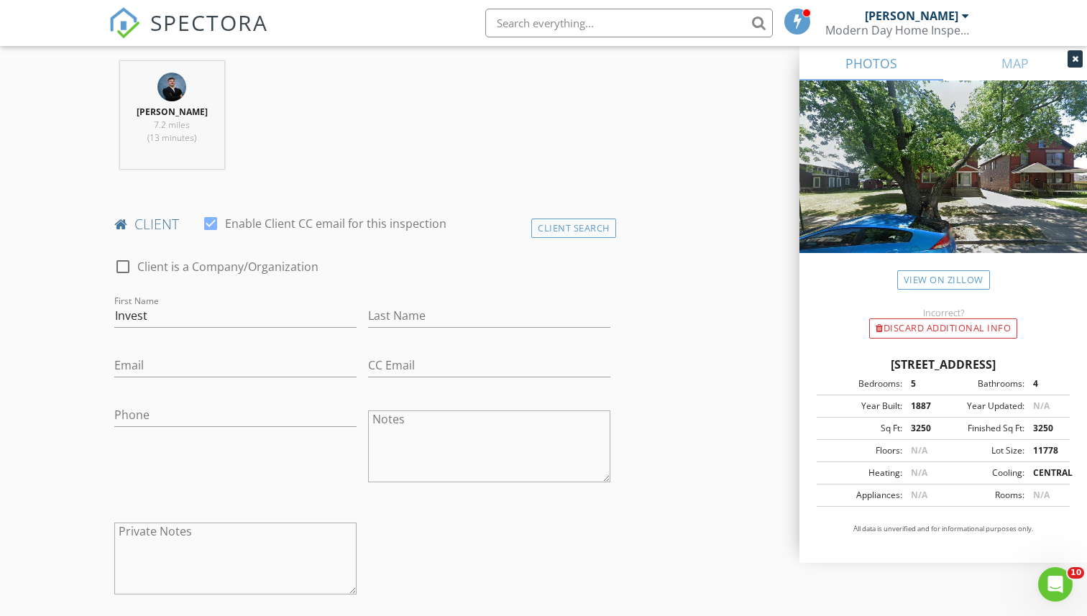
scroll to position [464, 0]
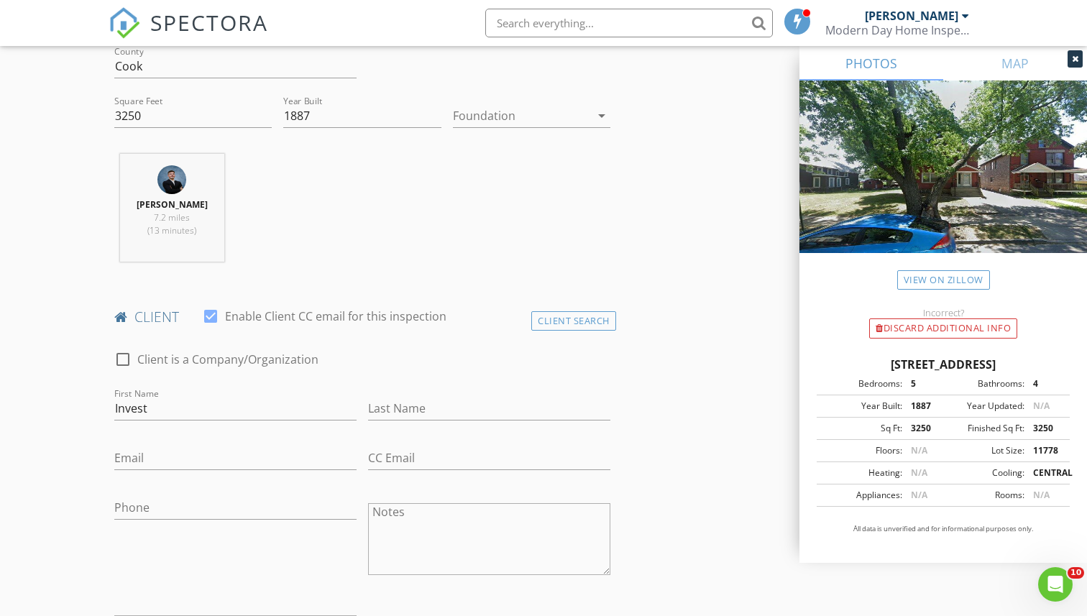
click at [398, 395] on div "Last Name" at bounding box center [489, 411] width 242 height 47
click at [398, 404] on input "Last Name" at bounding box center [489, 409] width 242 height 24
paste input "LLC"
type input "LLC"
click at [413, 254] on div "Brian Garza 7.2 miles (13 minutes)" at bounding box center [362, 213] width 507 height 119
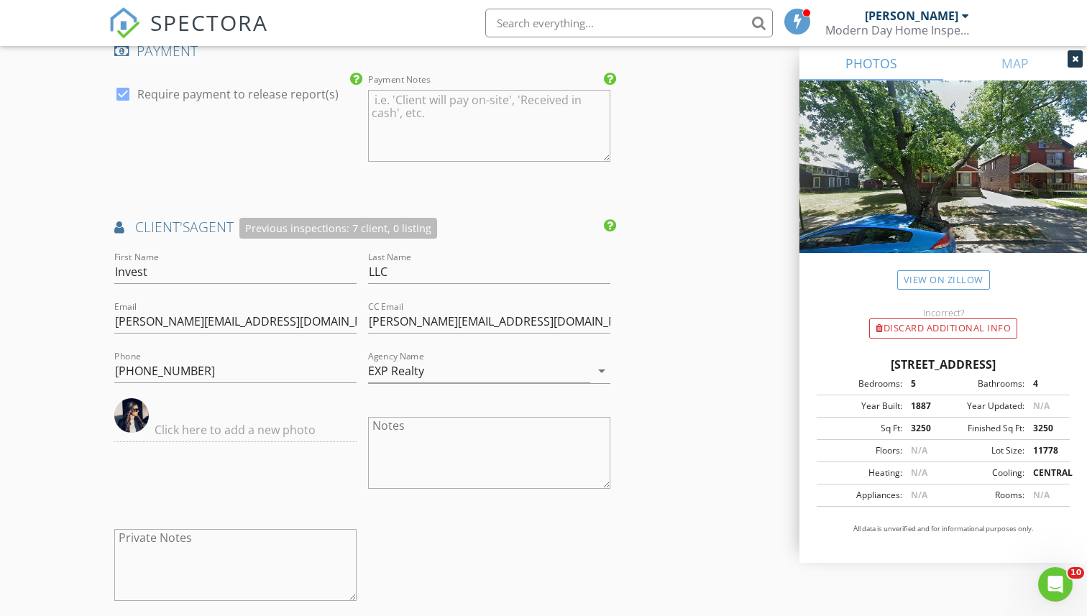
scroll to position [1749, 0]
click at [254, 320] on input "jaime@coronarealtygroupinc.com" at bounding box center [235, 320] width 242 height 24
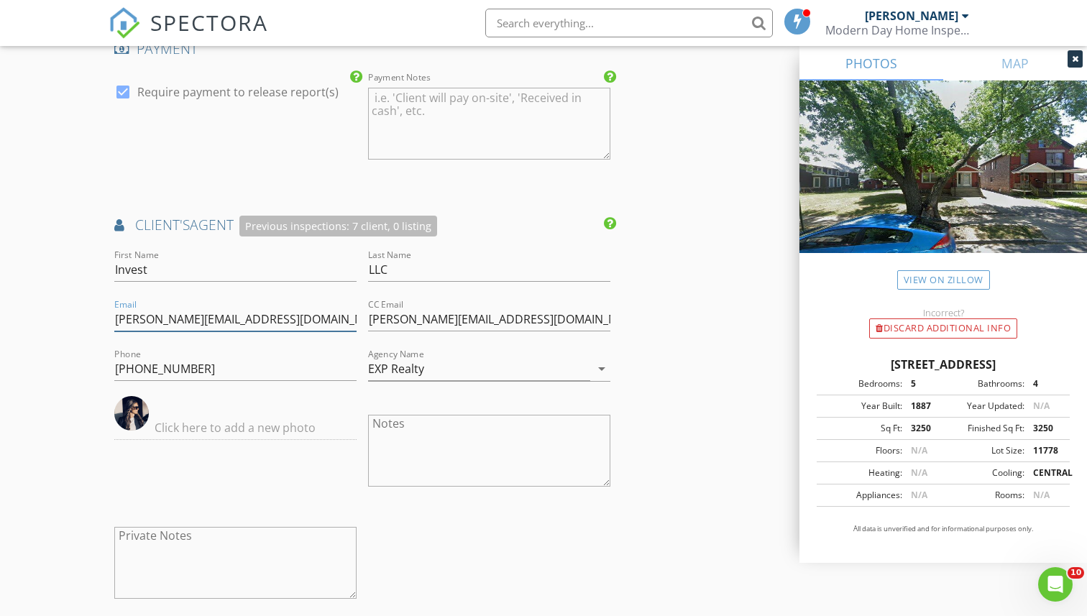
click at [254, 320] on input "jaime@coronarealtygroupinc.com" at bounding box center [235, 320] width 242 height 24
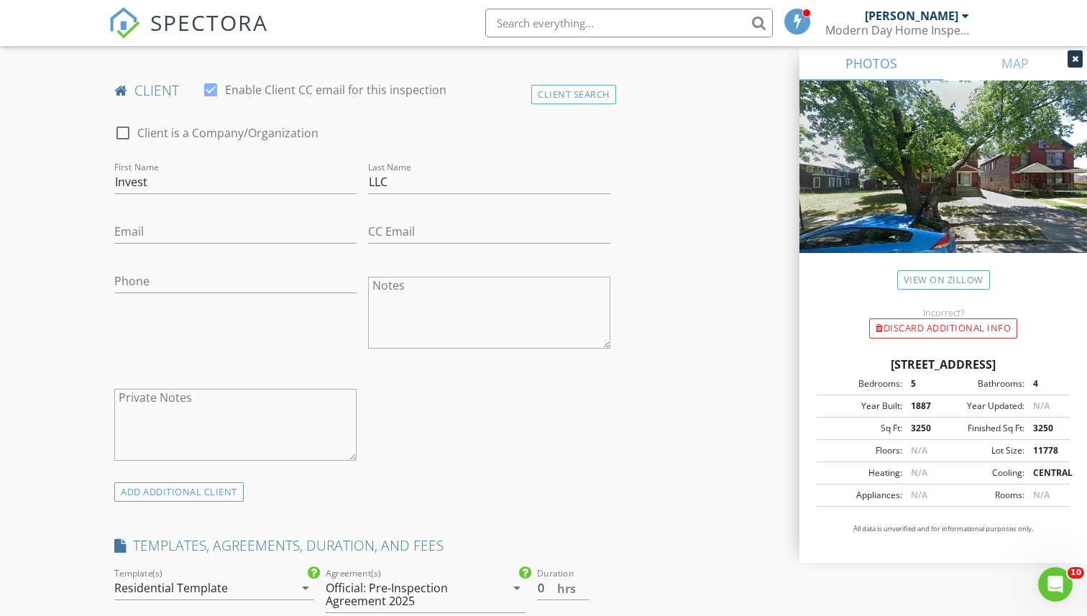
scroll to position [685, 0]
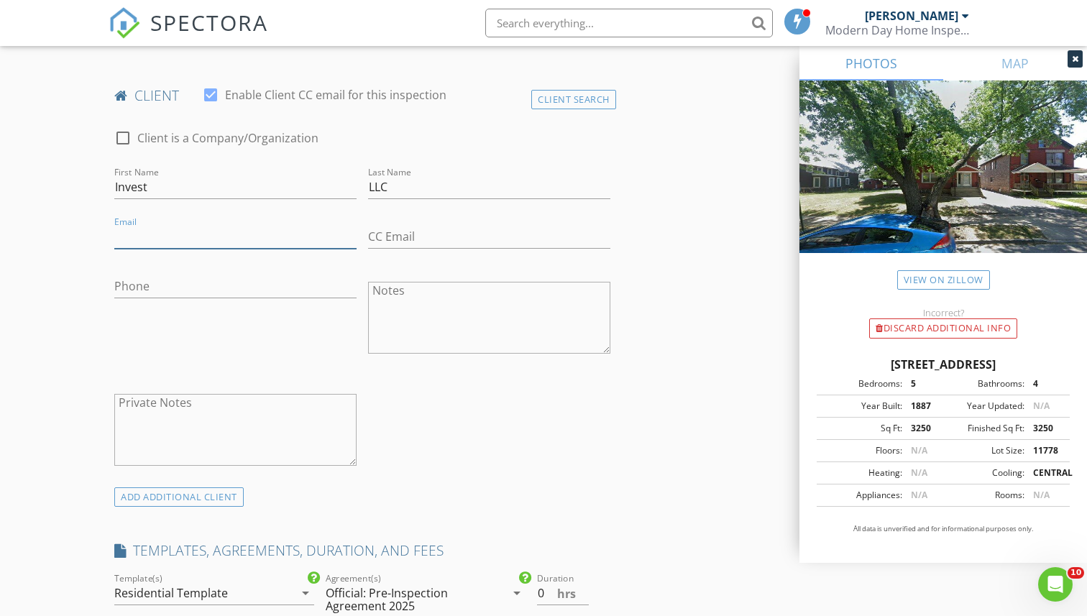
click at [224, 228] on input "Email" at bounding box center [235, 237] width 242 height 24
paste input "[PERSON_NAME][EMAIL_ADDRESS][DOMAIN_NAME]"
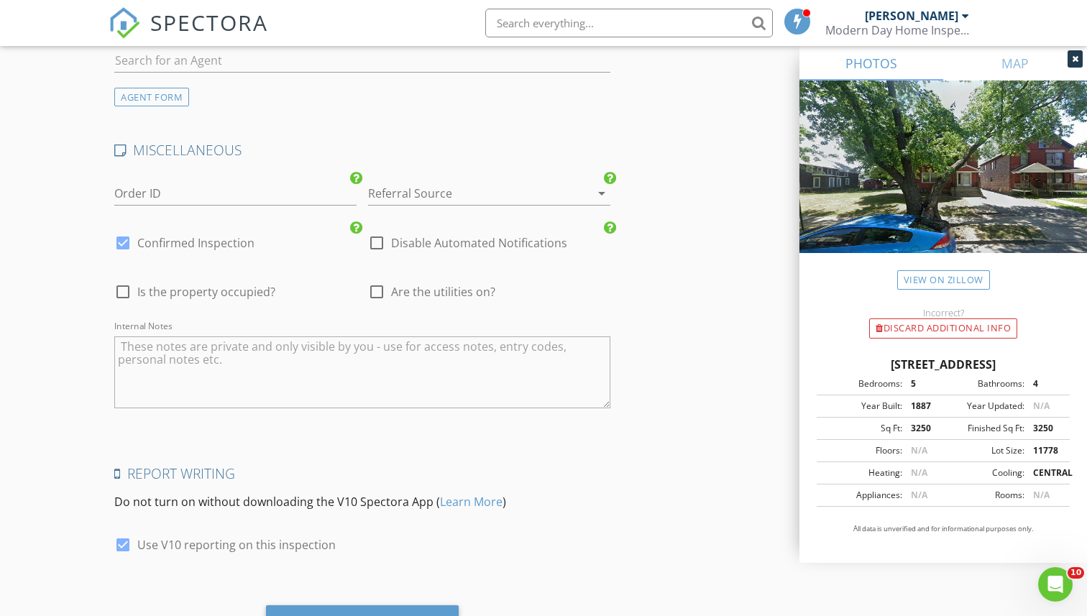
scroll to position [2488, 0]
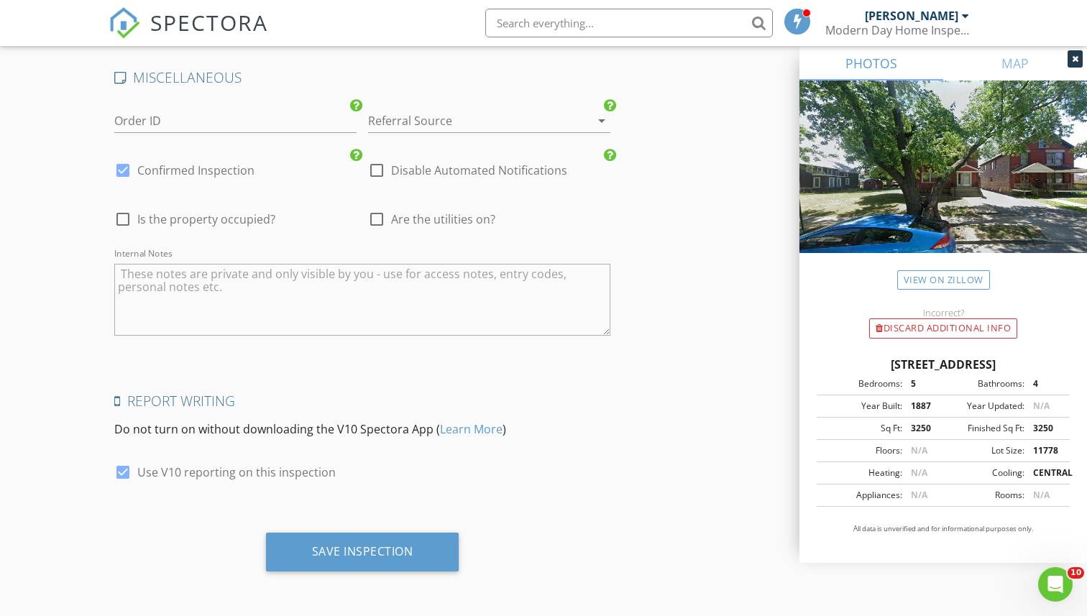
type input "[PERSON_NAME][EMAIL_ADDRESS][DOMAIN_NAME]"
click at [372, 572] on div "Save Inspection" at bounding box center [362, 558] width 507 height 50
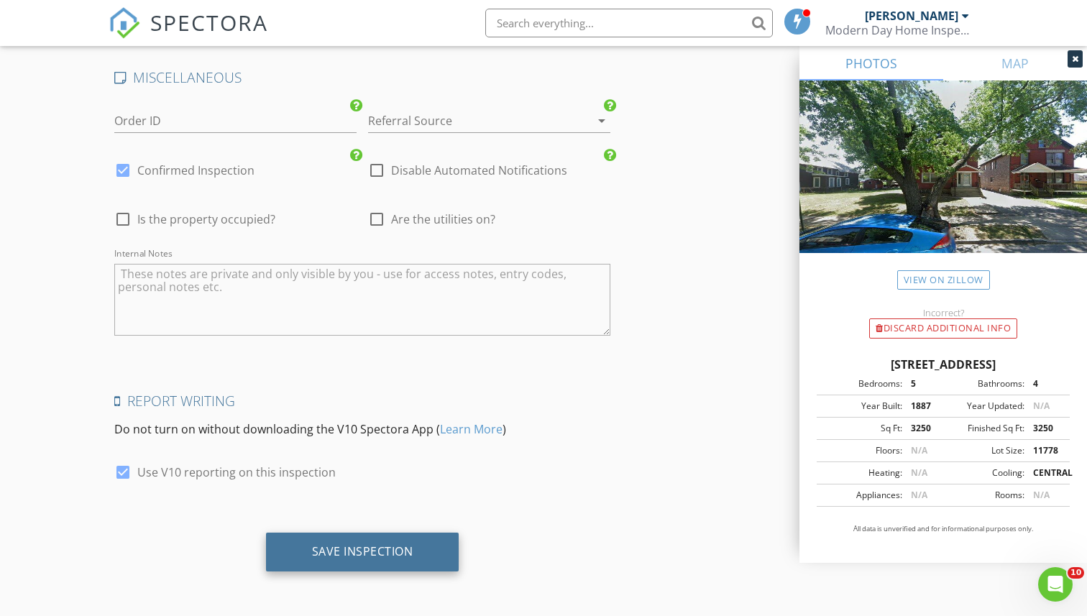
click at [372, 546] on div "Save Inspection" at bounding box center [362, 551] width 101 height 14
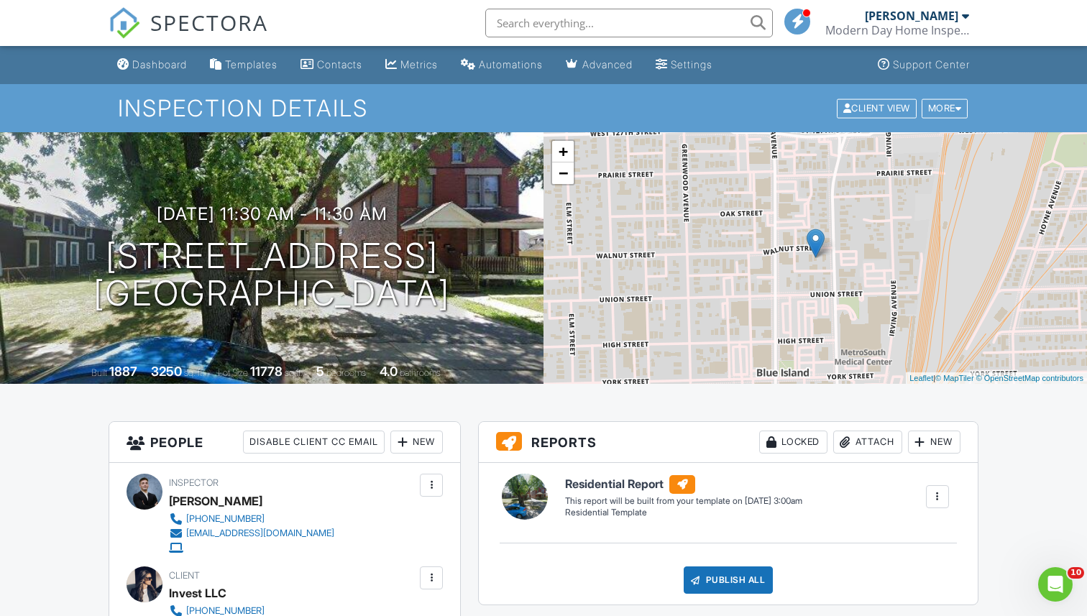
click at [184, 24] on span "SPECTORA" at bounding box center [209, 22] width 118 height 30
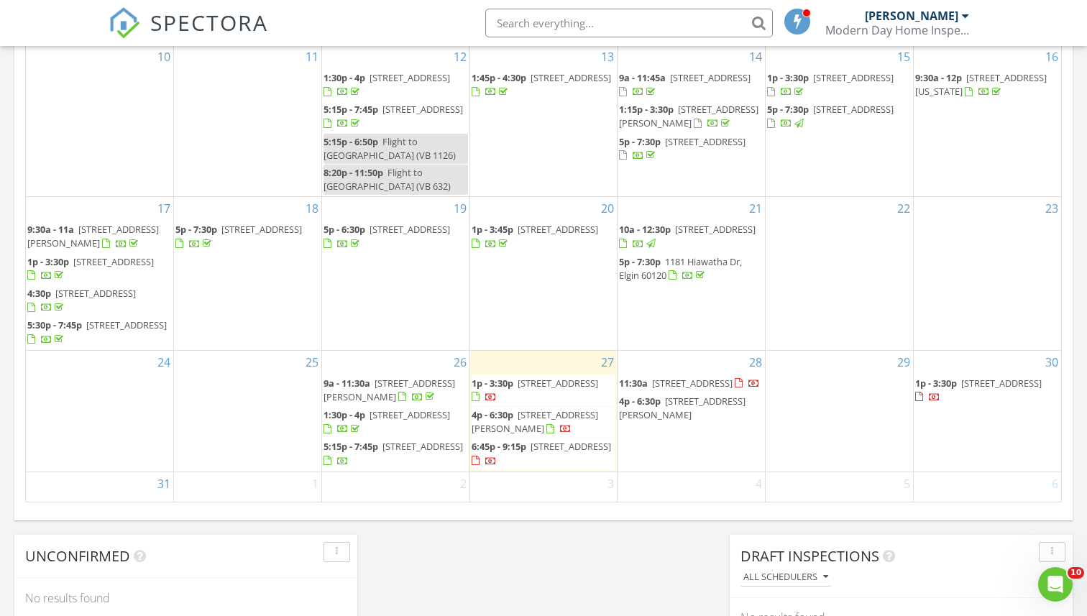
scroll to position [817, 0]
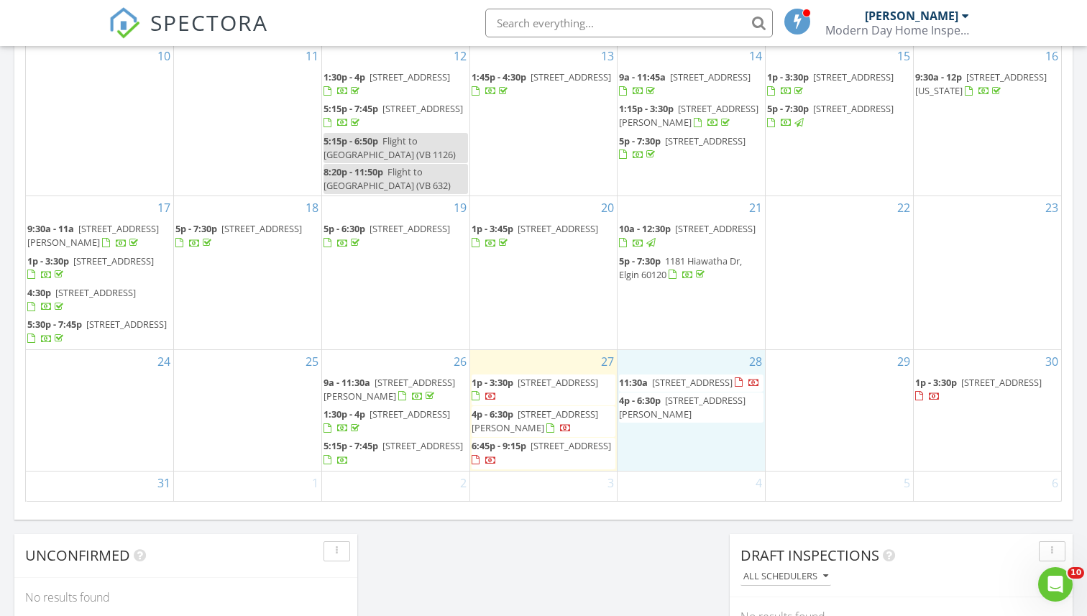
click at [677, 419] on div "28 11:30a [STREET_ADDRESS] 4p - 6:30p [STREET_ADDRESS][PERSON_NAME]" at bounding box center [690, 410] width 147 height 121
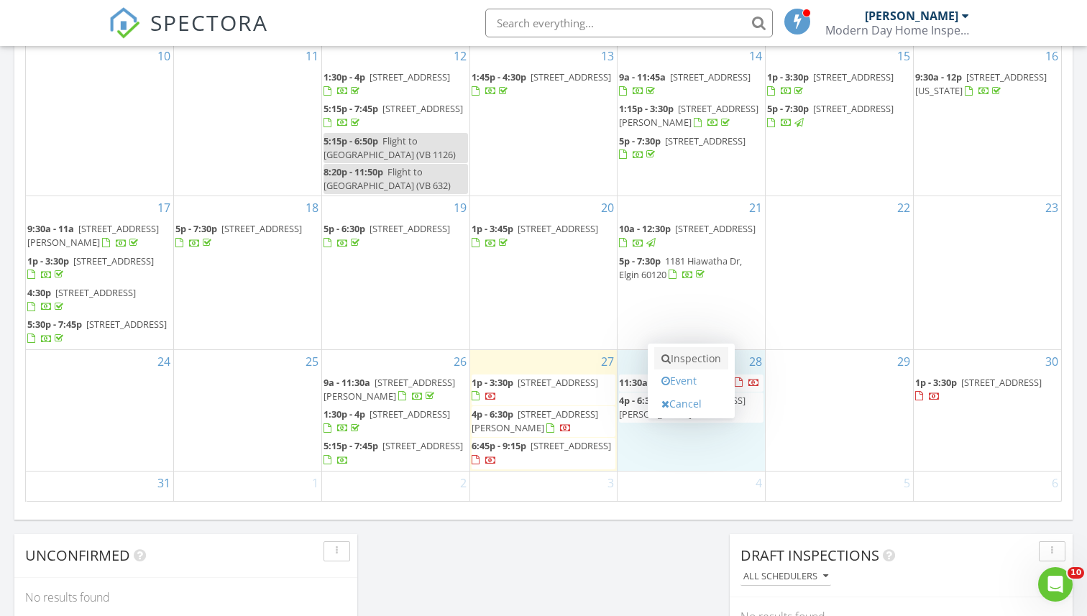
click at [679, 365] on link "Inspection" at bounding box center [691, 358] width 74 height 23
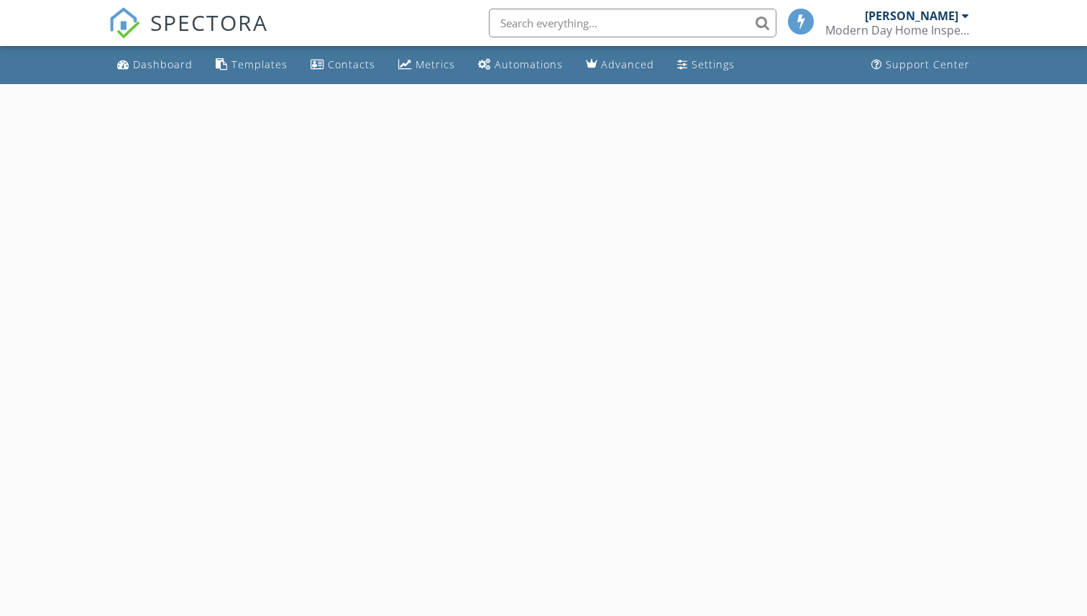
select select "7"
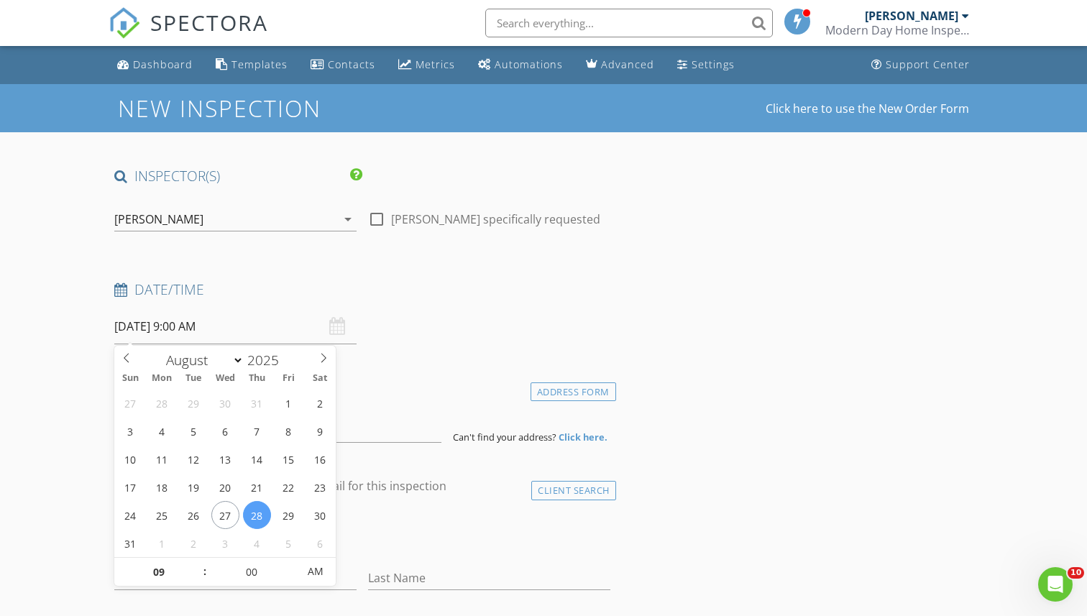
click at [257, 323] on input "08/28/2025 9:00 AM" at bounding box center [235, 326] width 242 height 35
type input "08"
type input "08/28/2025 8:00 AM"
click at [198, 577] on span at bounding box center [198, 579] width 10 height 14
type input "07"
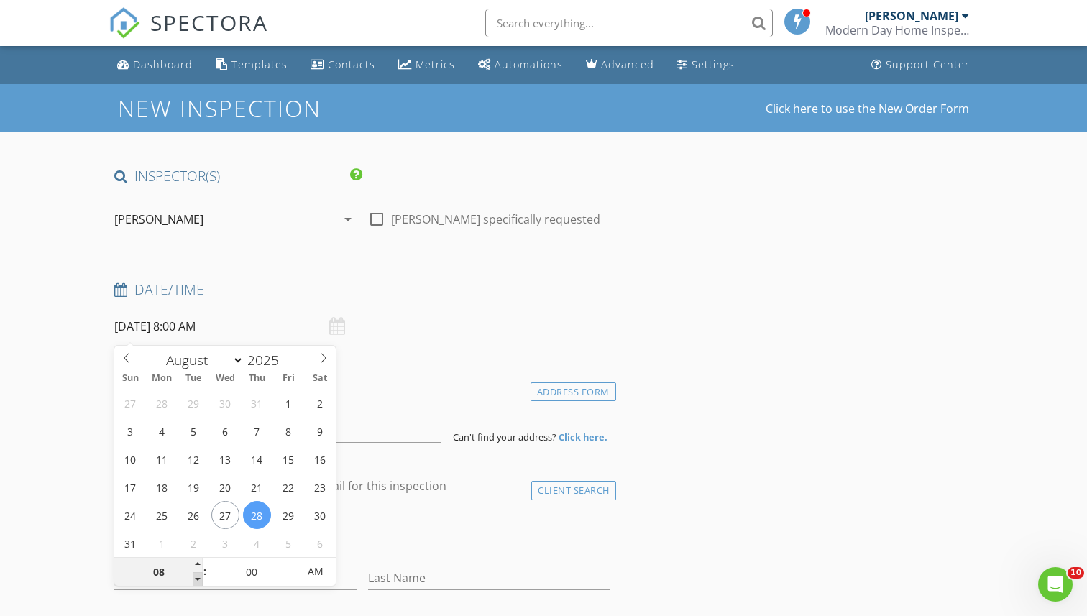
type input "08/28/2025 7:00 AM"
click at [198, 577] on span at bounding box center [198, 579] width 10 height 14
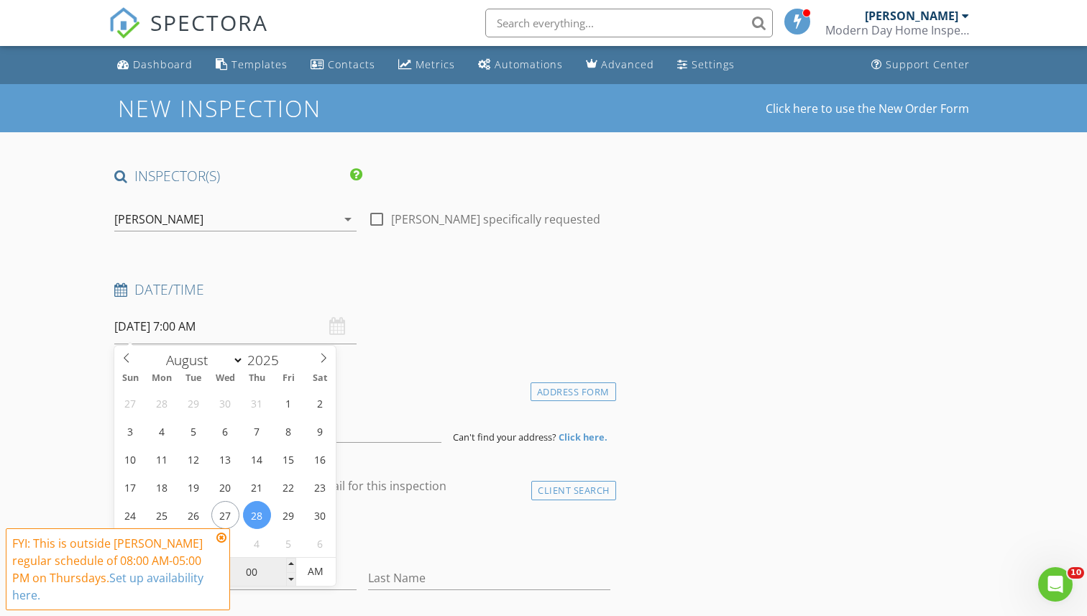
click at [271, 570] on input "00" at bounding box center [252, 572] width 88 height 29
type input "30"
type input "08/28/2025 7:30 AM"
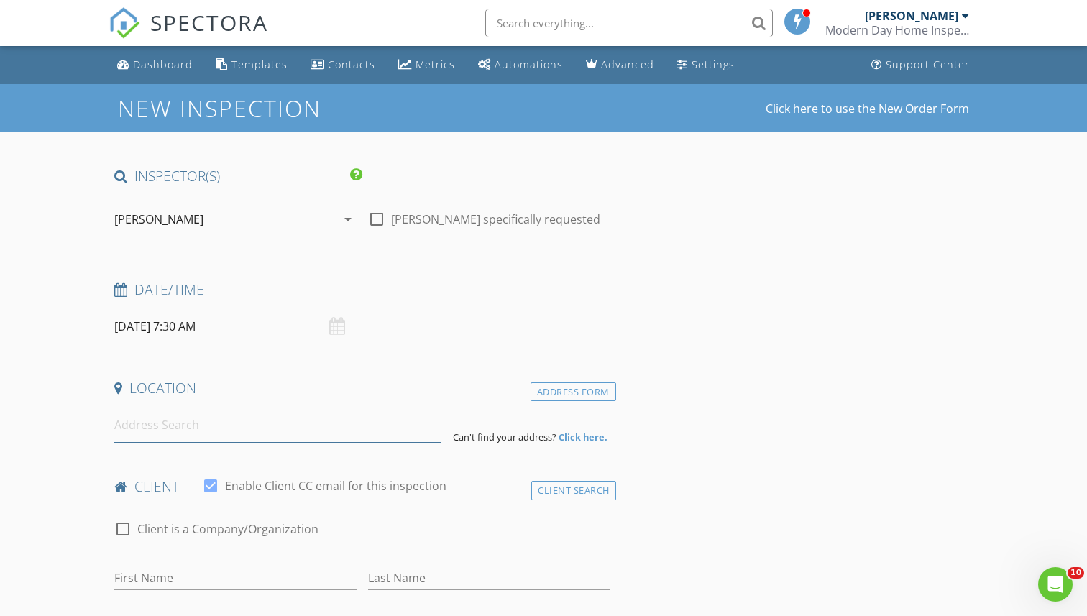
click at [392, 418] on input at bounding box center [277, 425] width 326 height 35
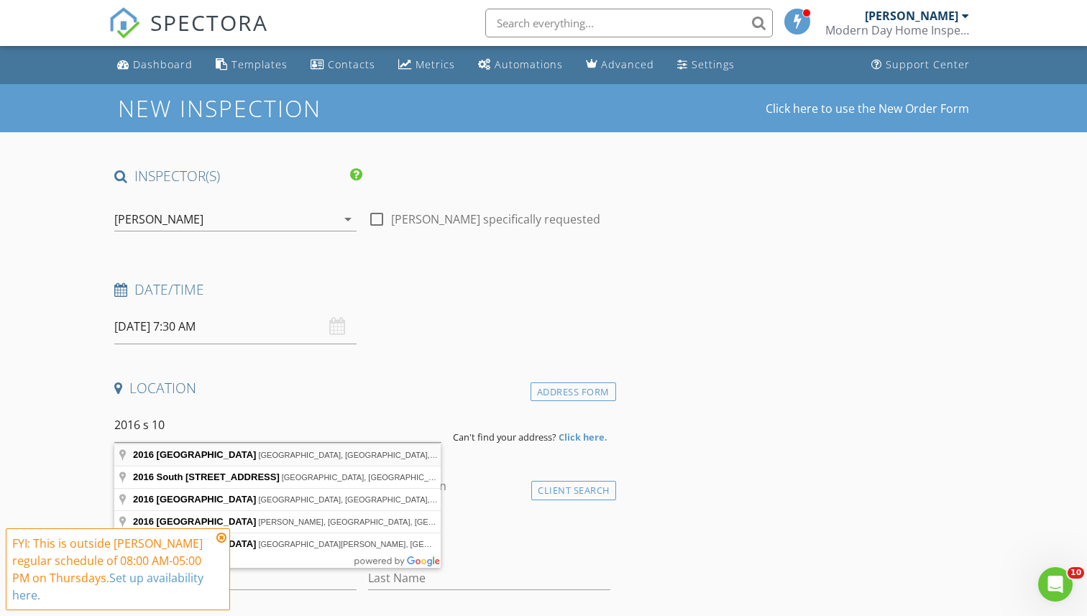
type input "2016 South 10th Avenue, Maywood, IL, USA"
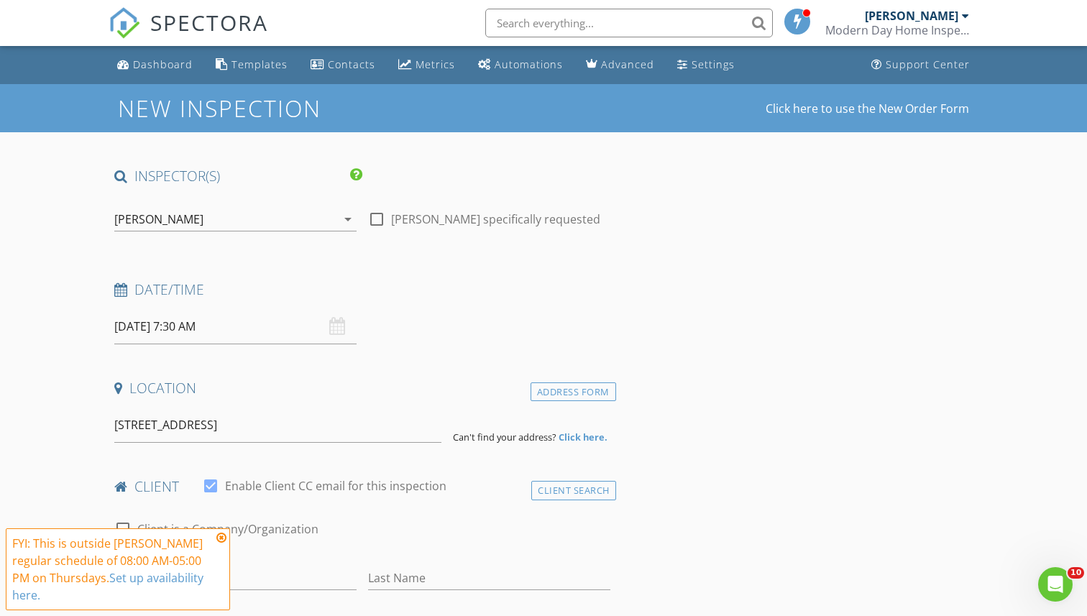
click at [453, 339] on div "Date/Time 08/28/2025 7:30 AM" at bounding box center [362, 312] width 507 height 64
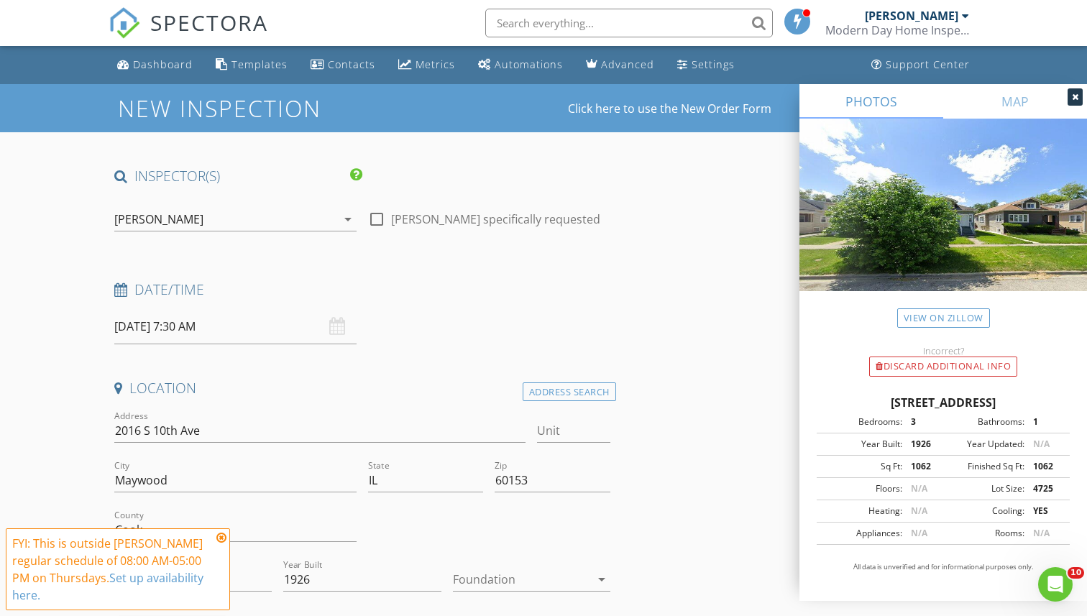
click at [224, 538] on icon at bounding box center [221, 538] width 10 height 12
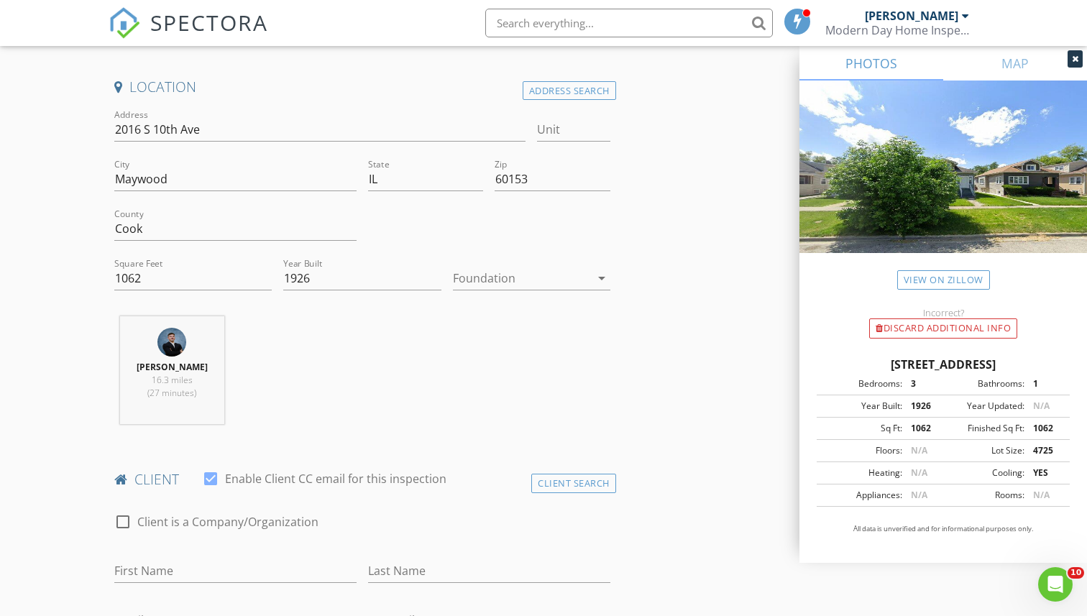
scroll to position [311, 0]
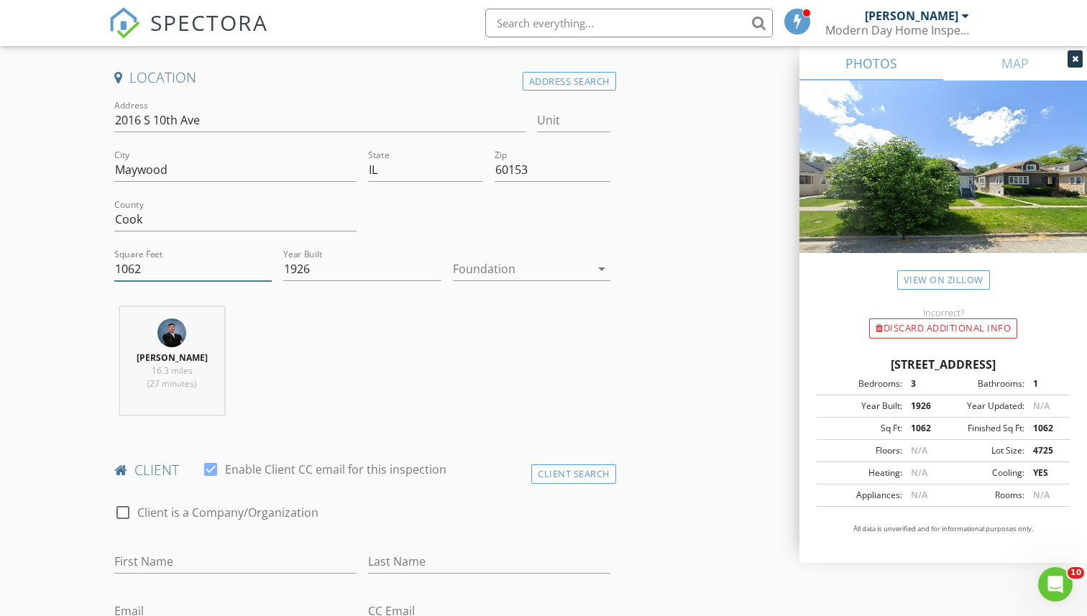
click at [144, 265] on input "1062" at bounding box center [192, 269] width 157 height 24
type input "1800"
click at [325, 370] on div "Brian Garza 16.3 miles (27 minutes)" at bounding box center [362, 366] width 507 height 119
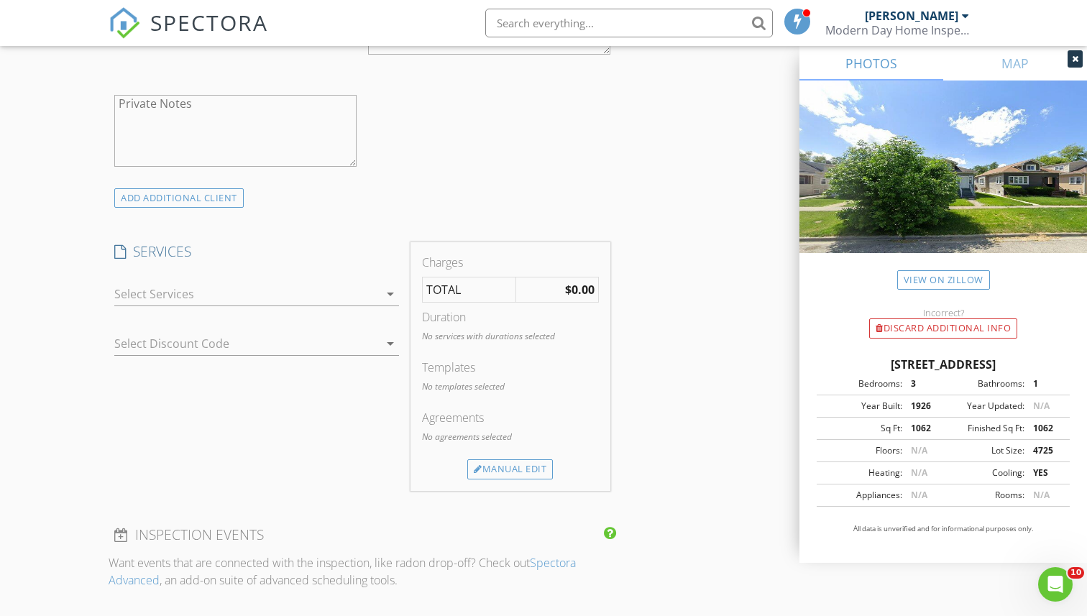
scroll to position [985, 0]
click at [310, 293] on div at bounding box center [246, 292] width 265 height 23
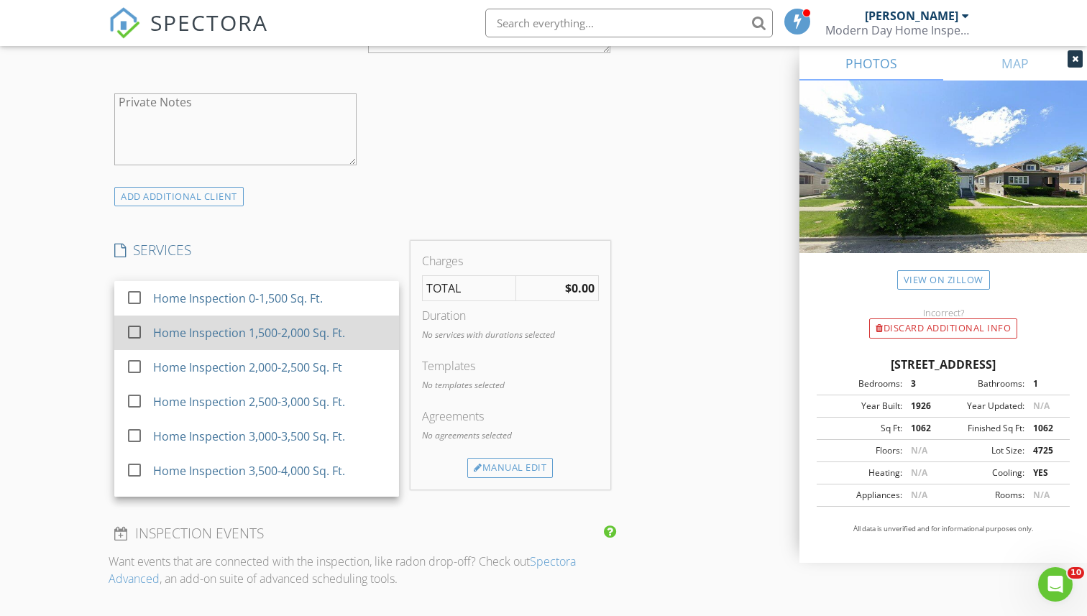
click at [312, 331] on div "Home Inspection 1,500-2,000 Sq. Ft." at bounding box center [250, 332] width 192 height 17
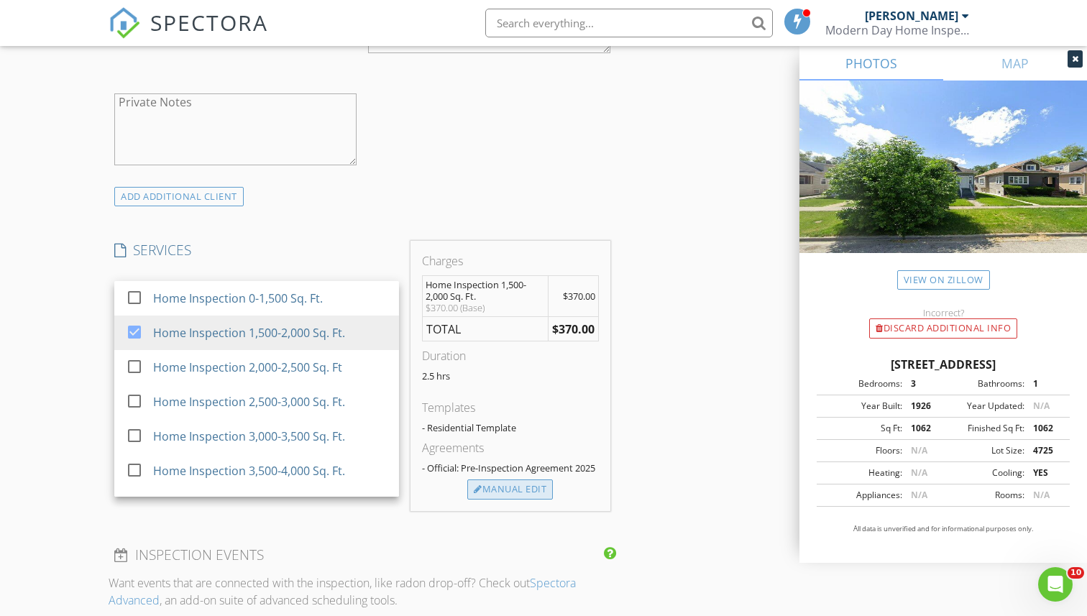
click at [513, 487] on div "Manual Edit" at bounding box center [510, 489] width 86 height 20
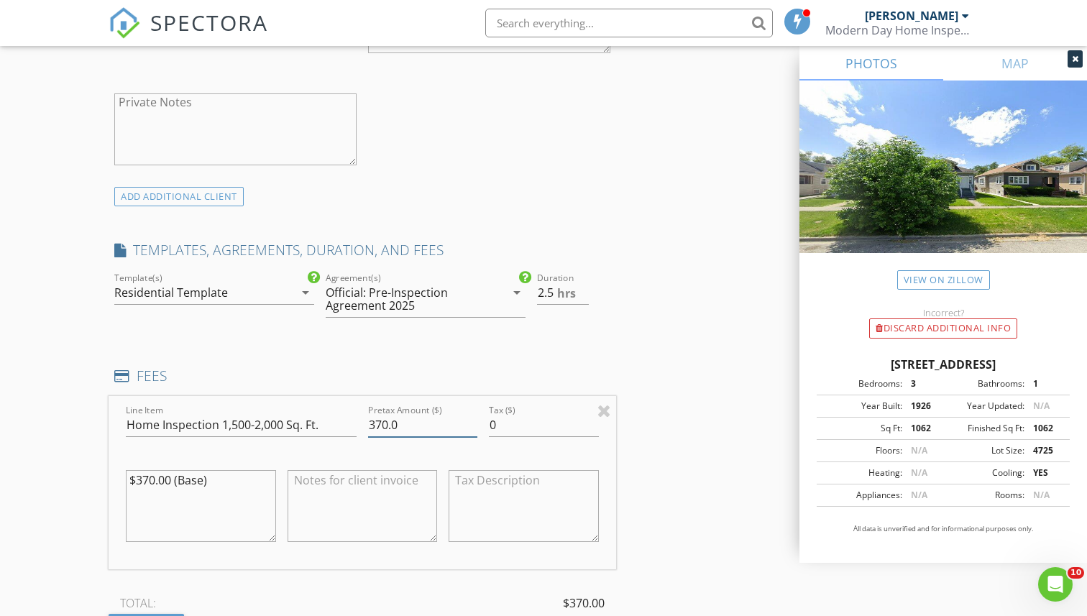
click at [382, 422] on input "370.0" at bounding box center [422, 425] width 109 height 24
type input "360.0"
click at [147, 477] on textarea "$370.00 (Base)" at bounding box center [201, 506] width 150 height 72
type textarea "$360.00 (Base)"
click at [459, 196] on div "ADD ADDITIONAL client" at bounding box center [362, 196] width 507 height 19
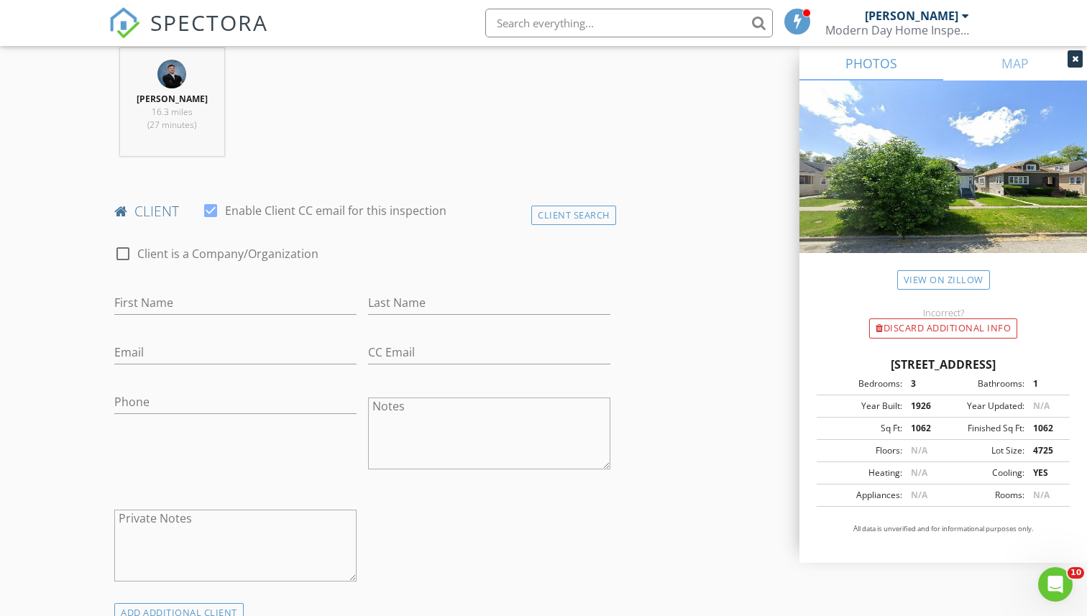
scroll to position [565, 0]
click at [298, 307] on input "First Name" at bounding box center [235, 307] width 242 height 24
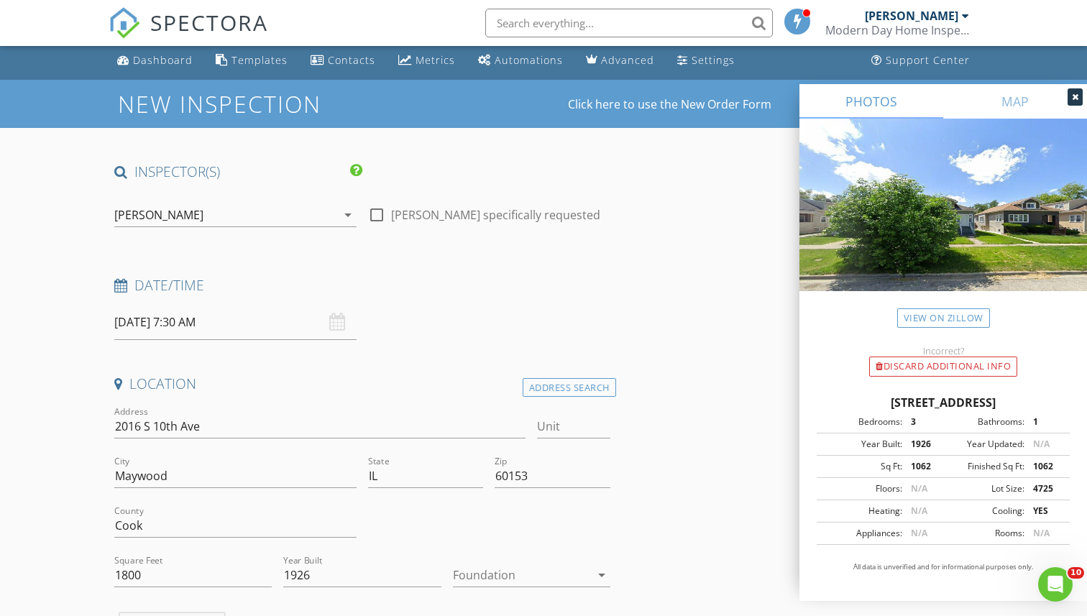
scroll to position [0, 0]
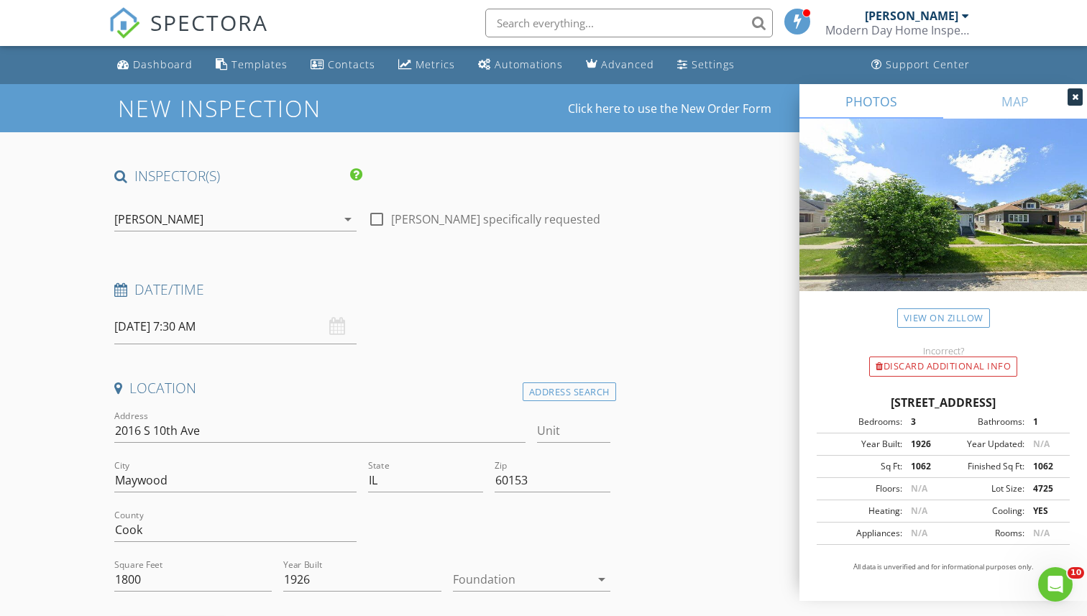
click at [484, 342] on div "Date/Time 08/28/2025 7:30 AM" at bounding box center [362, 312] width 507 height 64
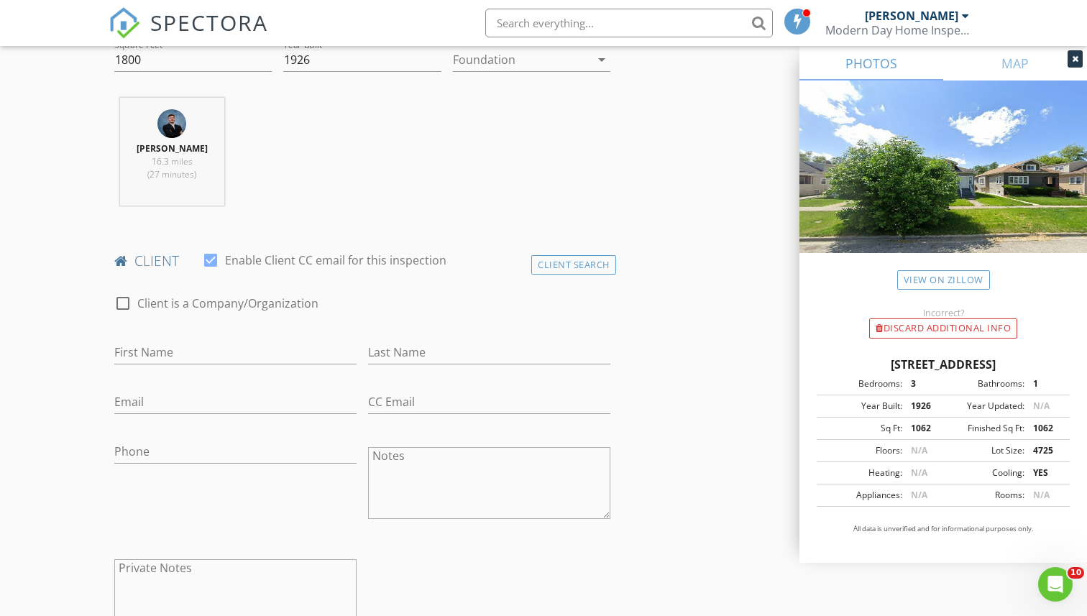
scroll to position [527, 0]
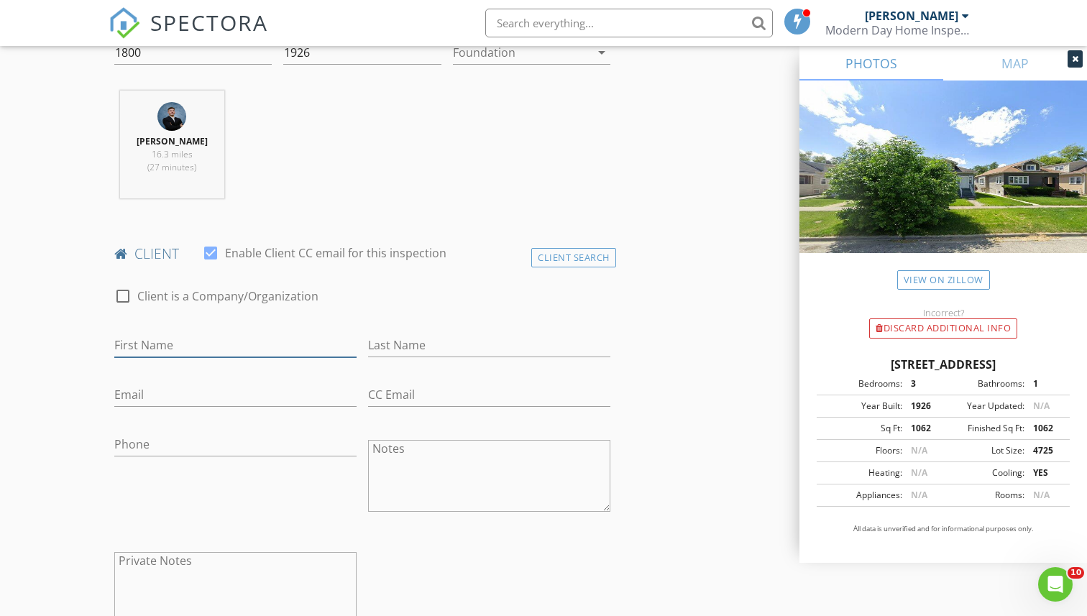
click at [313, 343] on input "First Name" at bounding box center [235, 346] width 242 height 24
type input "Danny"
click at [438, 339] on input "Last Name" at bounding box center [489, 346] width 242 height 24
type input "Liu"
click at [225, 435] on input "Phone" at bounding box center [235, 445] width 242 height 24
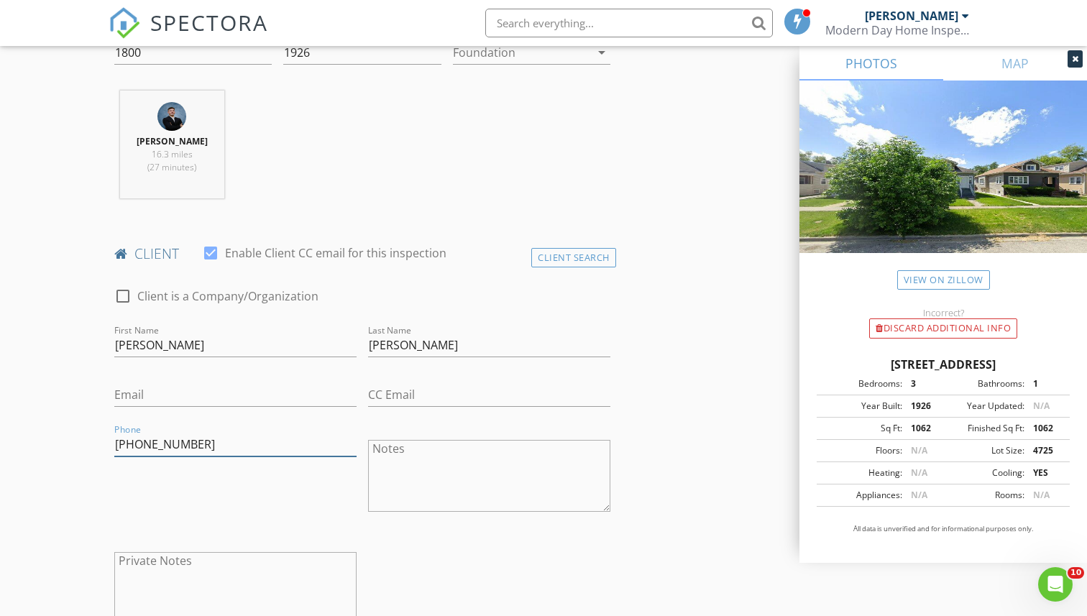
type input "917-667-2935"
click at [415, 195] on div "Brian Garza 16.3 miles (27 minutes)" at bounding box center [362, 150] width 507 height 119
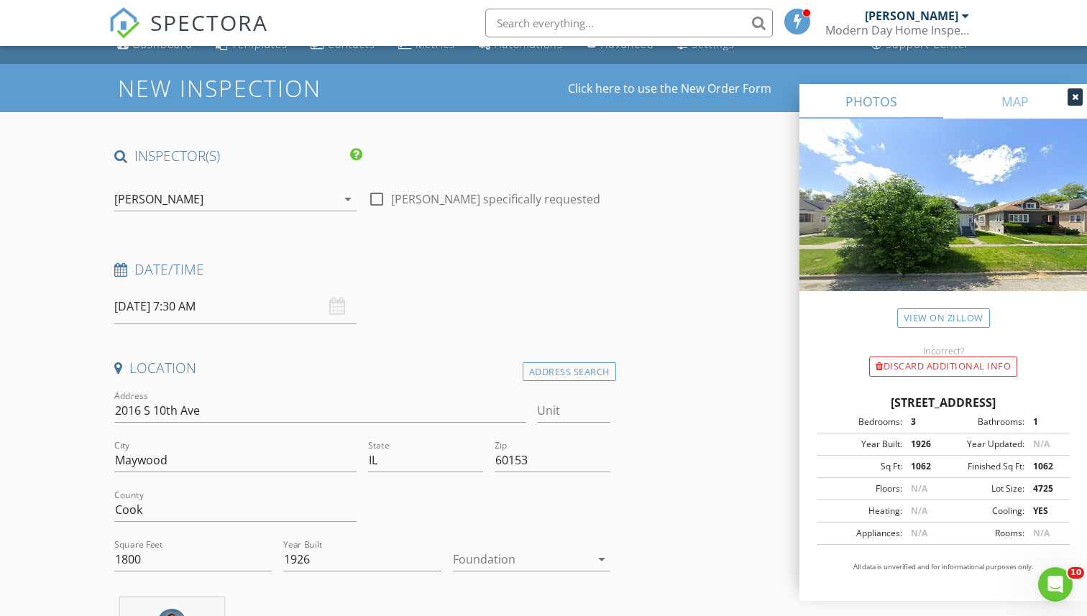
scroll to position [0, 0]
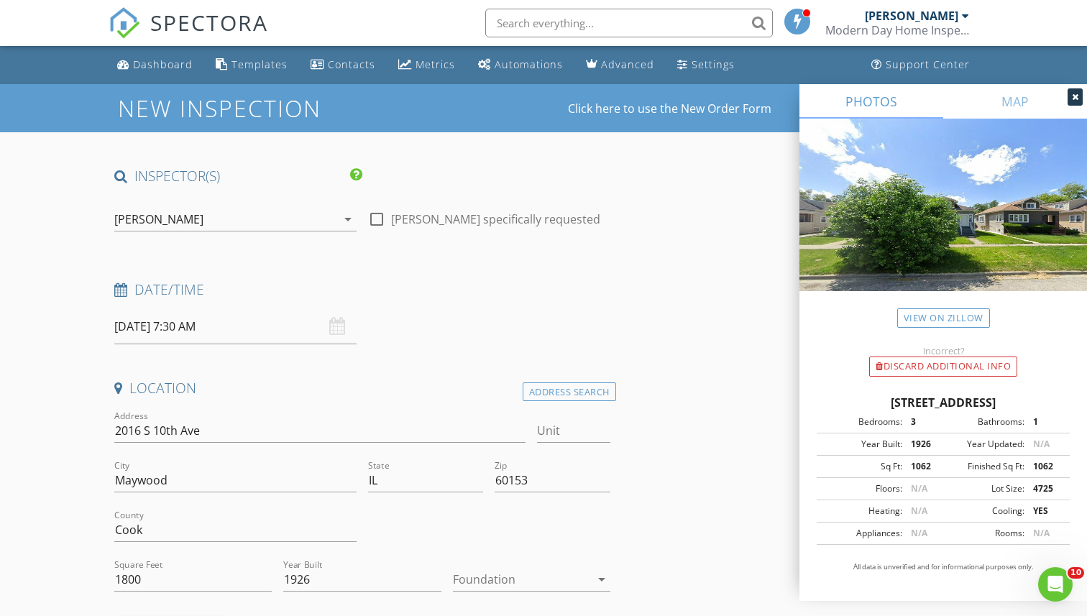
click at [601, 242] on div "check_box_outline_blank Brian Garza specifically requested" at bounding box center [489, 221] width 254 height 50
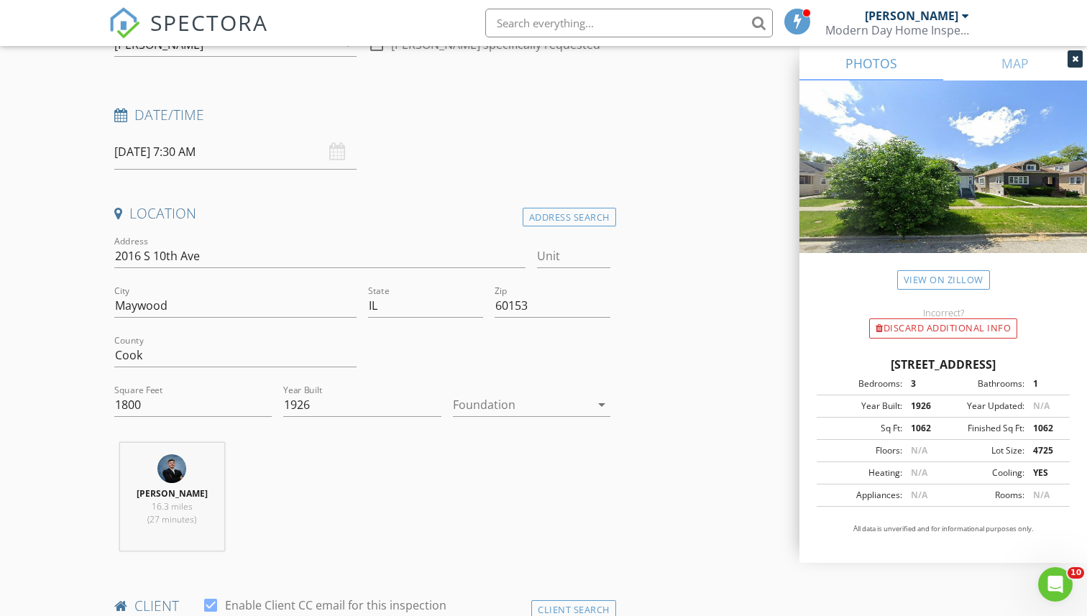
scroll to position [186, 0]
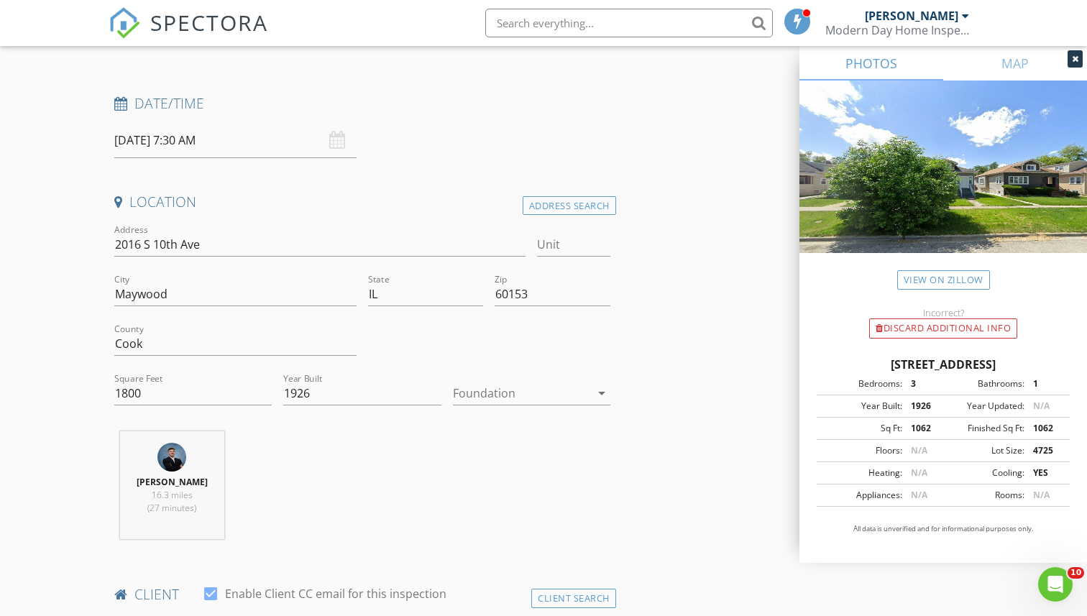
click at [566, 152] on div "Date/Time 08/28/2025 7:30 AM" at bounding box center [362, 126] width 507 height 64
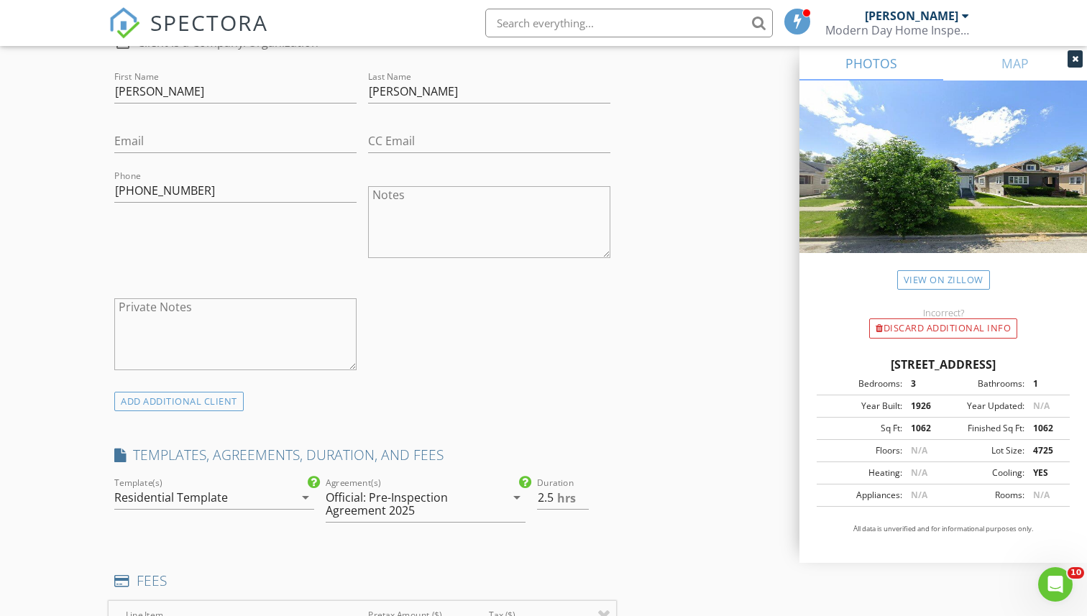
scroll to position [774, 0]
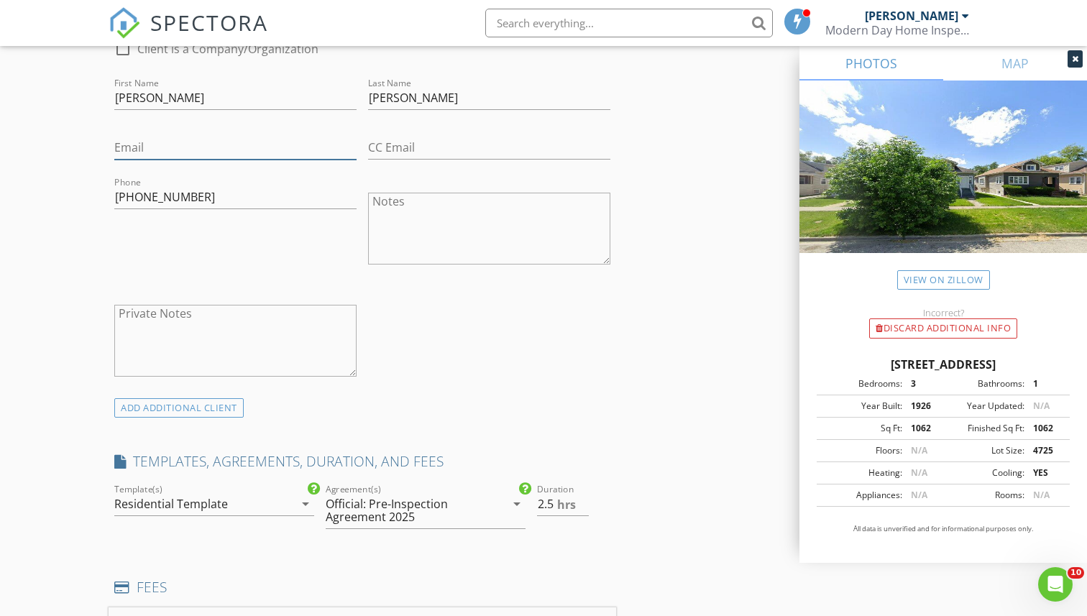
click at [277, 147] on input "Email" at bounding box center [235, 148] width 242 height 24
type input "dliu@blueoceannyc.com"
click at [184, 262] on div "Phone 917-667-2935" at bounding box center [236, 230] width 254 height 112
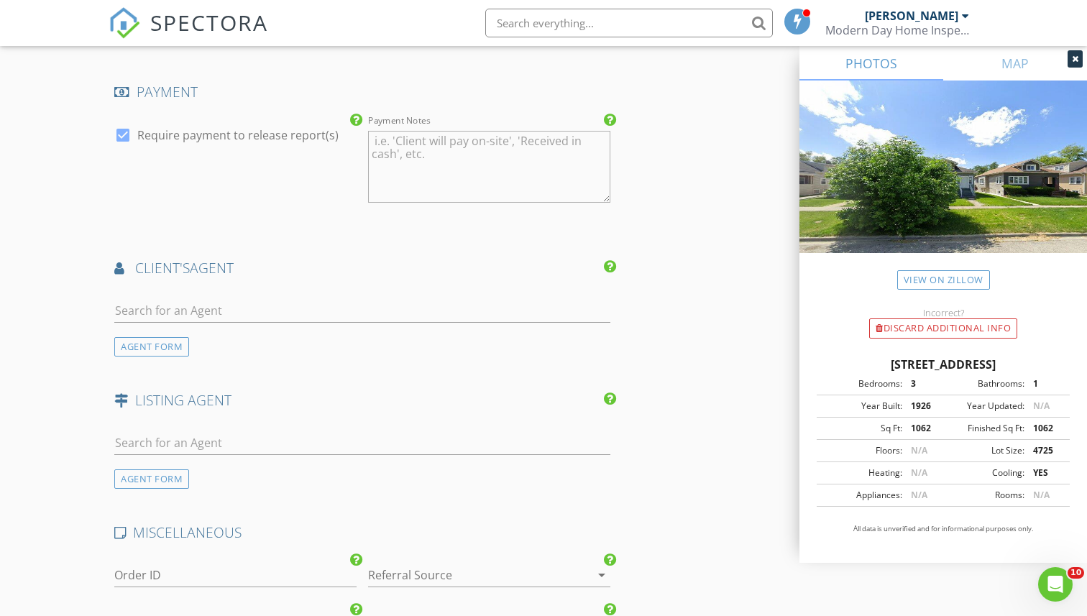
scroll to position [1715, 0]
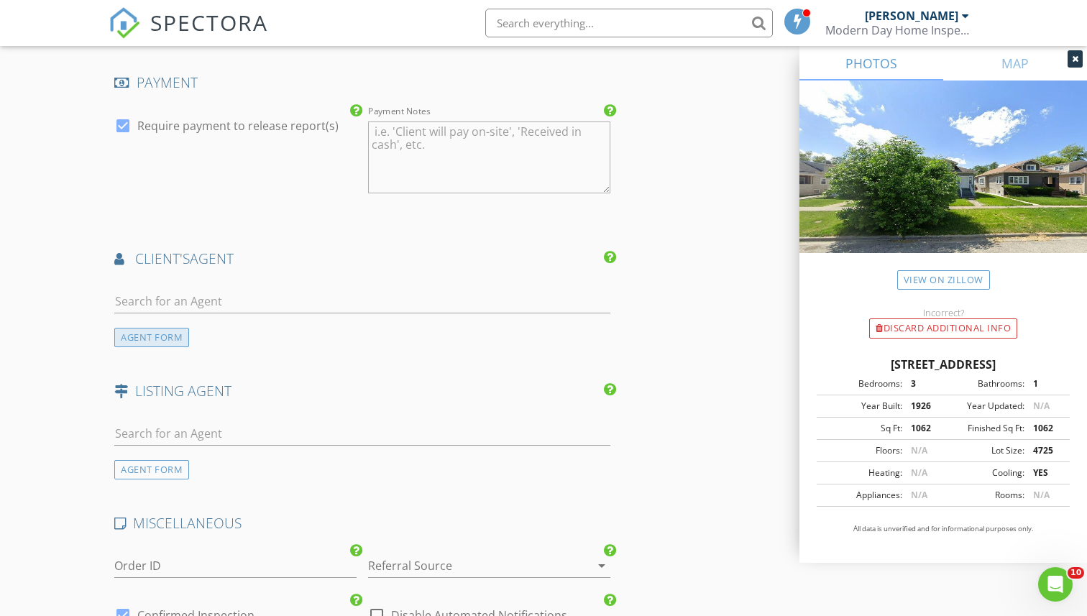
click at [170, 336] on div "AGENT FORM" at bounding box center [151, 337] width 75 height 19
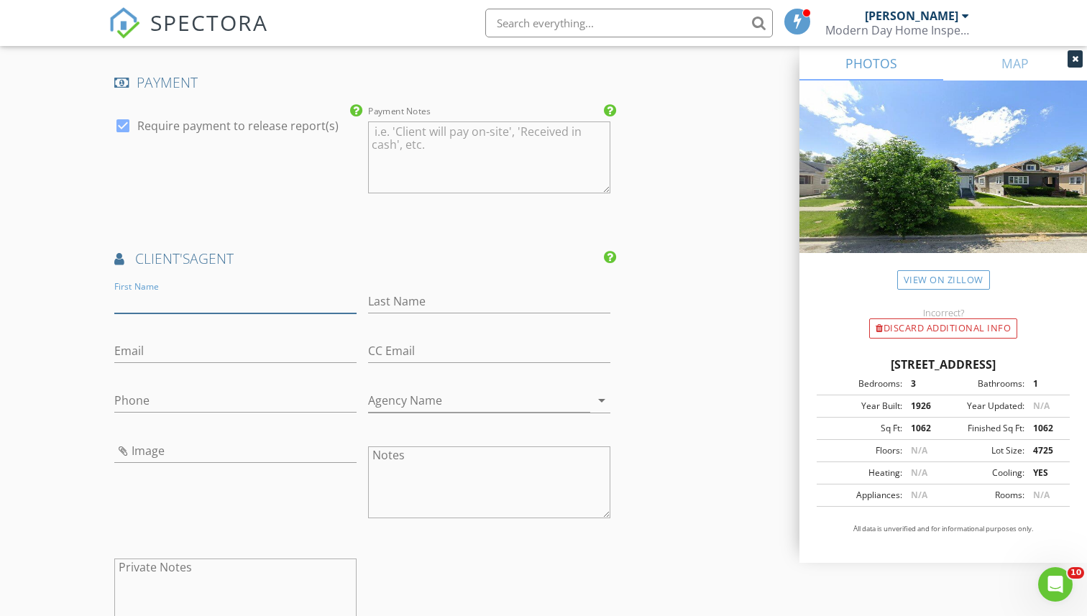
click at [208, 299] on input "First Name" at bounding box center [235, 302] width 242 height 24
type input "Louis"
click at [386, 290] on input "Last Name" at bounding box center [489, 302] width 242 height 24
type input "Diaz"
click at [265, 354] on input "Email" at bounding box center [235, 351] width 242 height 24
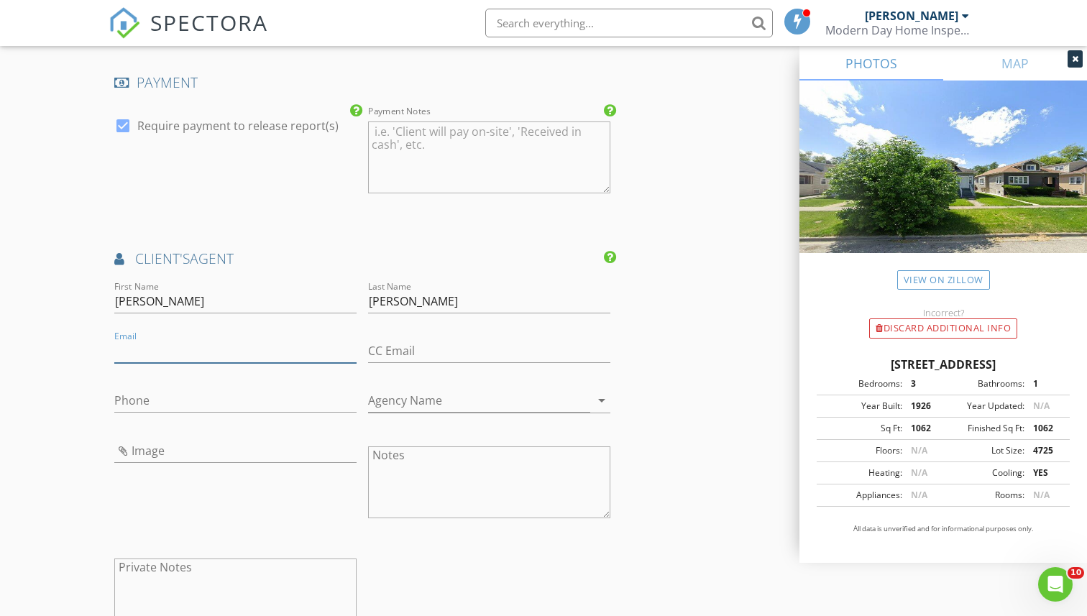
paste input "louis.diaz@compass.com"
type input "louis.diaz@compass.com"
click at [203, 413] on div "Phone" at bounding box center [235, 408] width 242 height 38
click at [202, 405] on input "Phone" at bounding box center [235, 401] width 242 height 24
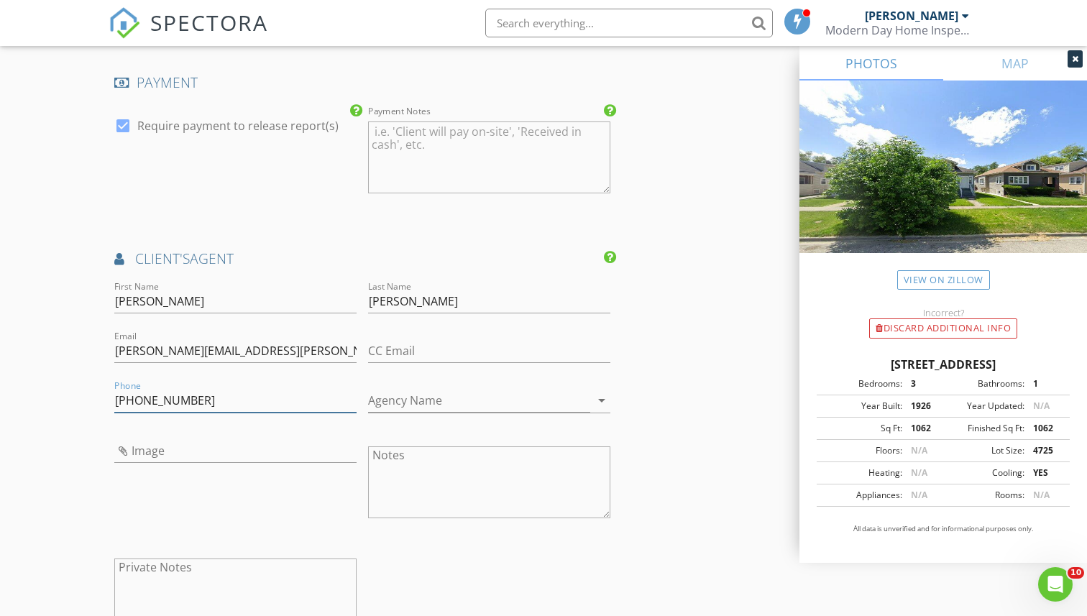
type input "847-769-6823"
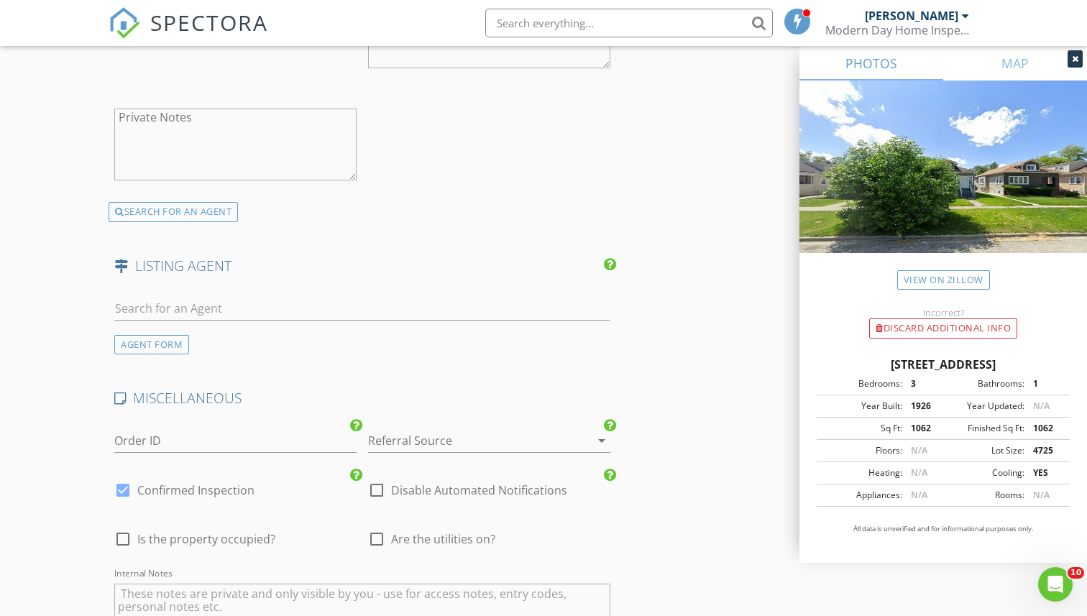
scroll to position [2485, 0]
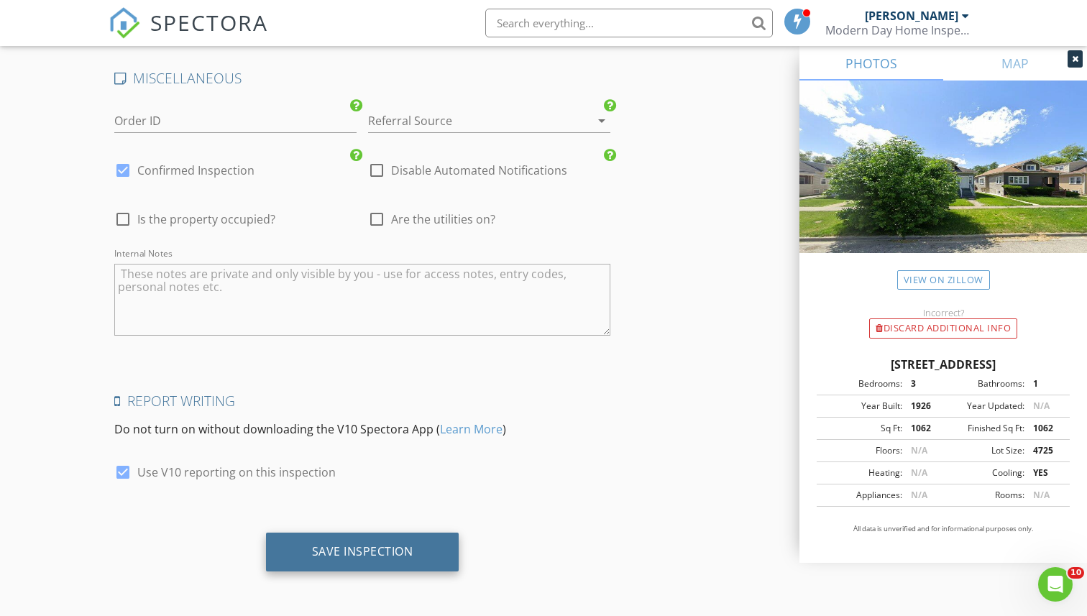
click at [352, 561] on div "Save Inspection" at bounding box center [362, 552] width 193 height 39
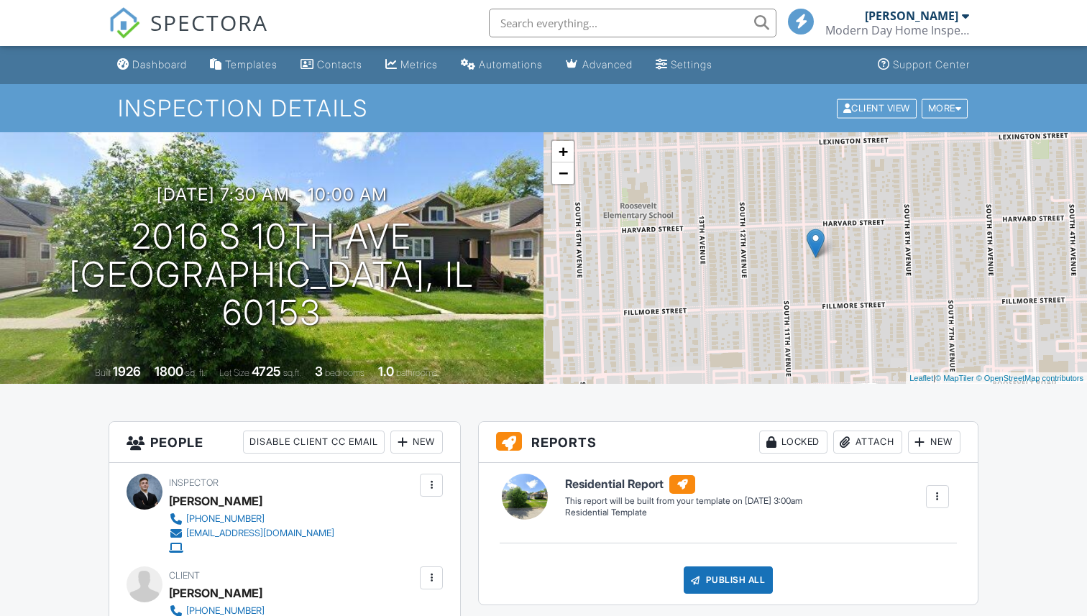
click at [171, 21] on span "SPECTORA" at bounding box center [209, 22] width 118 height 30
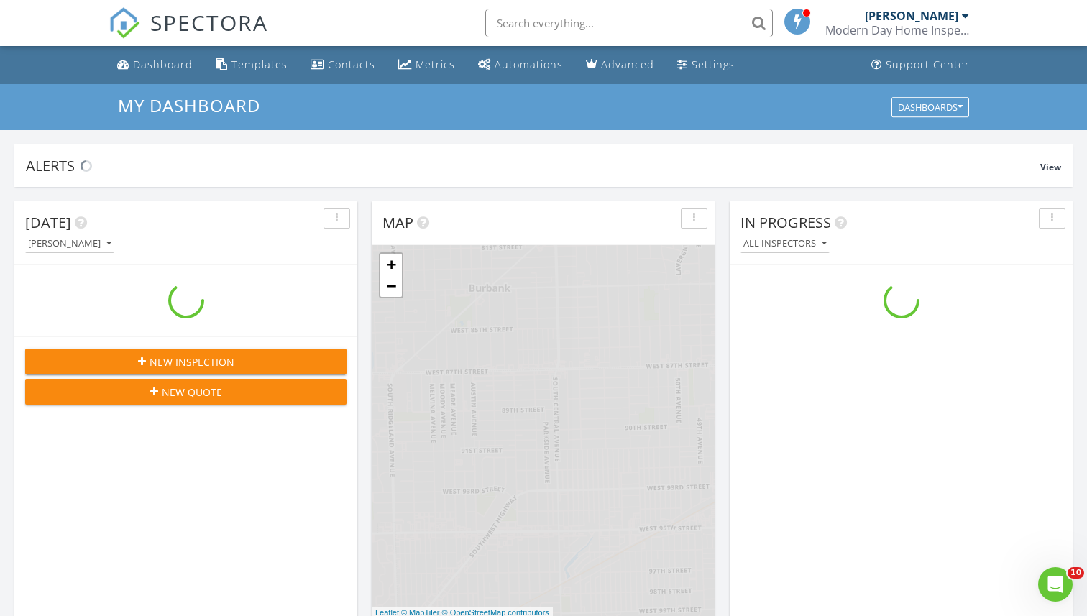
scroll to position [1309, 1088]
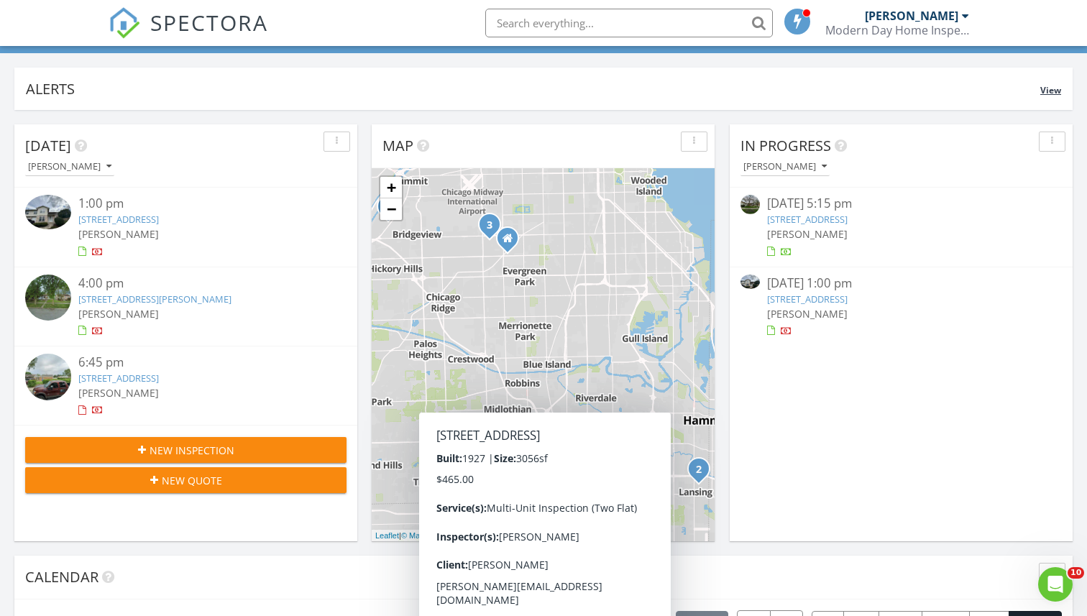
scroll to position [0, 0]
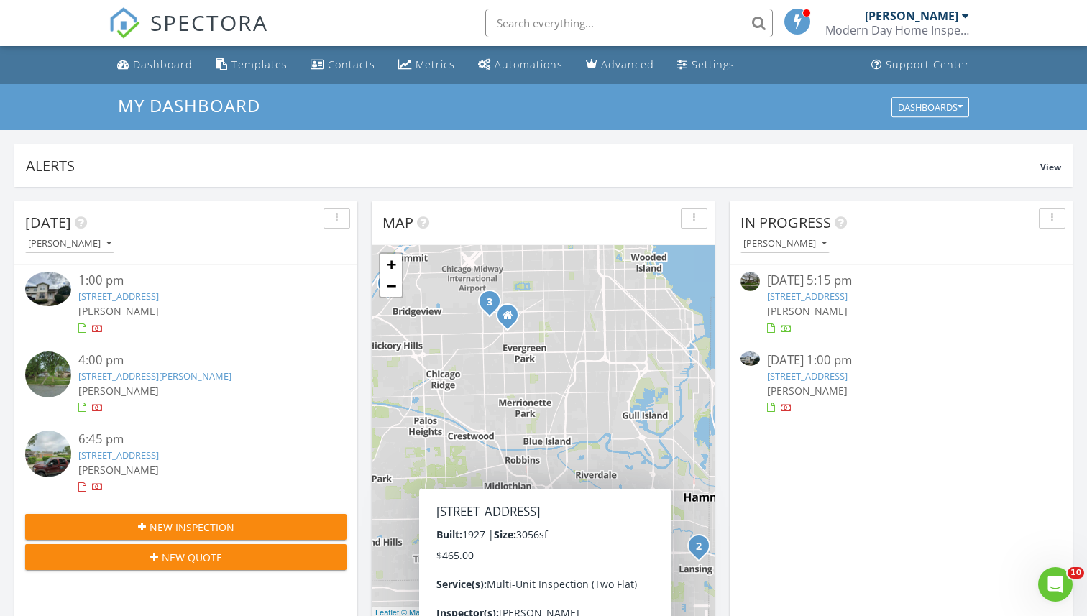
click at [438, 62] on div "Metrics" at bounding box center [435, 65] width 40 height 14
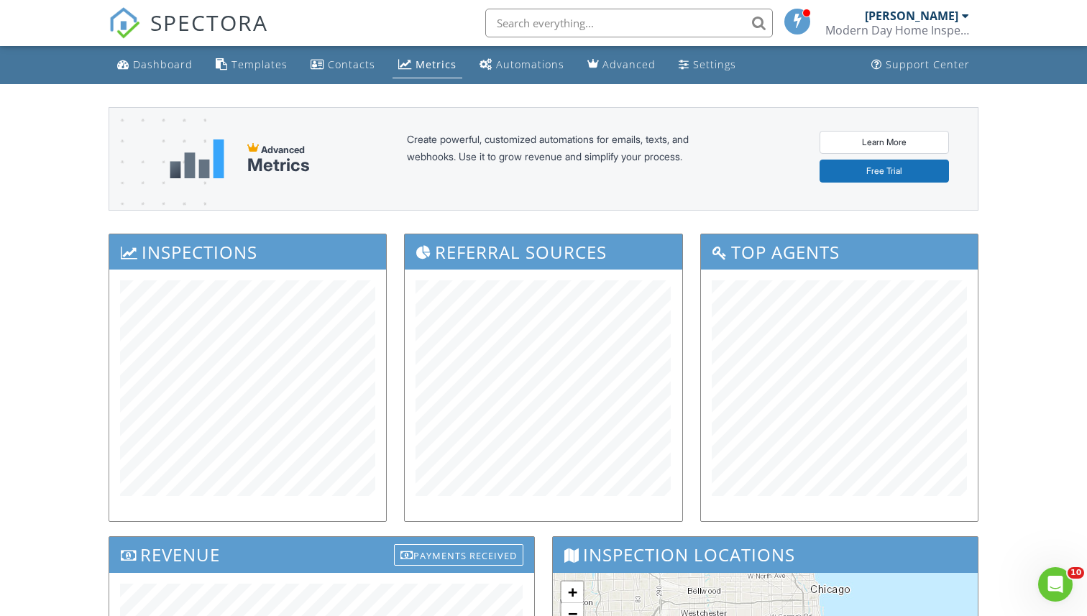
click at [198, 27] on span "SPECTORA" at bounding box center [209, 22] width 118 height 30
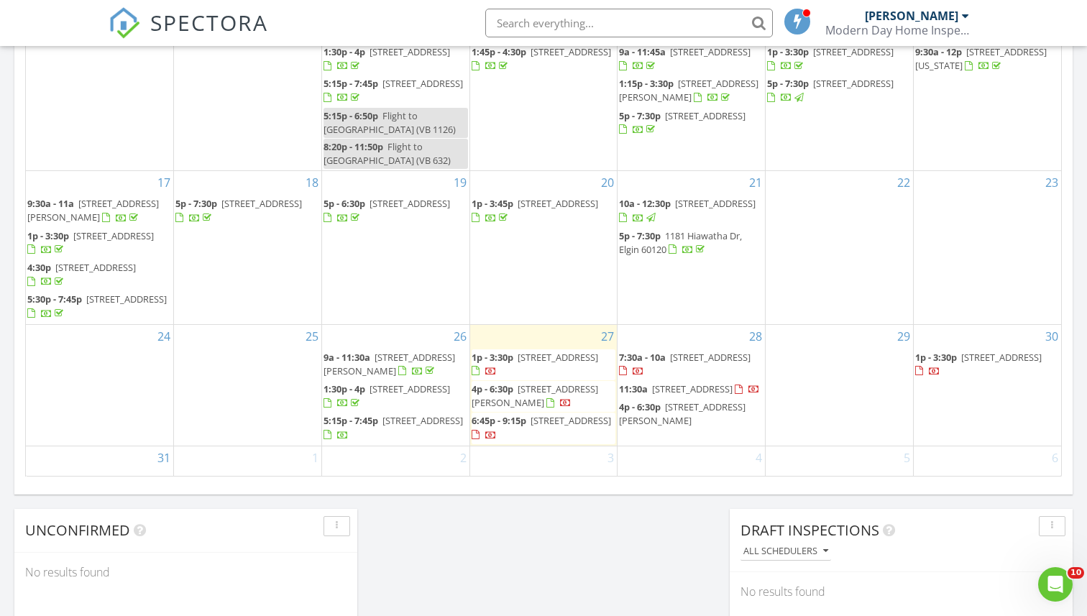
scroll to position [848, 0]
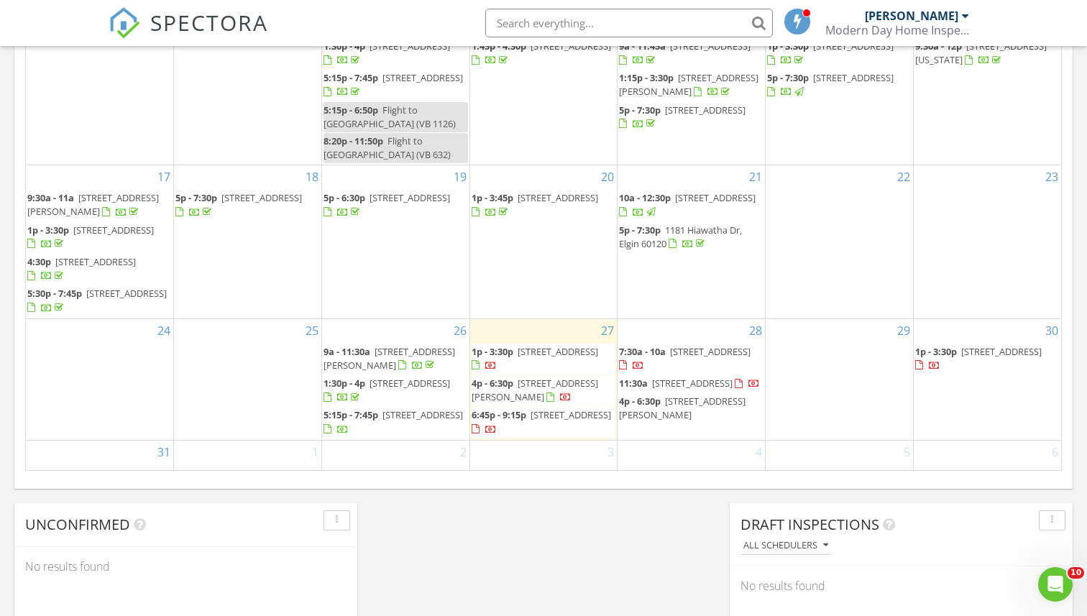
click at [287, 441] on div "1" at bounding box center [247, 469] width 147 height 57
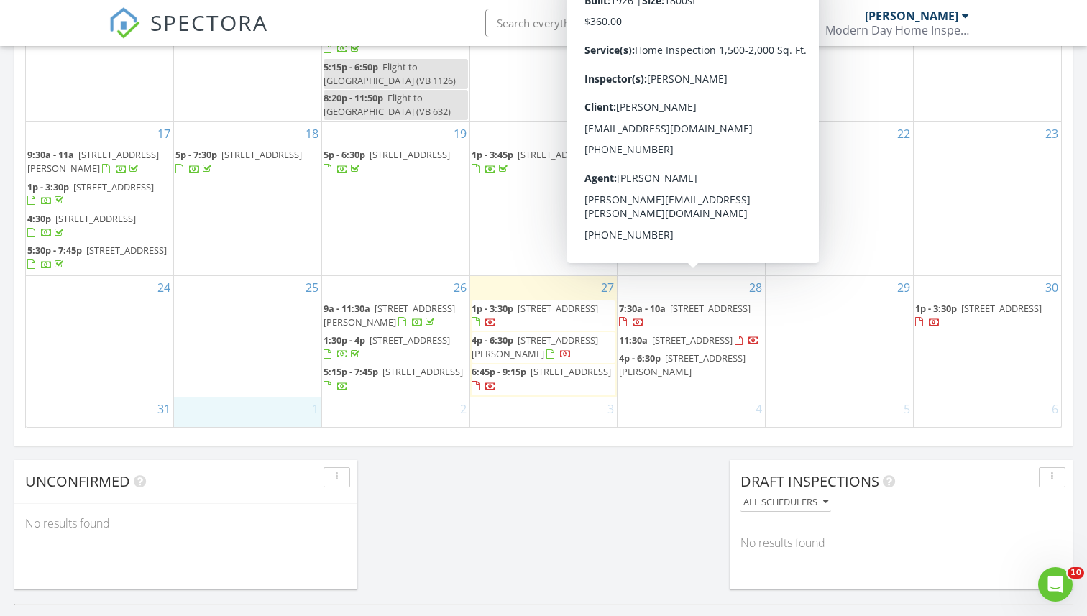
scroll to position [901, 0]
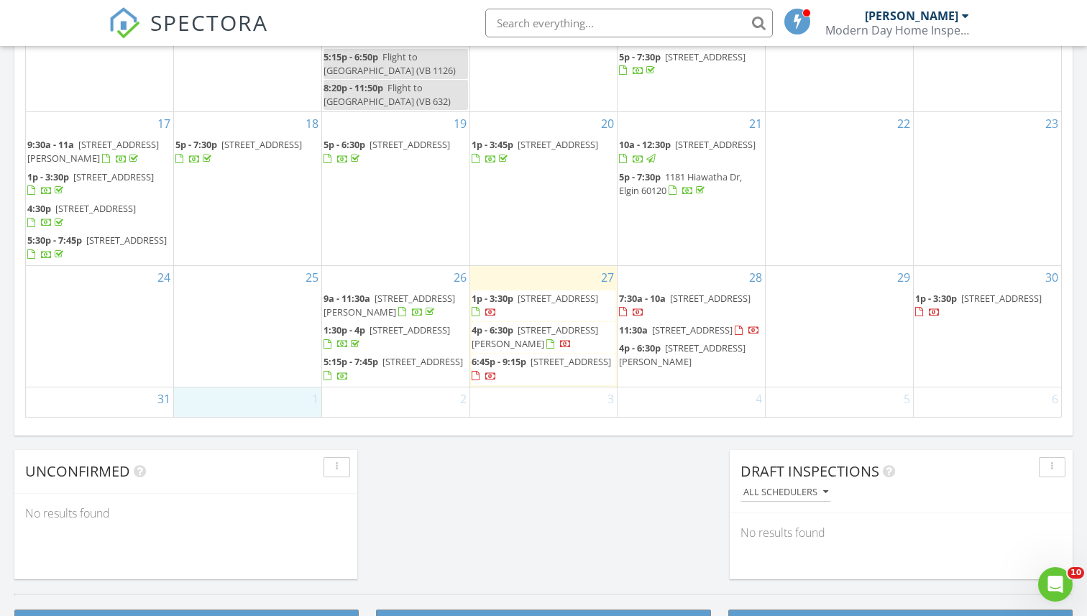
drag, startPoint x: 287, startPoint y: 431, endPoint x: 713, endPoint y: 342, distance: 435.5
click at [714, 341] on span "4p - 6:30p 7802 Mulligan Ave, Burbank 60459" at bounding box center [691, 354] width 144 height 27
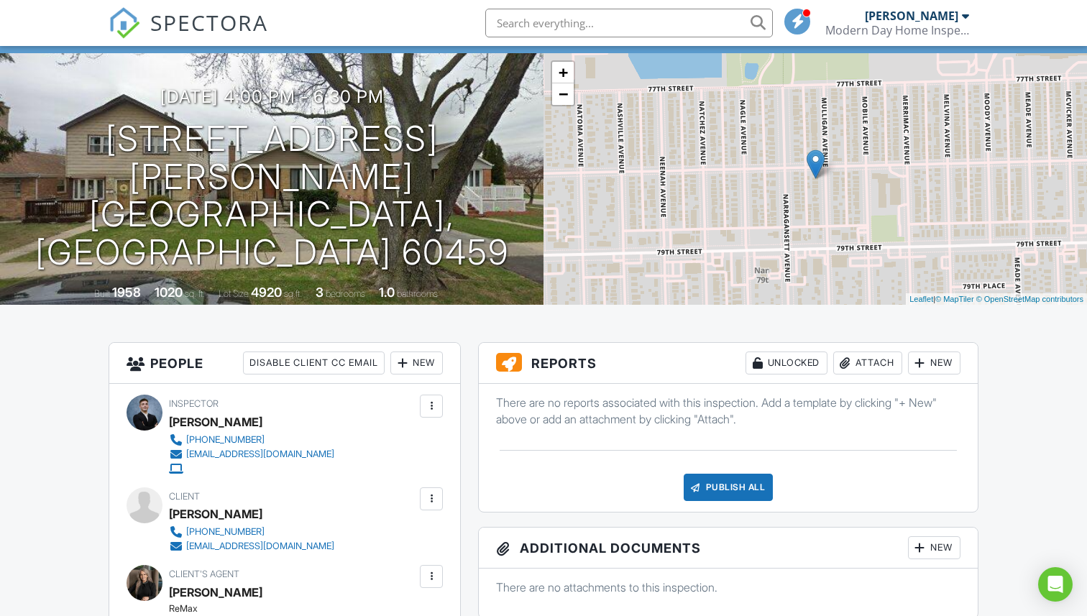
click at [922, 365] on div at bounding box center [920, 363] width 14 height 14
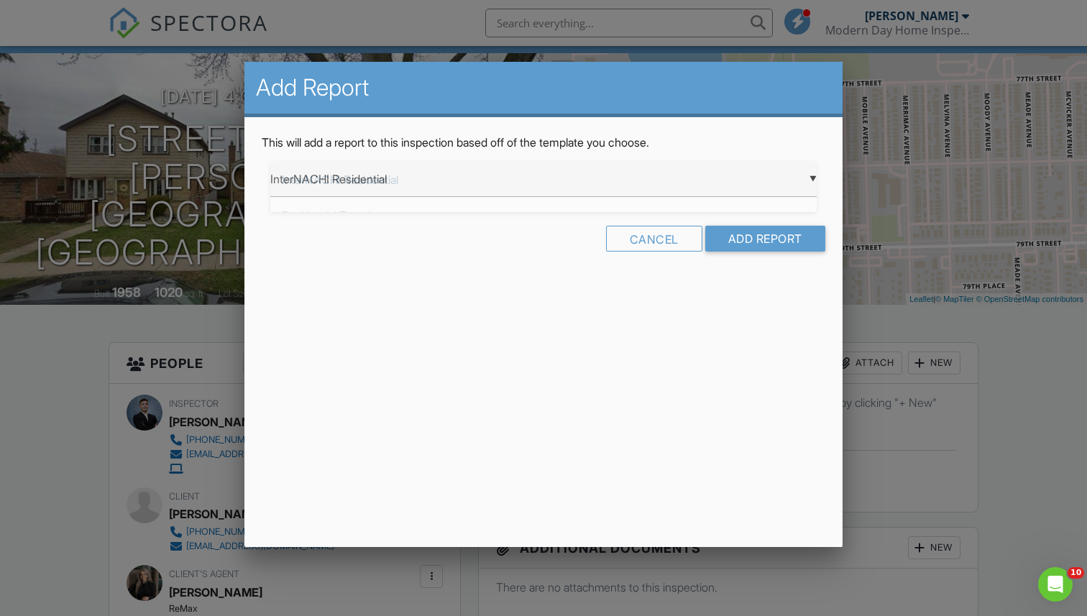
click at [777, 170] on div "▼ InterNACHI Residential InterNACHI Residential Residential Template NPMA-33 In…" at bounding box center [543, 179] width 546 height 35
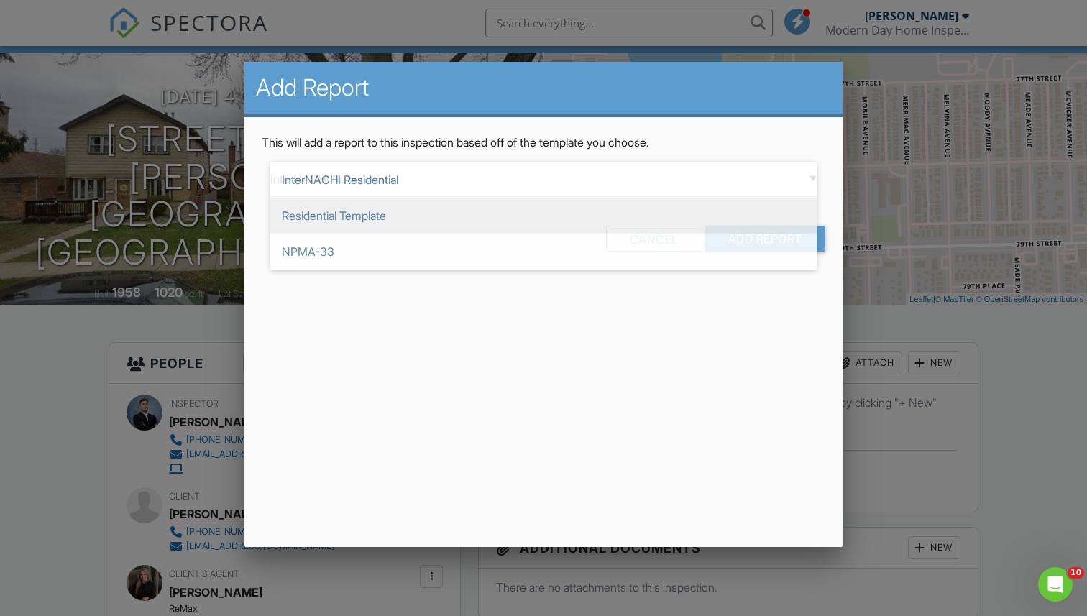
click at [599, 221] on span "Residential Template" at bounding box center [543, 216] width 546 height 36
type input "Residential Template"
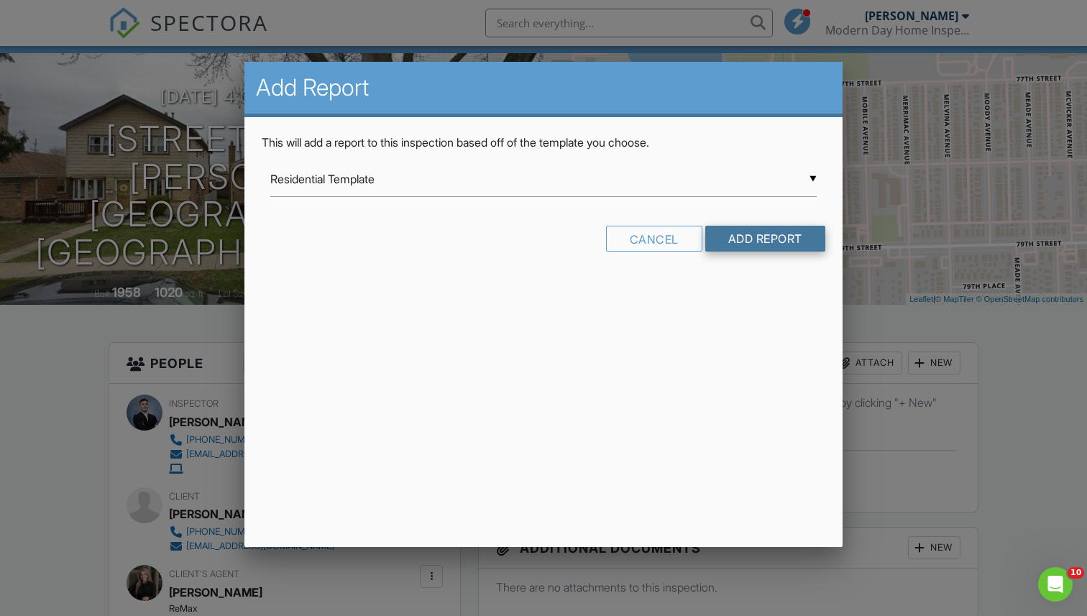
click at [766, 238] on input "Add Report" at bounding box center [765, 239] width 120 height 26
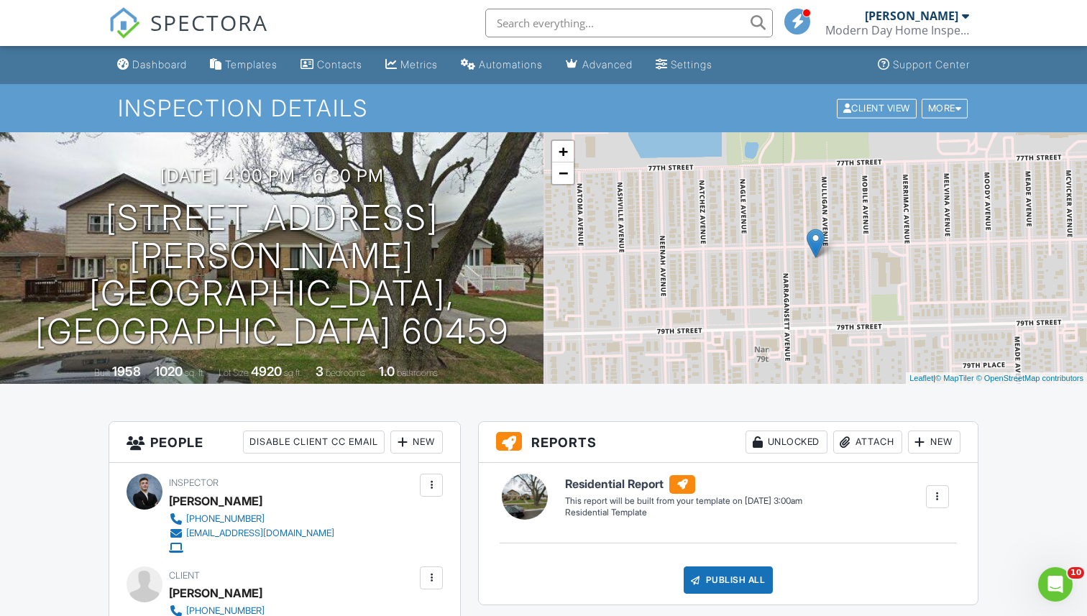
click at [199, 31] on span "SPECTORA" at bounding box center [209, 22] width 118 height 30
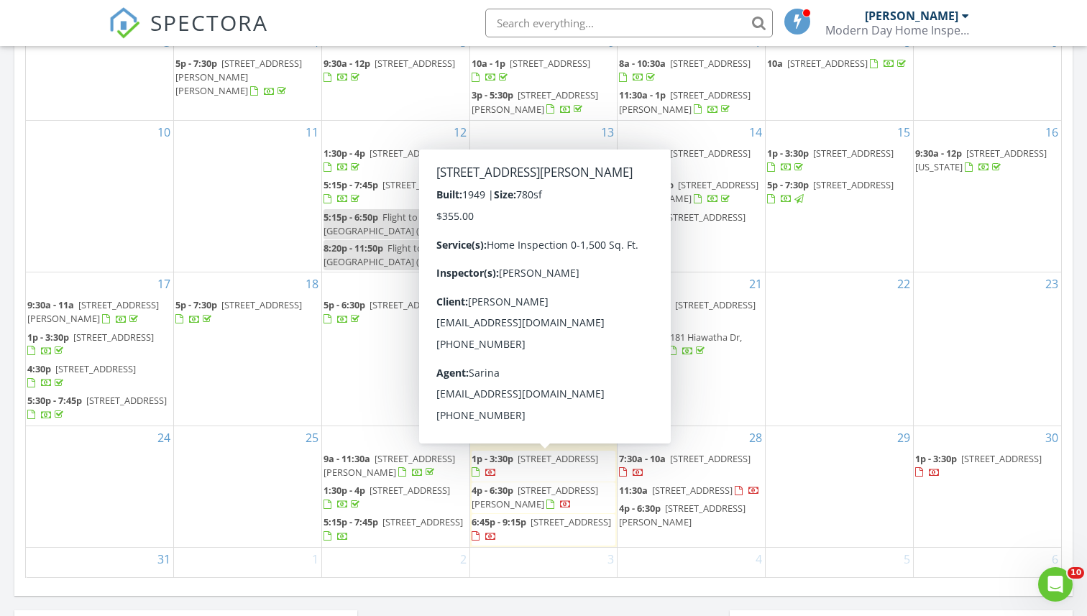
scroll to position [740, 0]
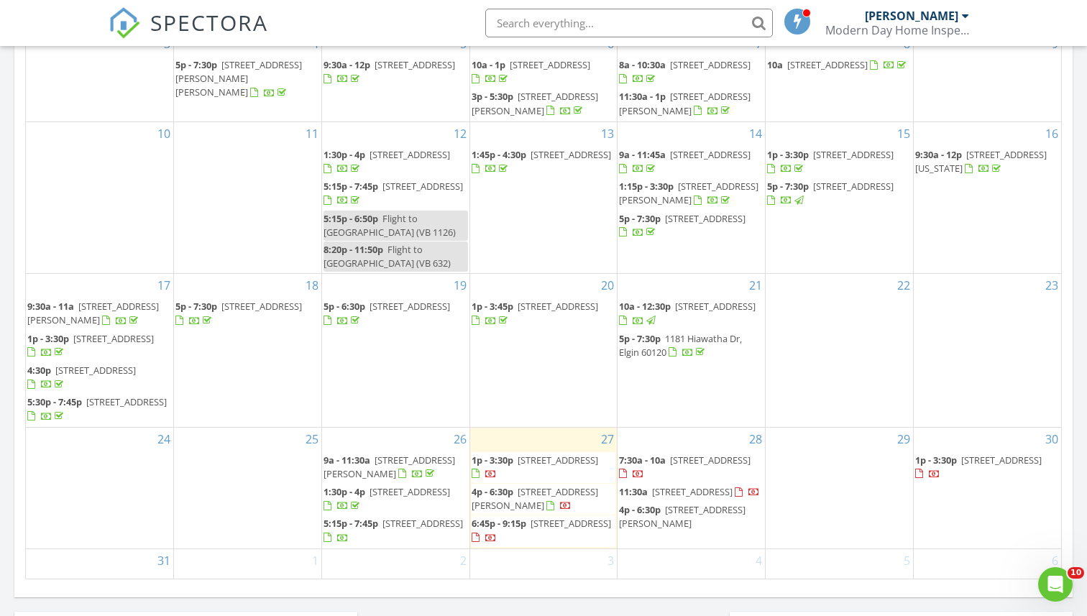
click at [689, 590] on div "Calendar August 2025 today list day week cal wk 4 wk month Sun Mon Tue Wed Thu …" at bounding box center [543, 245] width 1058 height 704
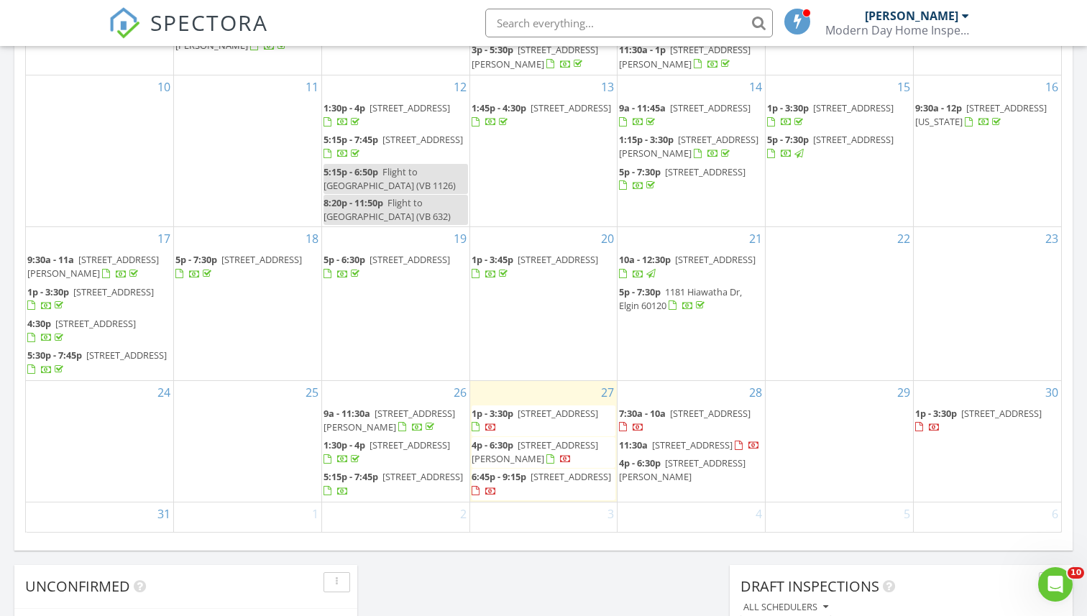
scroll to position [789, 0]
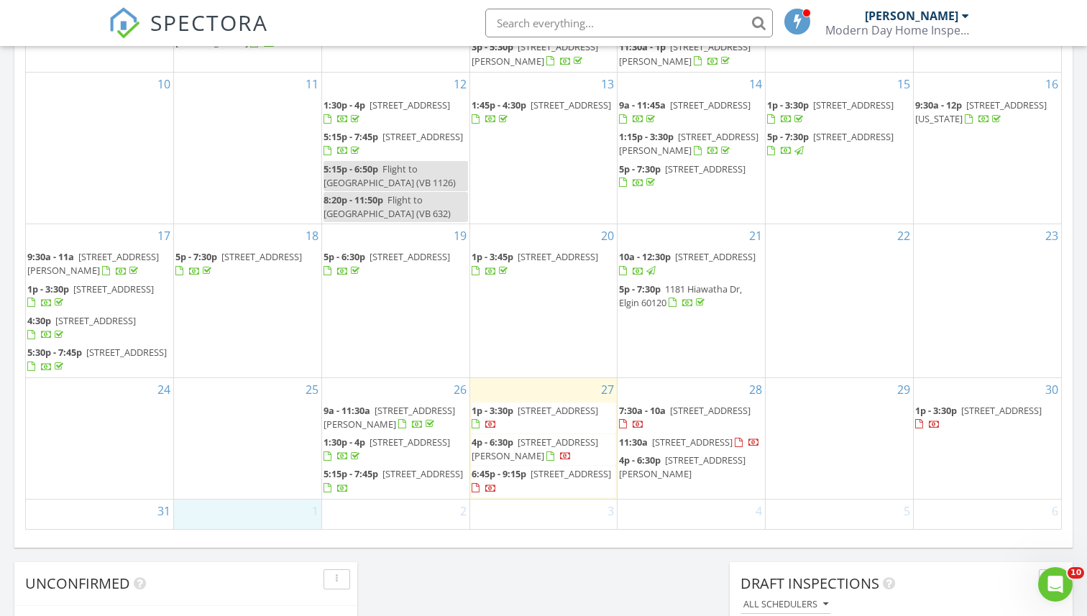
click at [232, 506] on div "1" at bounding box center [247, 528] width 147 height 57
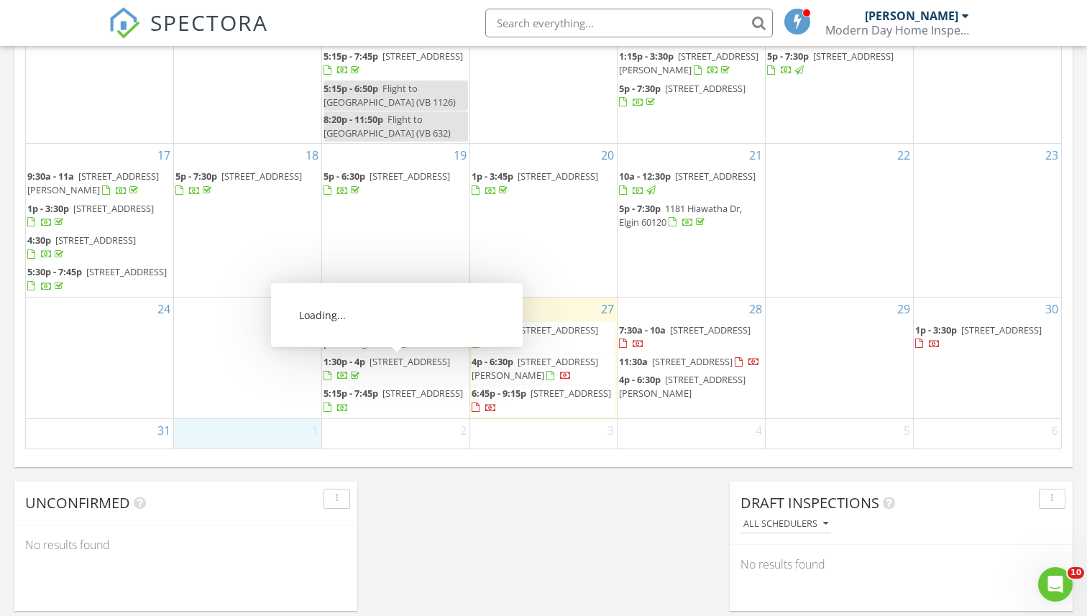
scroll to position [872, 0]
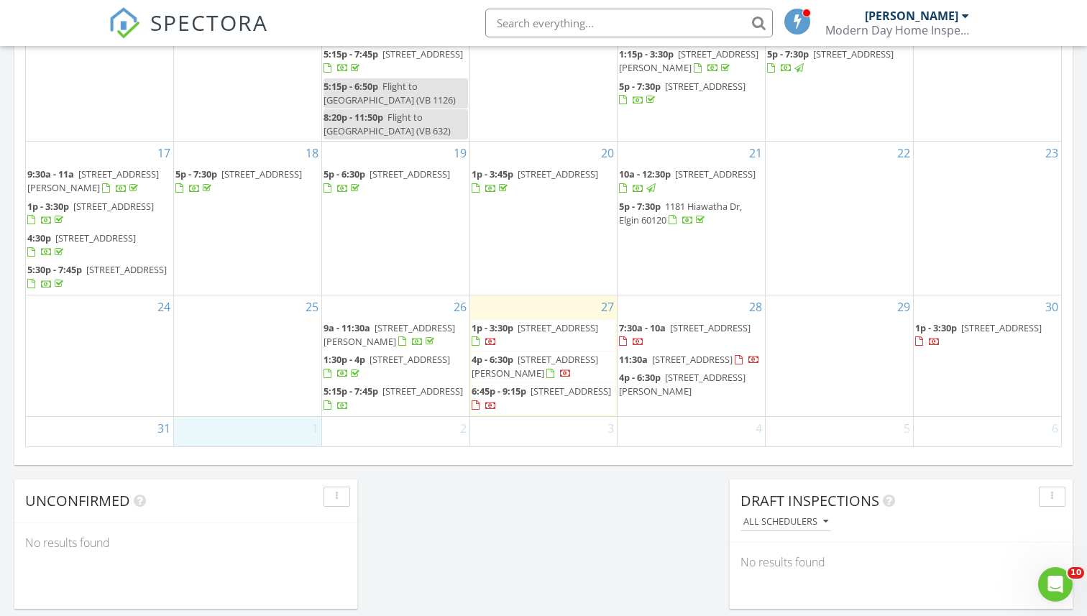
click at [206, 419] on div "1" at bounding box center [247, 445] width 147 height 57
click at [239, 355] on link "Inspection" at bounding box center [247, 357] width 74 height 23
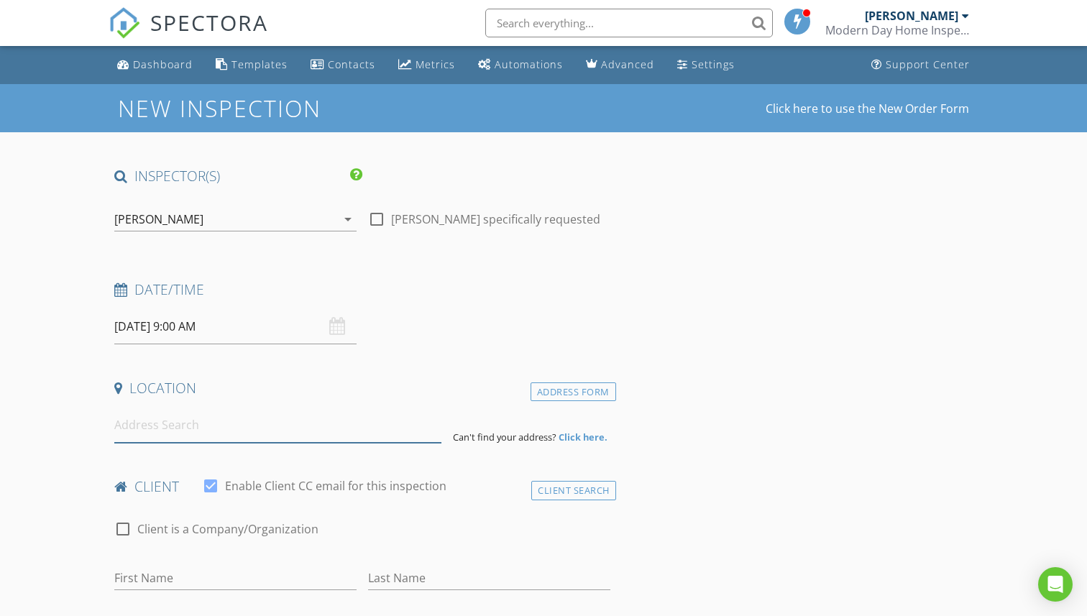
click at [203, 418] on input at bounding box center [277, 425] width 326 height 35
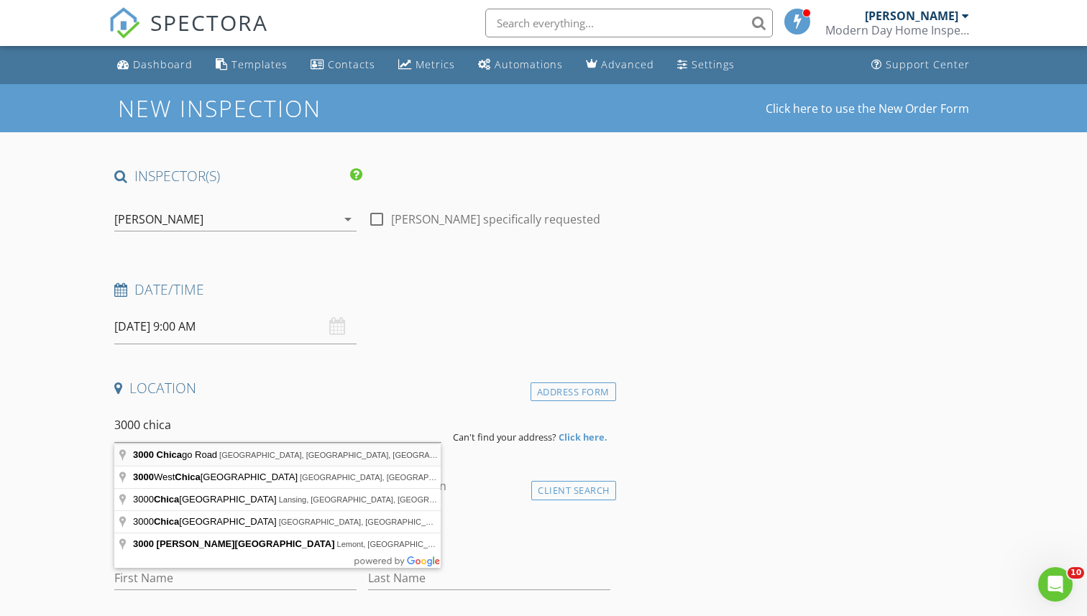
type input "[STREET_ADDRESS]"
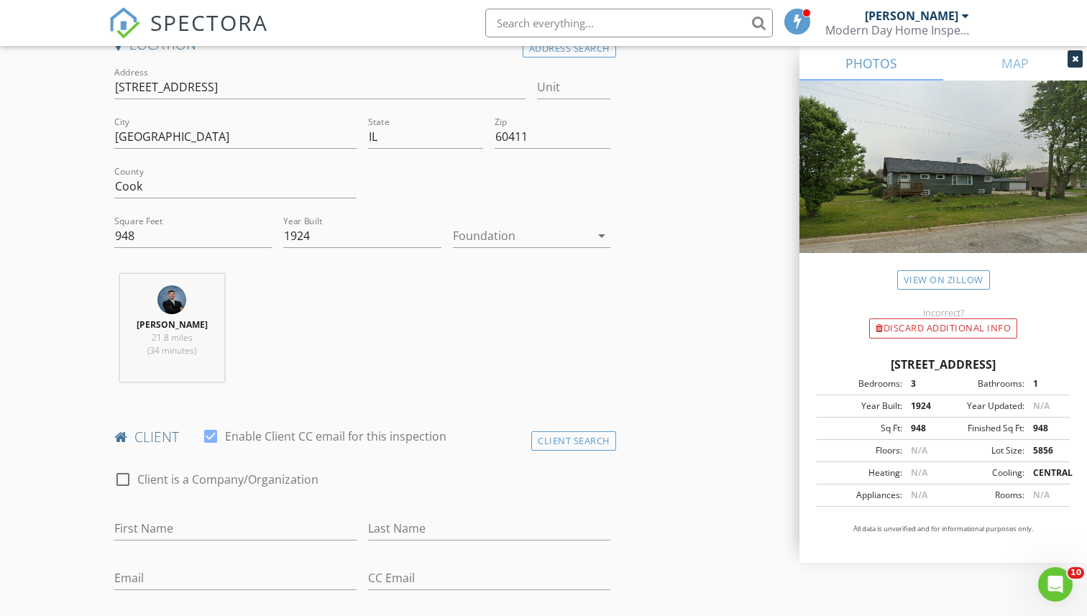
scroll to position [354, 0]
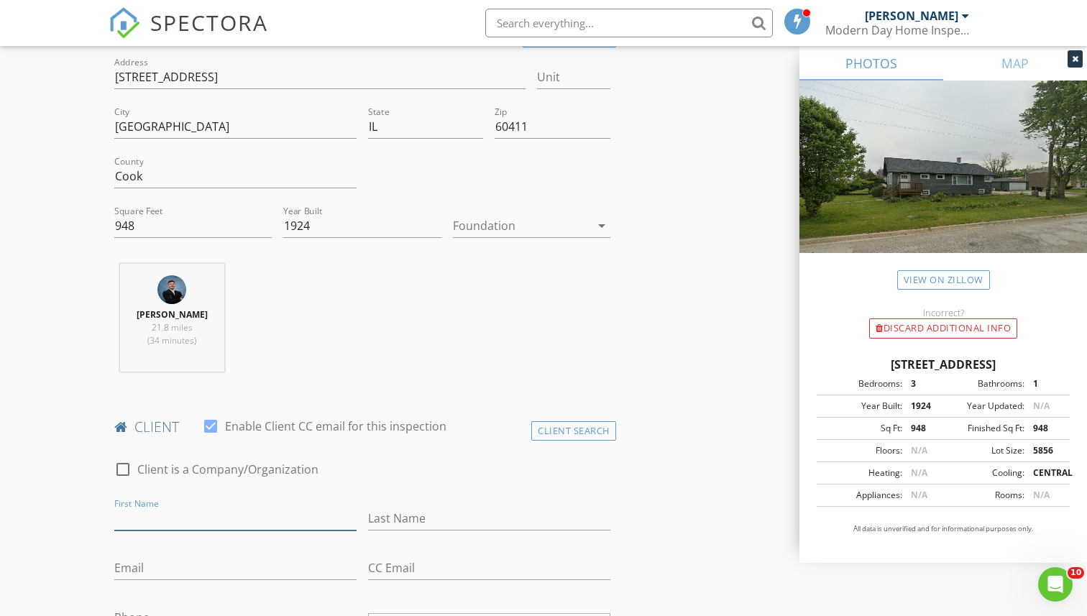
click at [215, 523] on input "First Name" at bounding box center [235, 519] width 242 height 24
type input "Samiula"
click at [423, 516] on input "Last Name" at bounding box center [489, 519] width 242 height 24
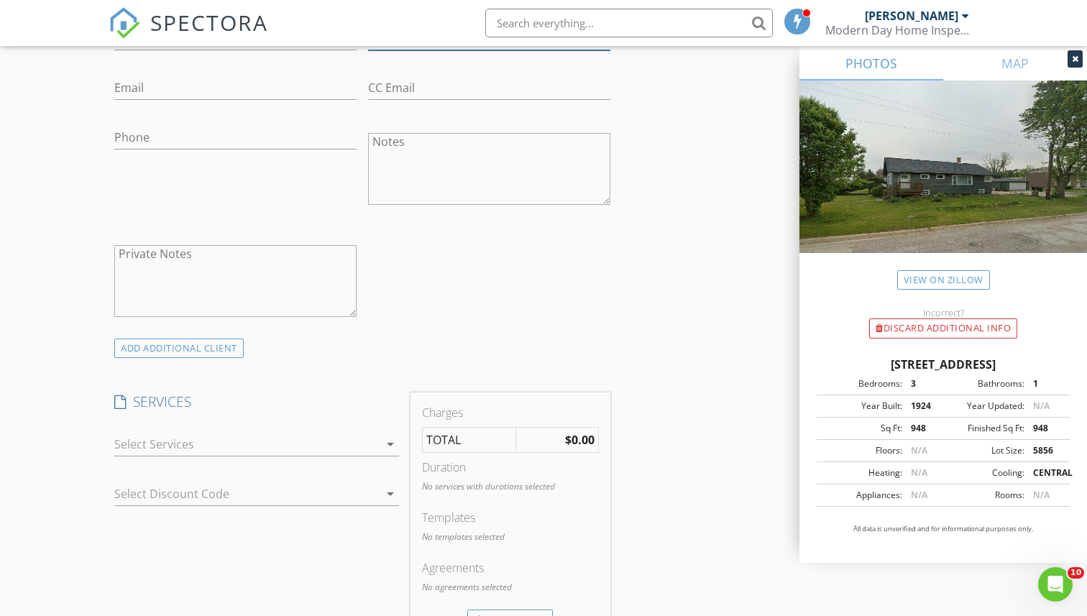
scroll to position [842, 0]
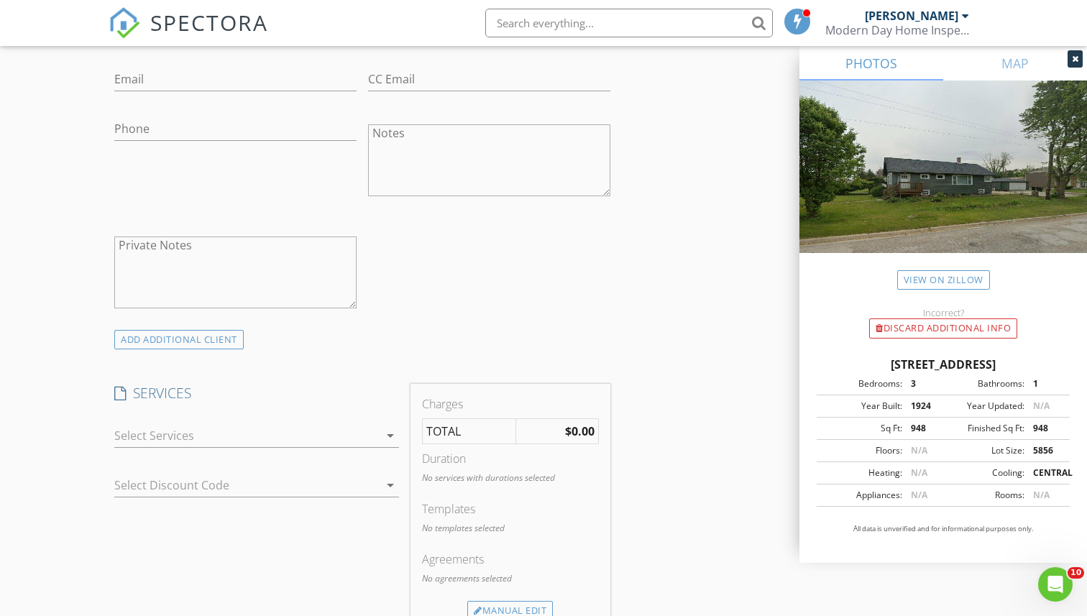
type input "Kuita"
click at [324, 444] on div at bounding box center [246, 435] width 265 height 23
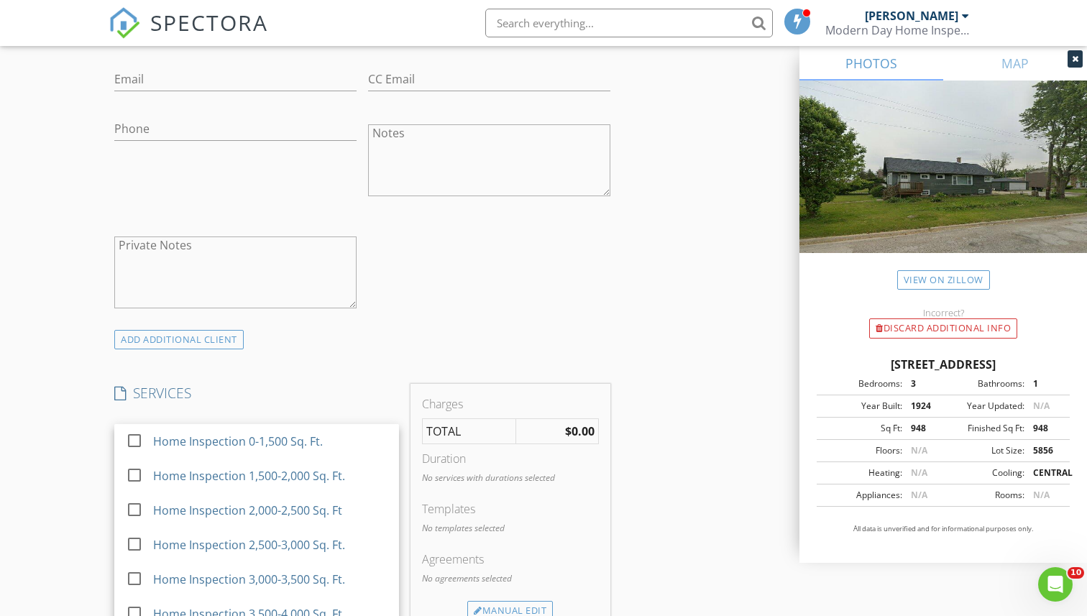
click at [324, 444] on div "Home Inspection 0-1,500 Sq. Ft." at bounding box center [271, 441] width 234 height 29
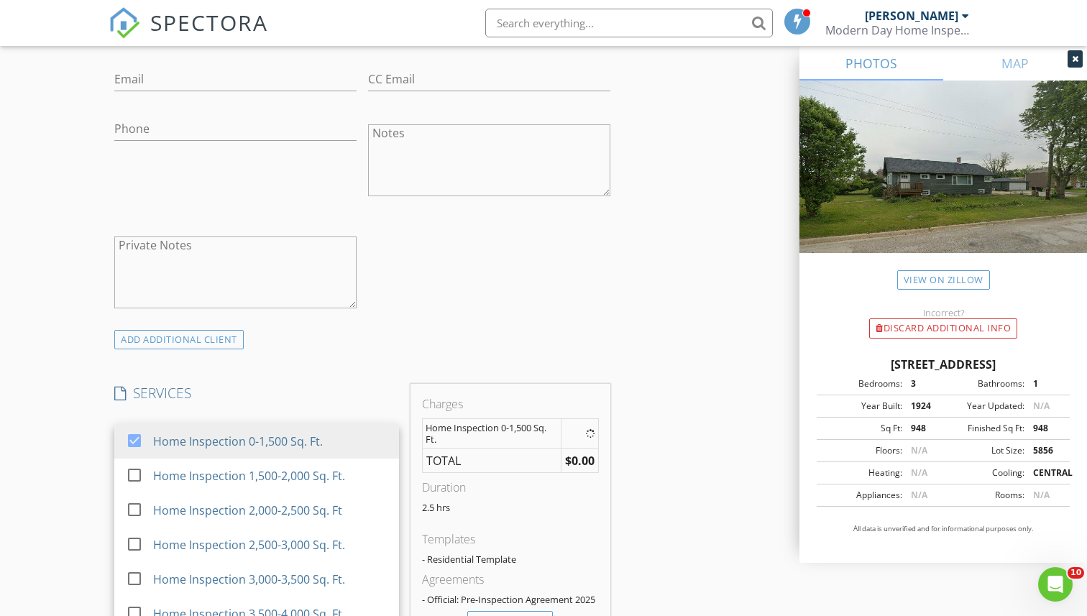
click at [403, 385] on div "SERVICES" at bounding box center [257, 393] width 296 height 19
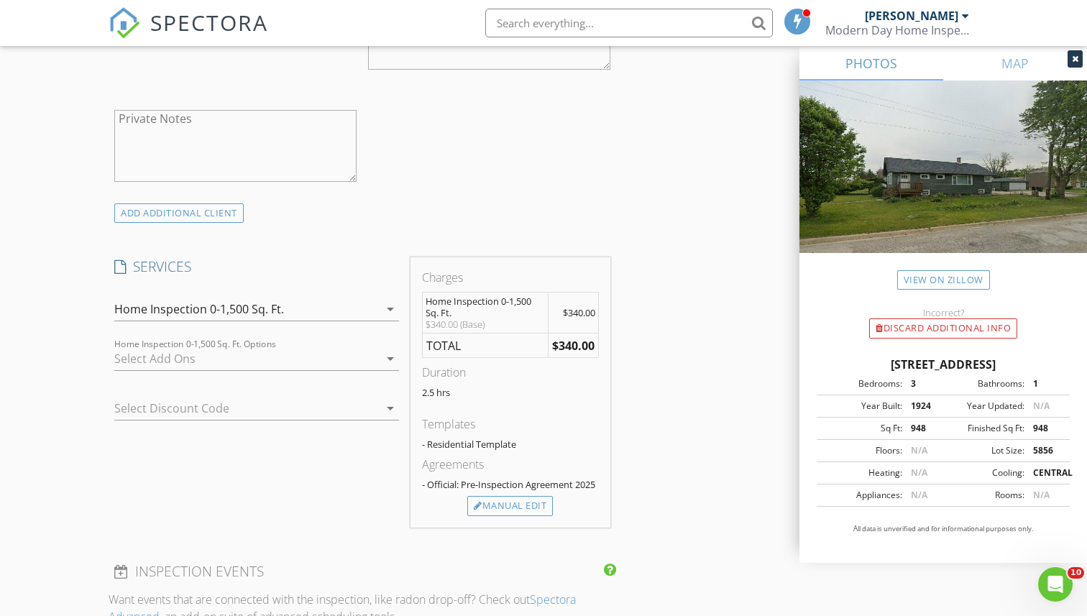
scroll to position [1056, 0]
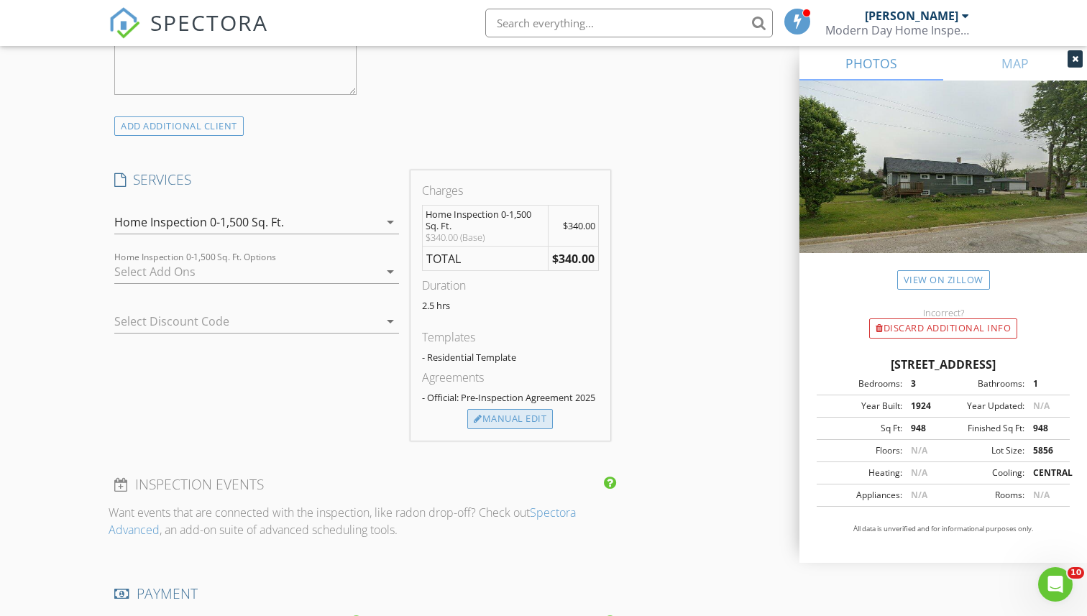
click at [510, 421] on div "Manual Edit" at bounding box center [510, 419] width 86 height 20
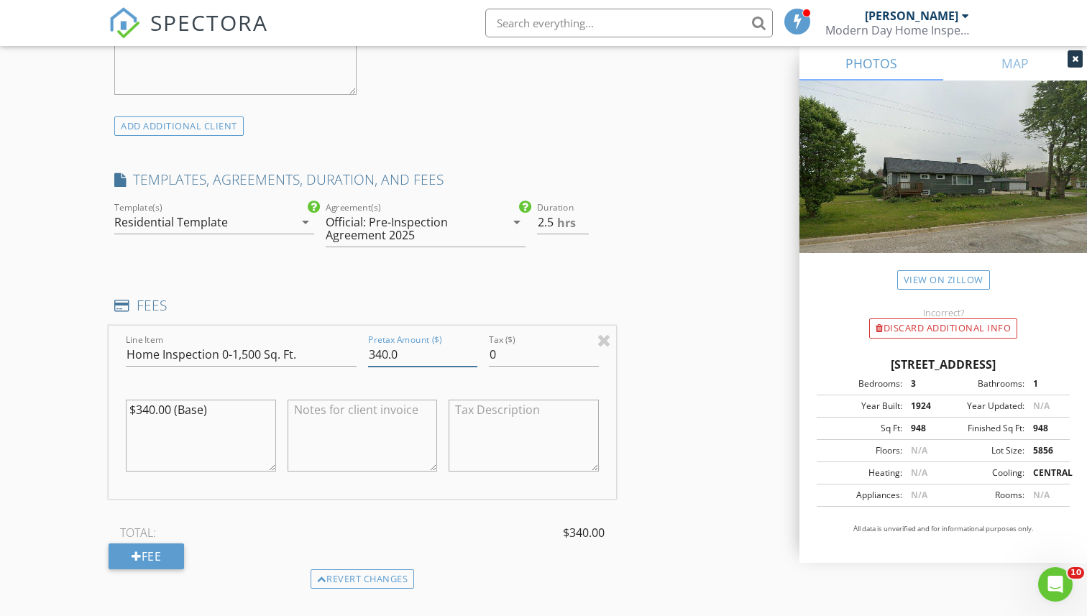
click at [385, 351] on input "340.0" at bounding box center [422, 355] width 109 height 24
type input "300.0"
click at [150, 413] on textarea "$340.00 (Base)" at bounding box center [201, 436] width 150 height 72
type textarea "$300.00 (Base)"
click at [0, 403] on div "New Inspection Click here to use the New Order Form INSPECTOR(S) check_box Bria…" at bounding box center [543, 374] width 1087 height 2693
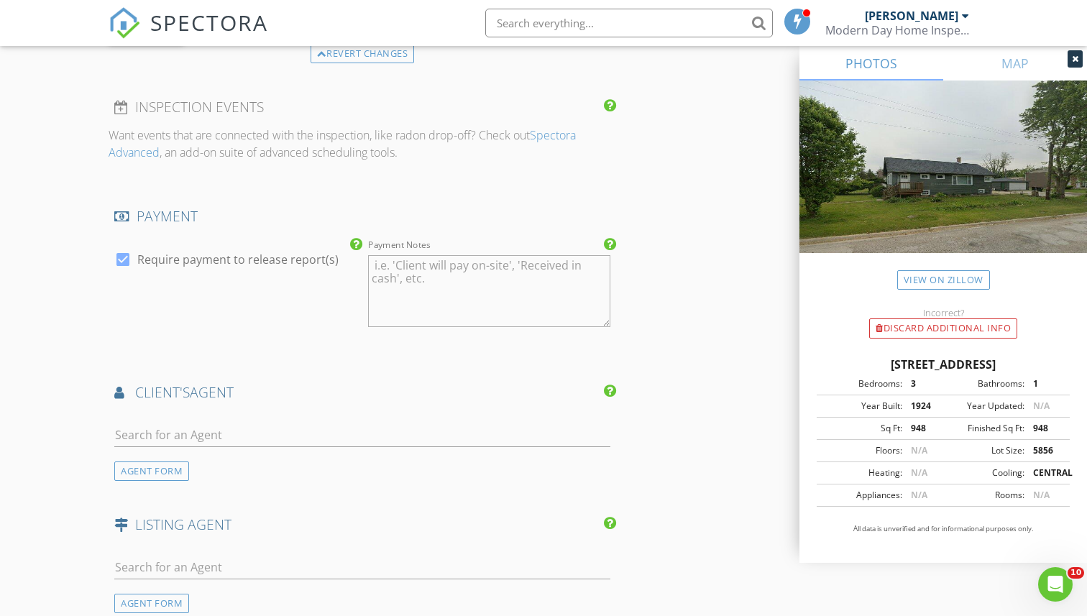
scroll to position [1594, 0]
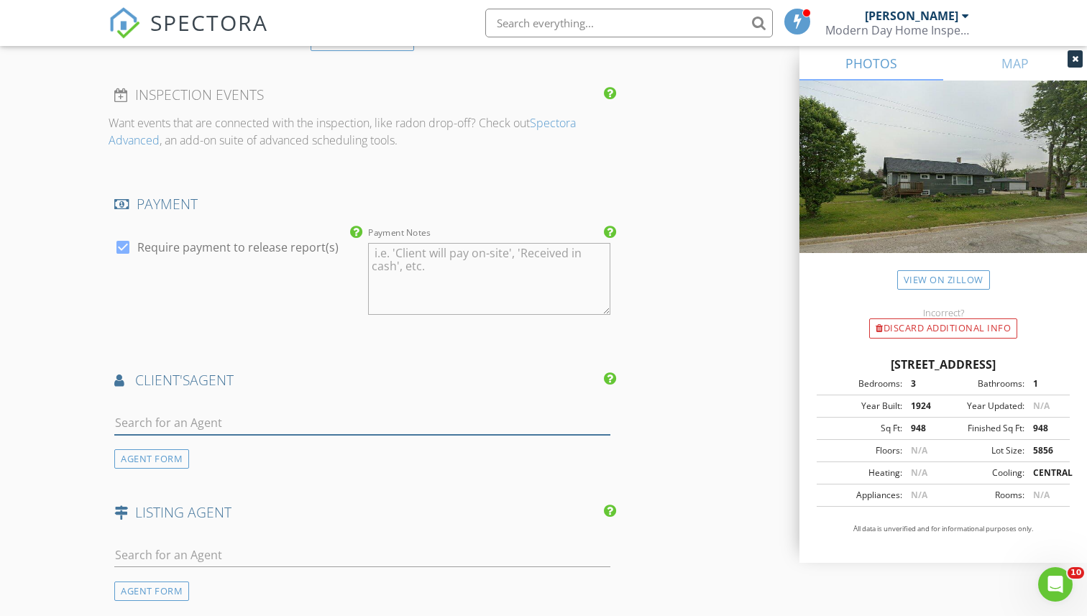
click at [201, 429] on input "text" at bounding box center [362, 423] width 496 height 24
click at [149, 464] on div "AGENT FORM" at bounding box center [151, 458] width 75 height 19
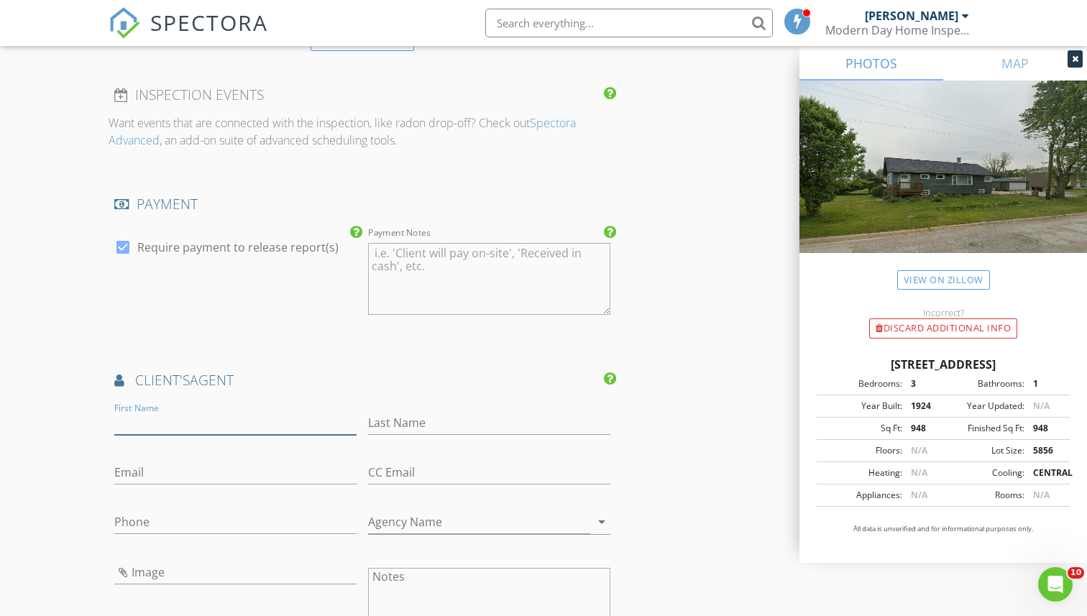
click at [153, 425] on input "First Name" at bounding box center [235, 423] width 242 height 24
type input "Laura"
click at [388, 415] on input "Last Name" at bounding box center [489, 423] width 242 height 24
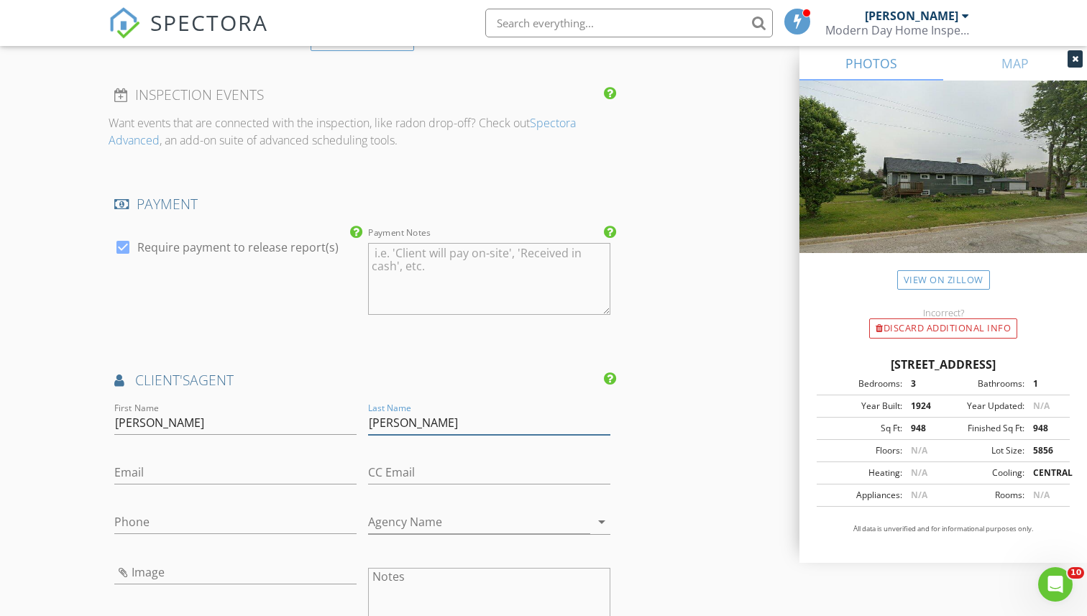
type input "Craig"
click at [144, 524] on input "Phone" at bounding box center [235, 522] width 242 height 24
type input "312-513-7257"
click at [484, 518] on input "Agency Name" at bounding box center [479, 522] width 222 height 24
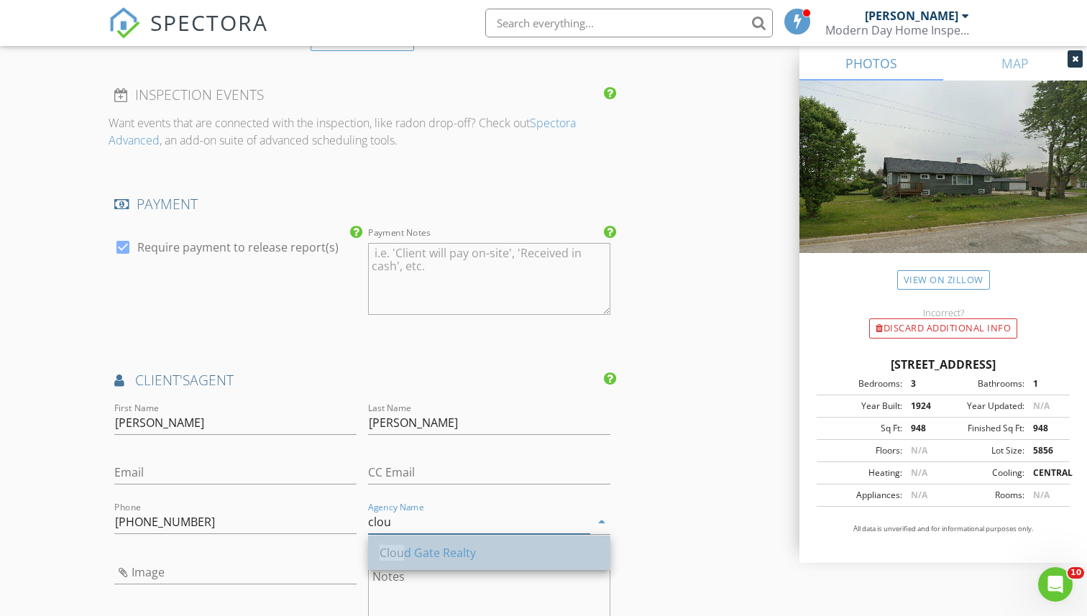
click at [474, 542] on div "Clou d Gate Realty" at bounding box center [489, 553] width 219 height 35
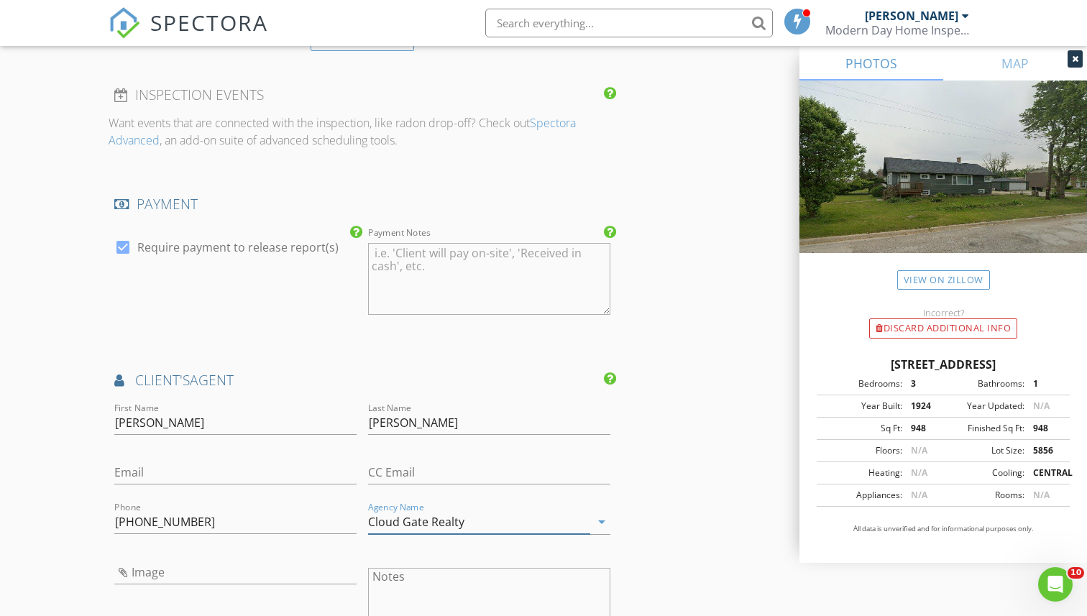
type input "Cloud Gate Realty"
click at [236, 467] on input "Email" at bounding box center [235, 473] width 242 height 24
type input "laura.realtr1@gmail.com"
click at [280, 297] on div "check_box Require payment to release report(s)" at bounding box center [236, 280] width 254 height 112
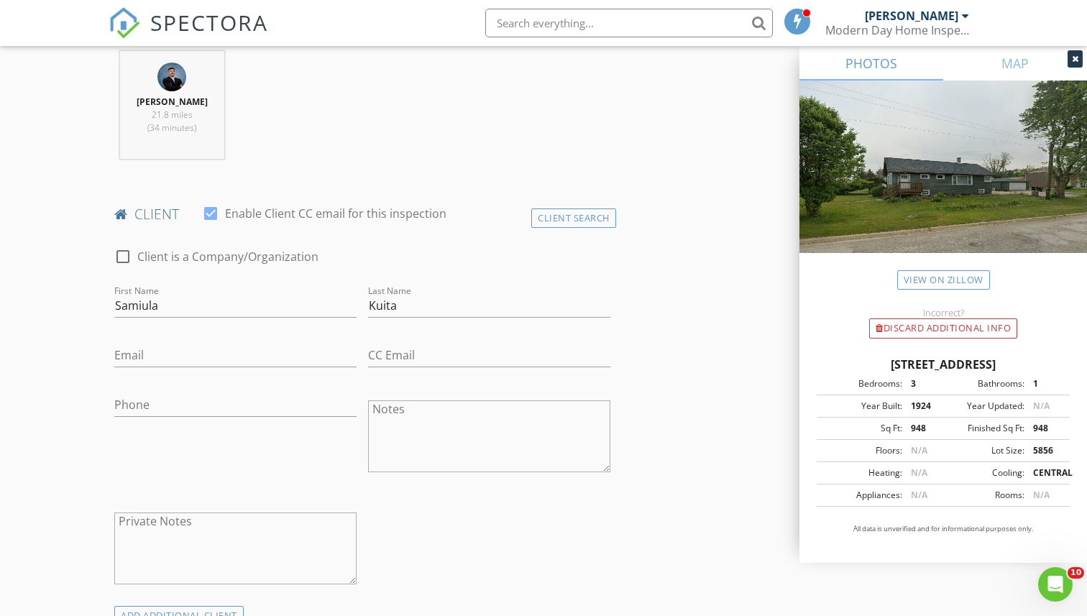
scroll to position [566, 0]
click at [269, 366] on input "Email" at bounding box center [235, 356] width 242 height 24
type input "[EMAIL_ADDRESS][DOMAIN_NAME]"
click at [382, 136] on div "Brian Garza 21.8 miles (34 minutes)" at bounding box center [362, 111] width 507 height 119
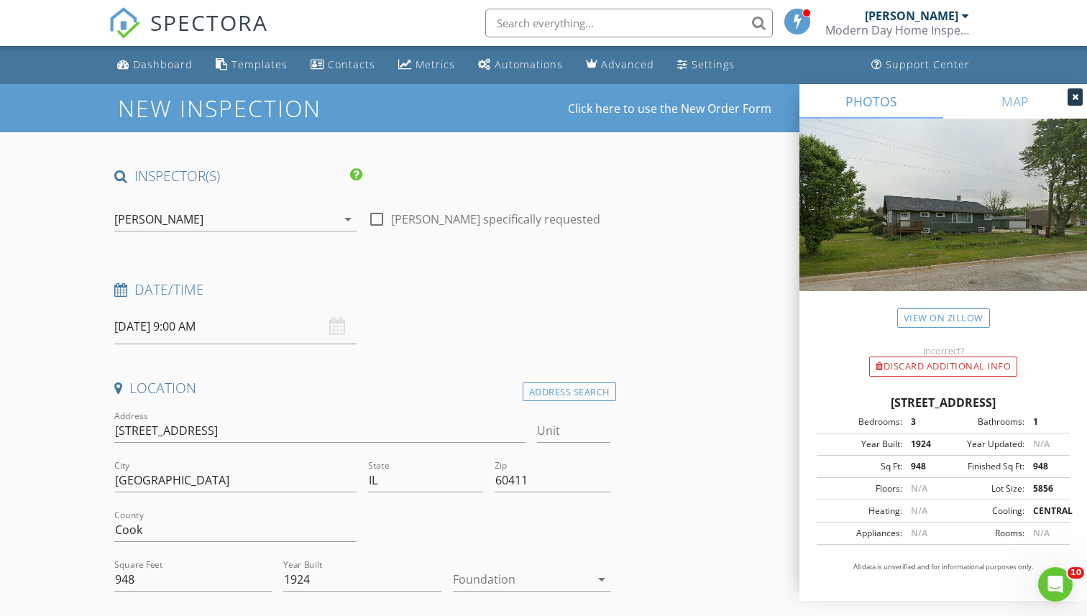
click at [498, 183] on div "INSPECTOR(S)" at bounding box center [362, 181] width 507 height 29
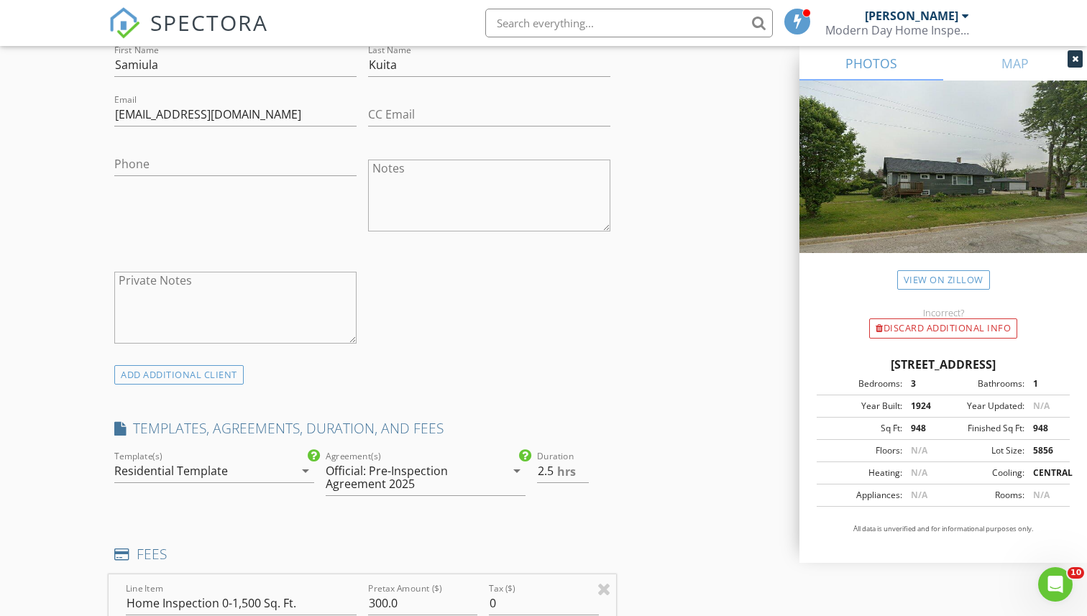
scroll to position [808, 0]
click at [506, 278] on div "check_box_outline_blank Client is a Company/Organization First Name Samiula Las…" at bounding box center [362, 178] width 507 height 372
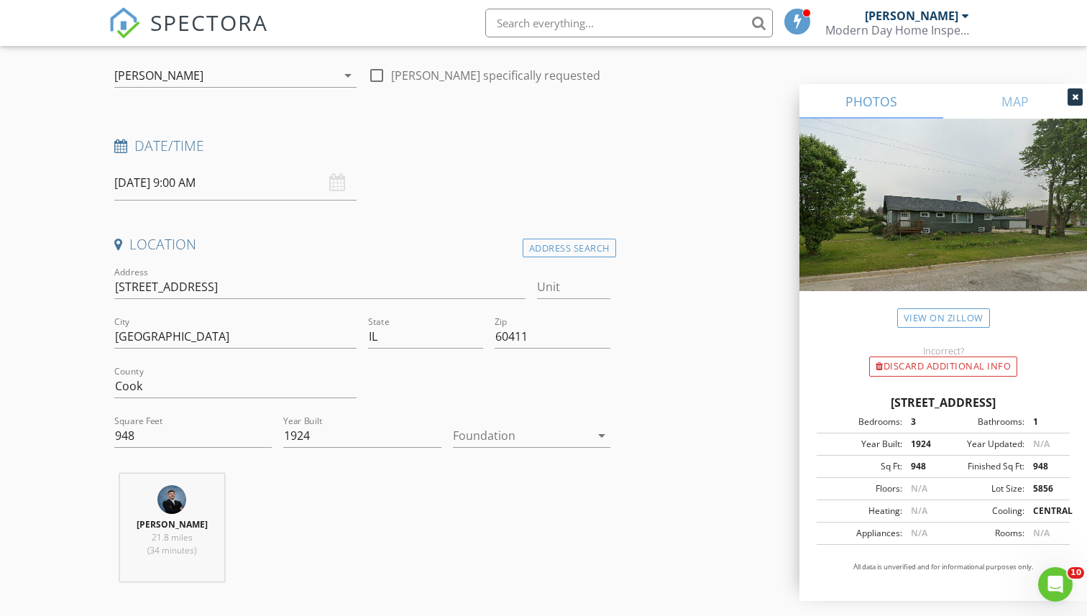
scroll to position [0, 0]
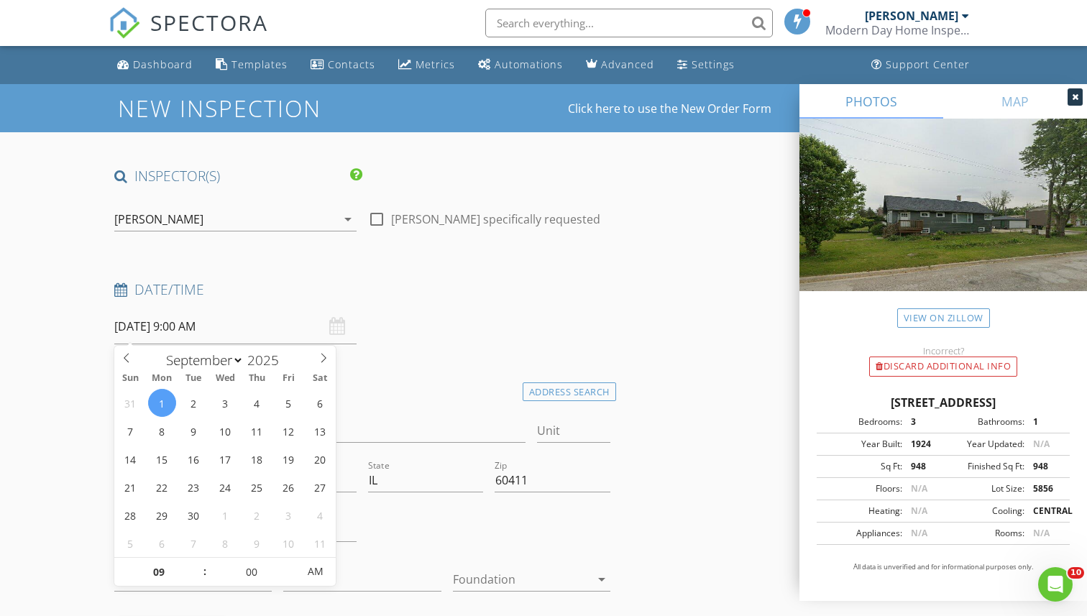
click at [236, 320] on input "09/01/2025 9:00 AM" at bounding box center [235, 326] width 242 height 35
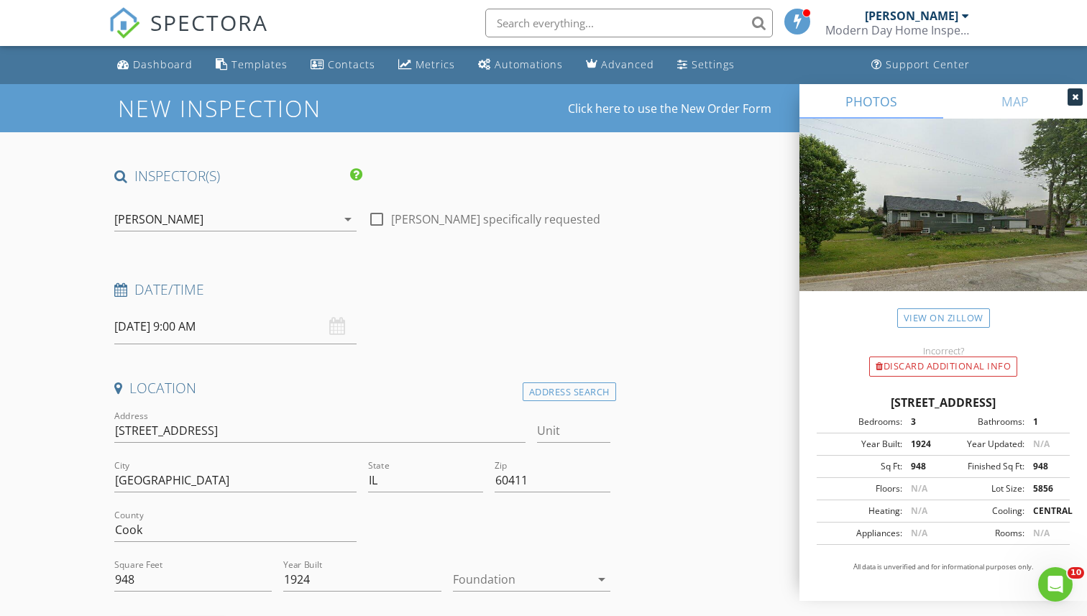
click at [441, 291] on h4 "Date/Time" at bounding box center [362, 289] width 496 height 19
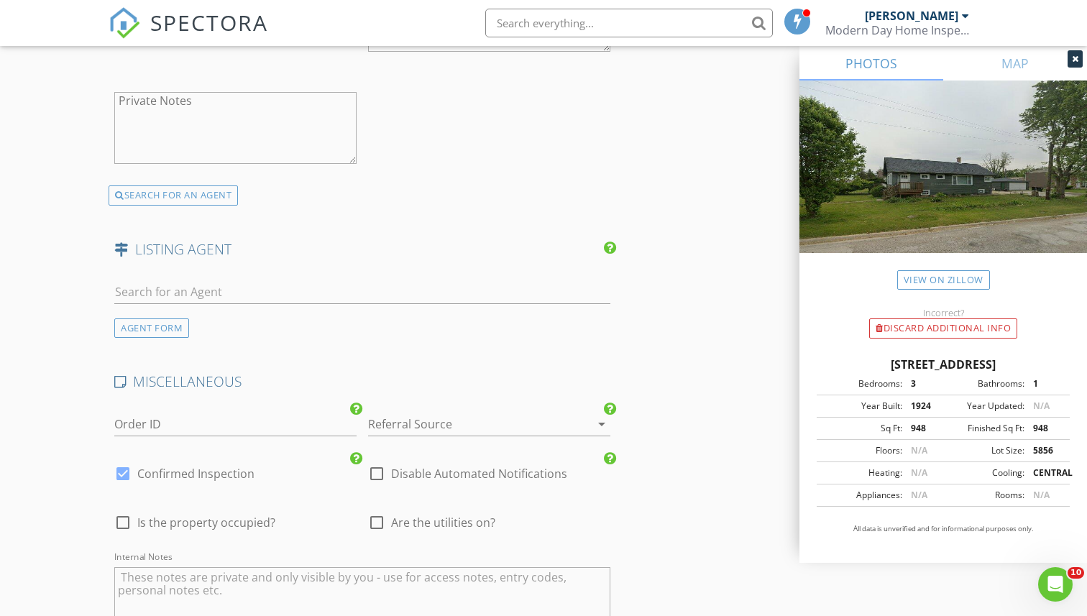
scroll to position [2485, 0]
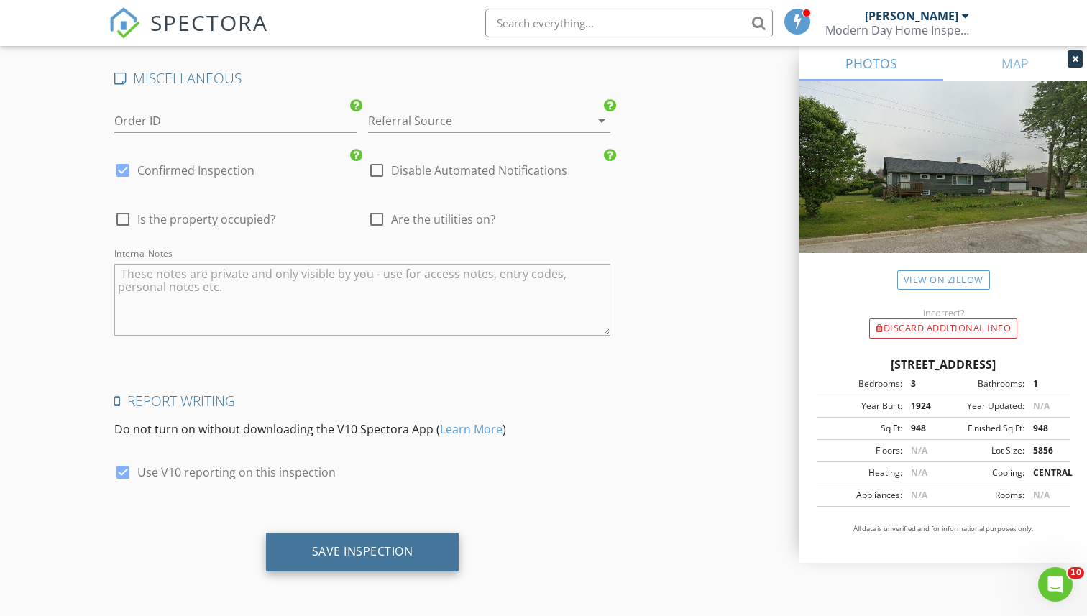
click at [409, 541] on div "Save Inspection" at bounding box center [362, 552] width 193 height 39
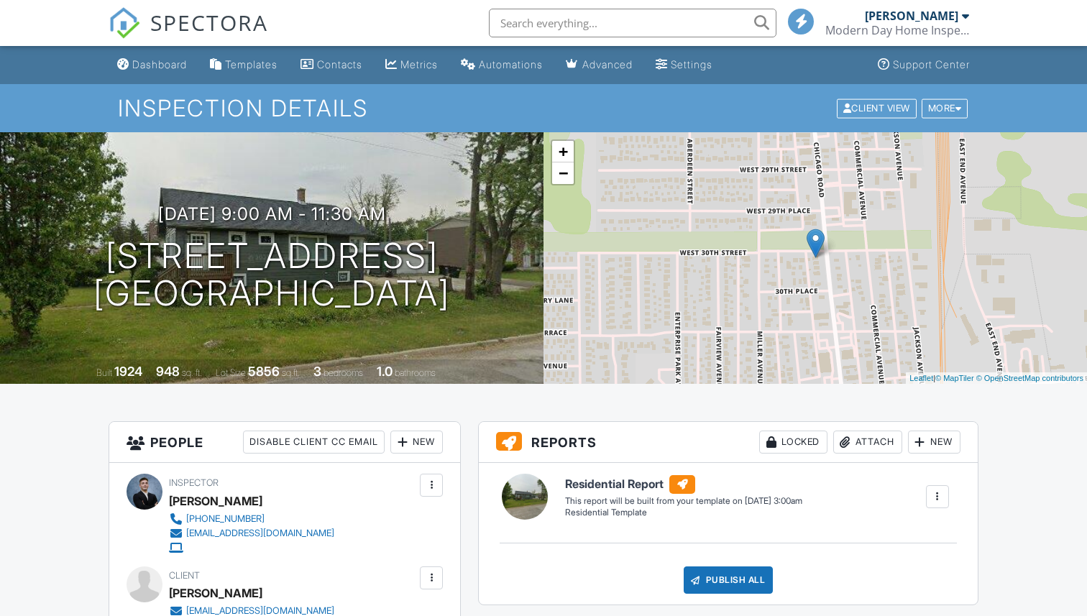
click at [188, 17] on span "SPECTORA" at bounding box center [209, 22] width 118 height 30
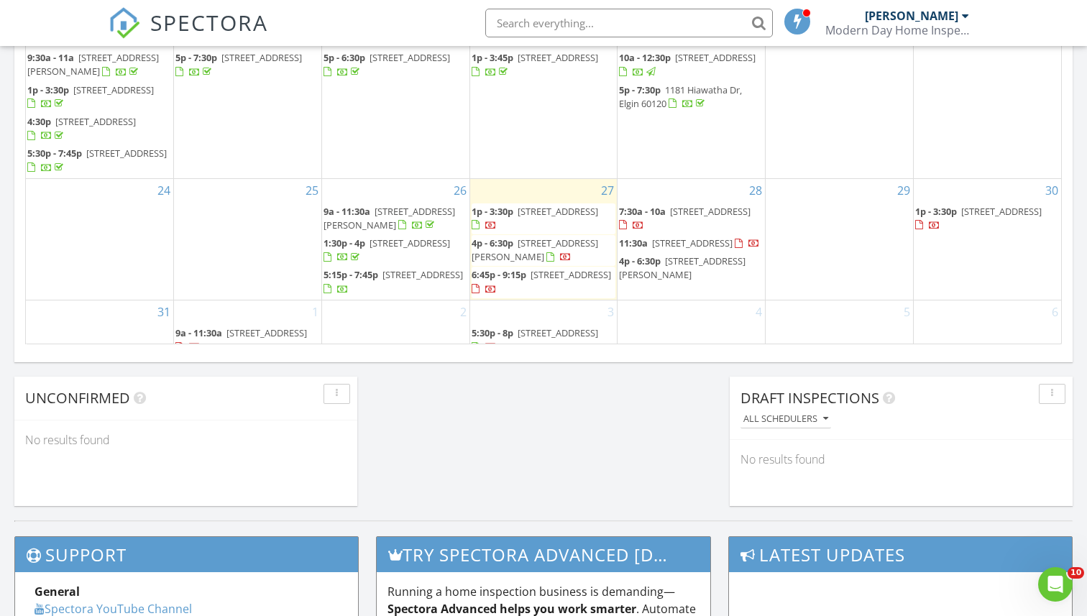
scroll to position [1009, 0]
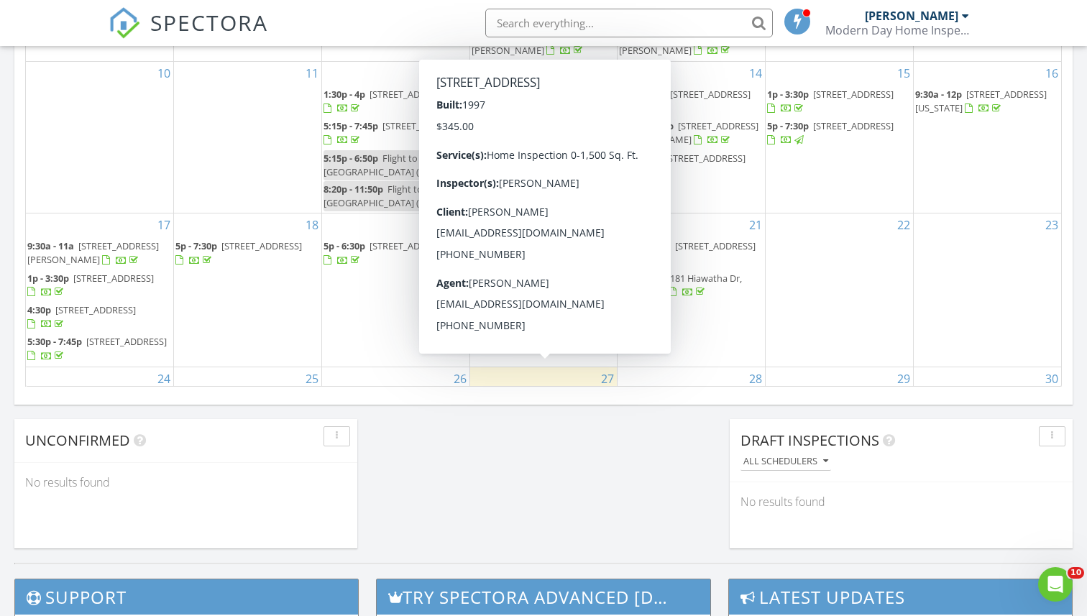
scroll to position [0, 0]
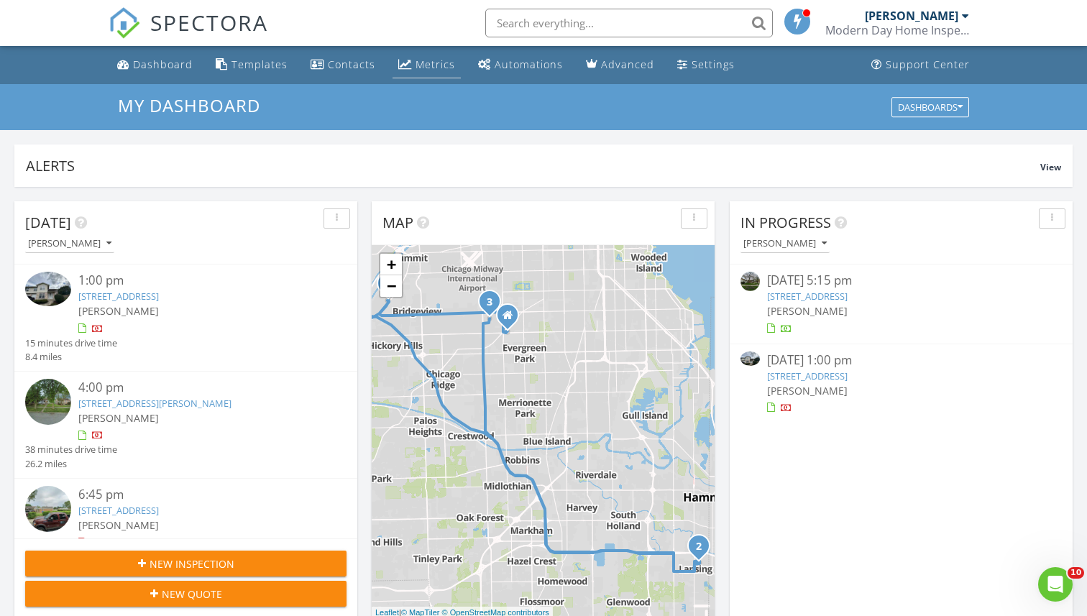
click at [431, 60] on div "Metrics" at bounding box center [435, 65] width 40 height 14
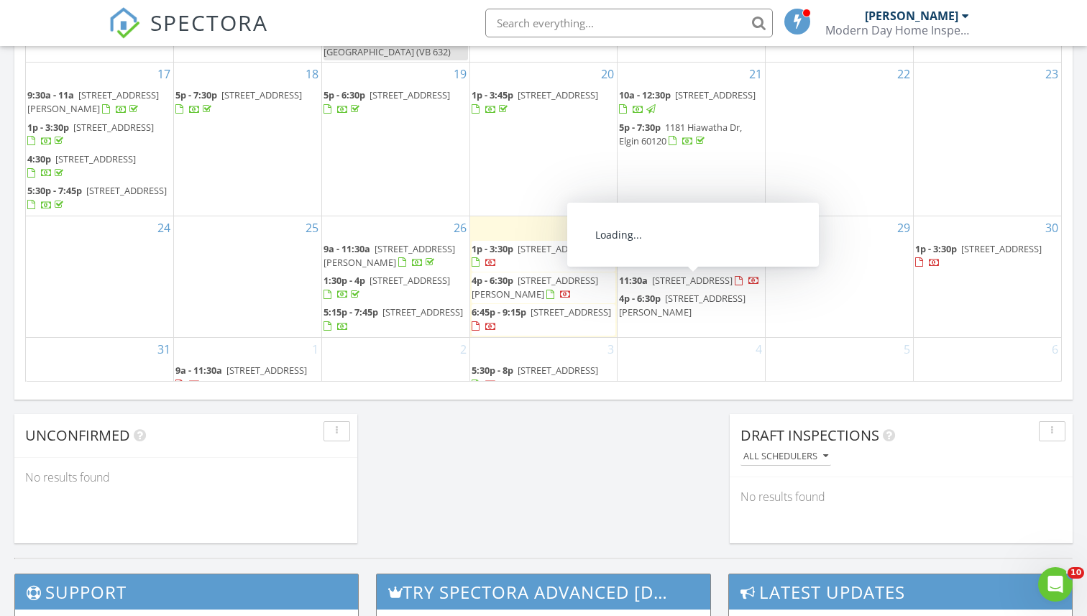
scroll to position [938, 0]
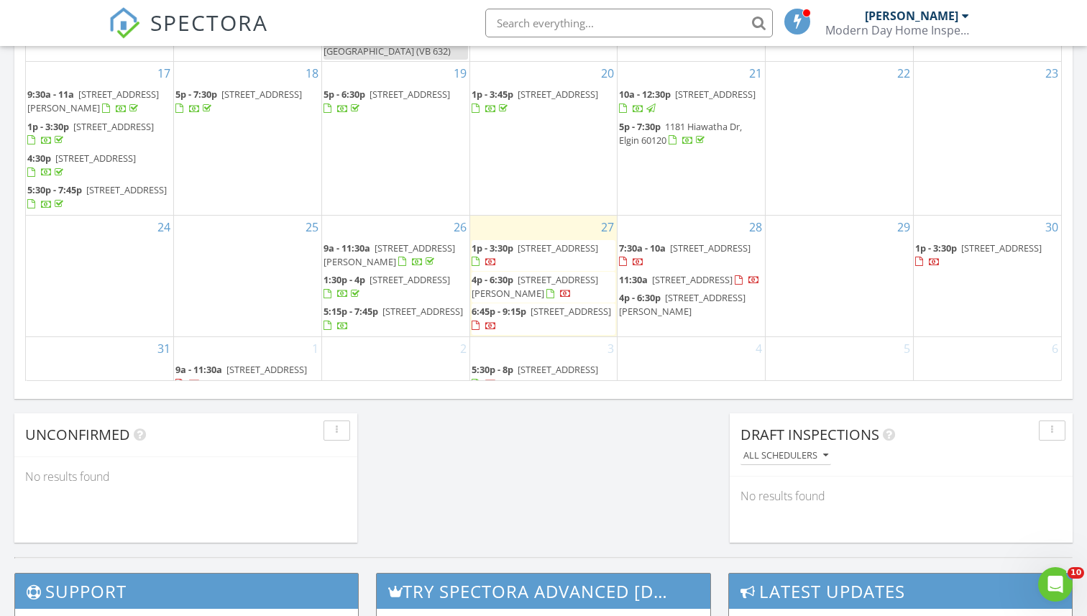
click at [675, 273] on span "[STREET_ADDRESS]" at bounding box center [706, 279] width 108 height 13
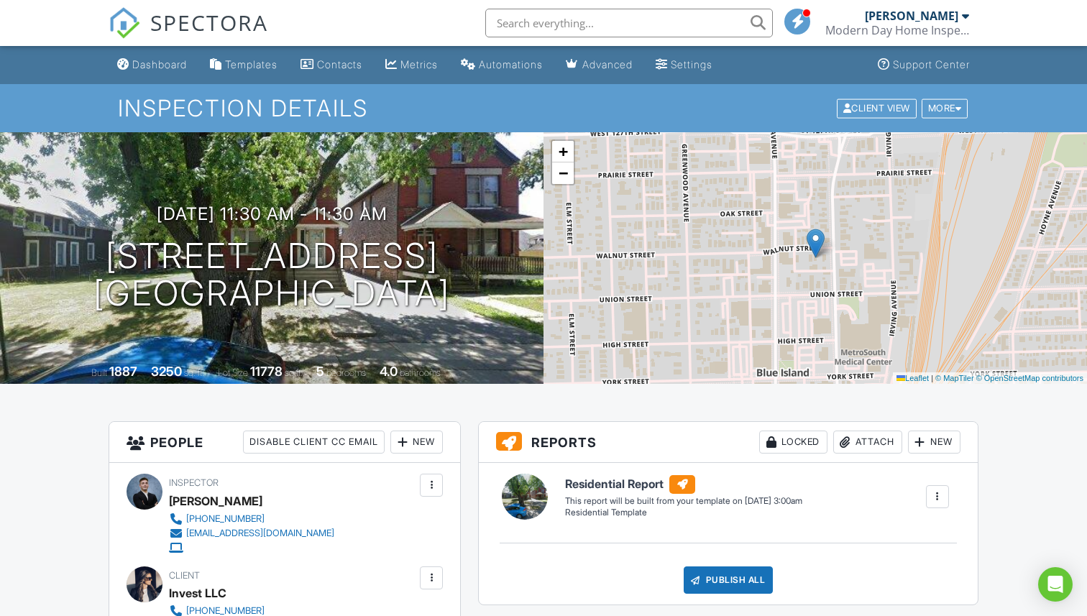
click at [162, 18] on span "SPECTORA" at bounding box center [209, 22] width 118 height 30
